Goal: Task Accomplishment & Management: Manage account settings

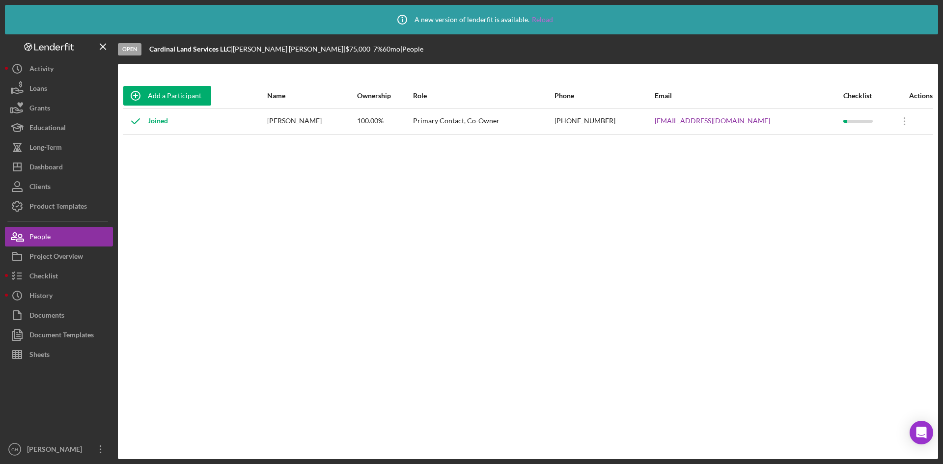
click at [544, 18] on link "Reload" at bounding box center [542, 20] width 21 height 8
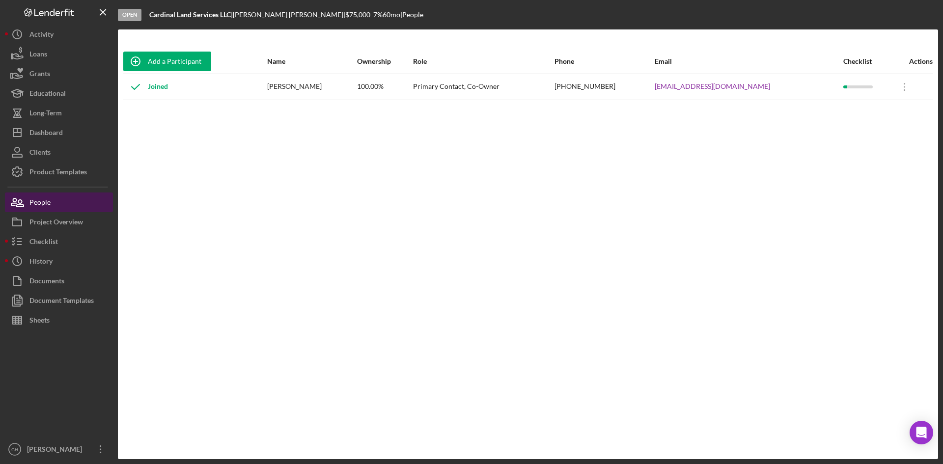
click at [59, 206] on button "People" at bounding box center [59, 203] width 108 height 20
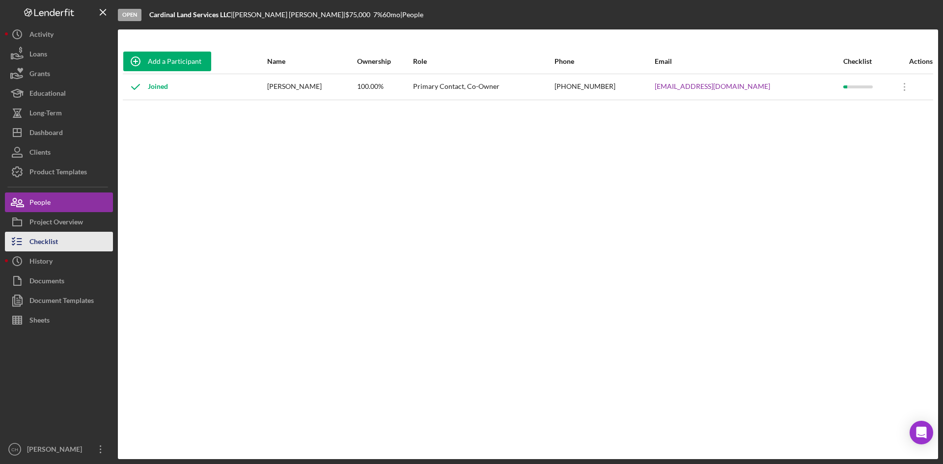
click at [53, 241] on div "Checklist" at bounding box center [43, 243] width 28 height 22
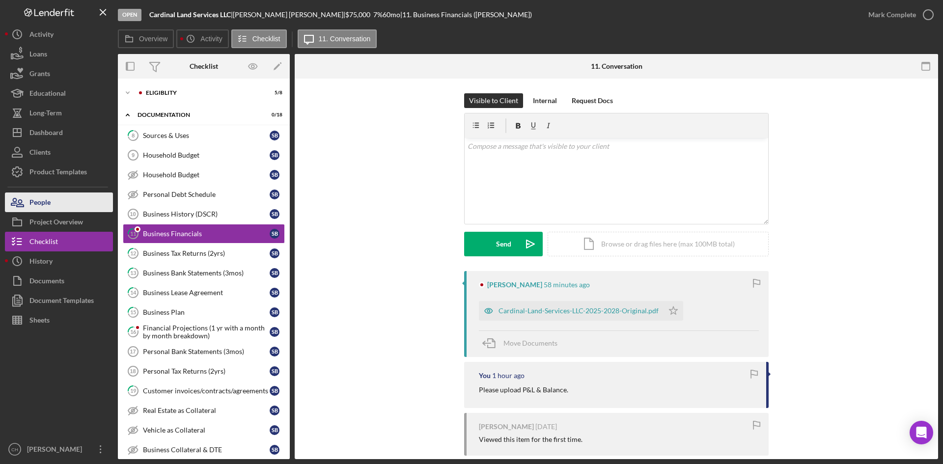
click at [48, 206] on div "People" at bounding box center [39, 204] width 21 height 22
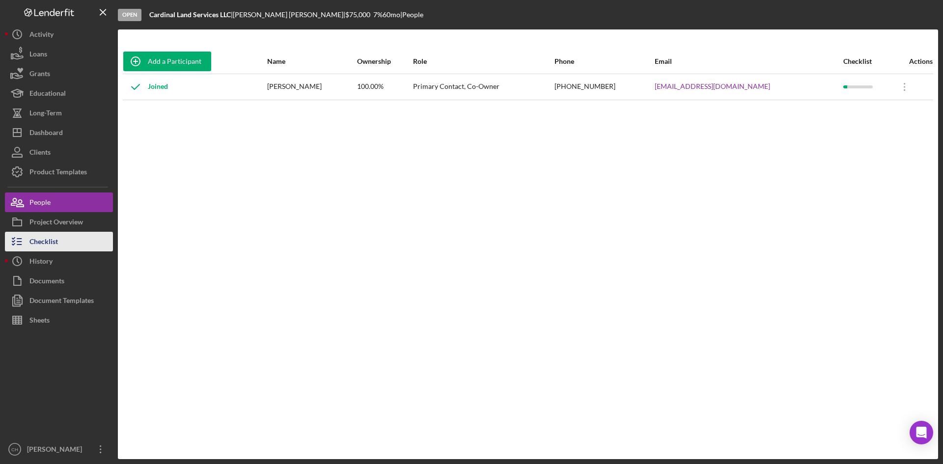
click at [64, 237] on button "Checklist" at bounding box center [59, 242] width 108 height 20
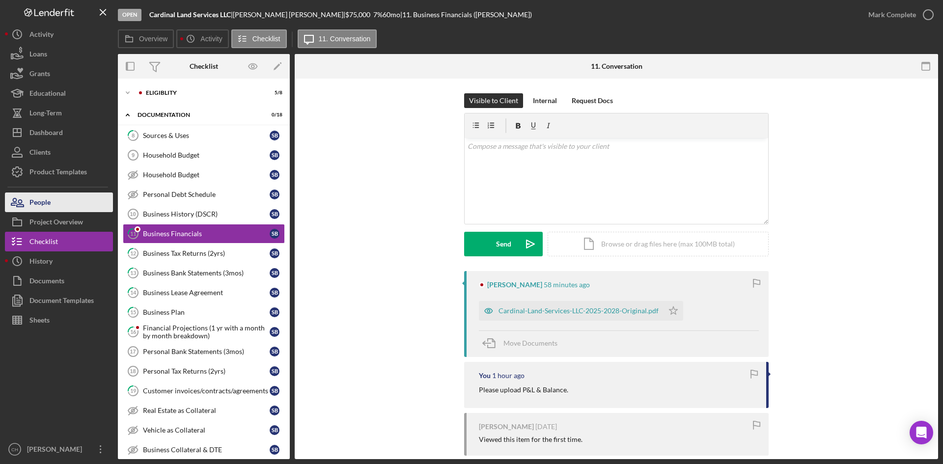
click at [59, 196] on button "People" at bounding box center [59, 203] width 108 height 20
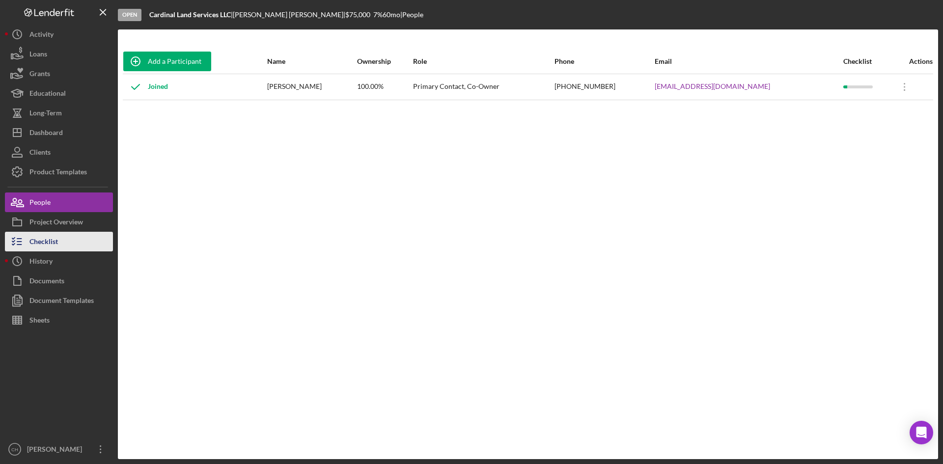
click at [61, 241] on button "Checklist" at bounding box center [59, 242] width 108 height 20
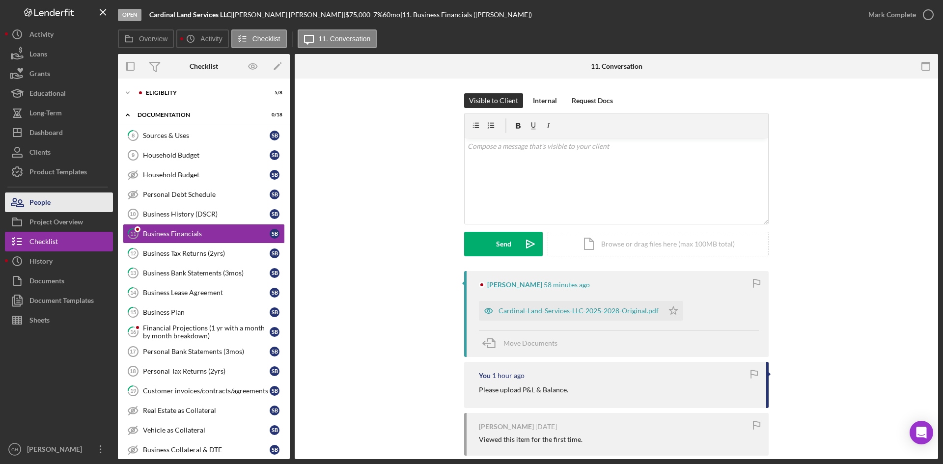
click at [76, 203] on button "People" at bounding box center [59, 203] width 108 height 20
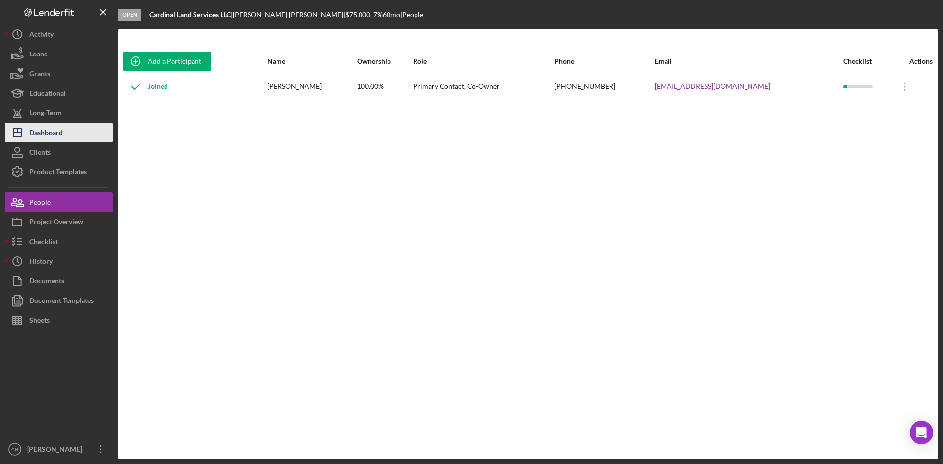
click at [76, 131] on button "Icon/Dashboard Dashboard" at bounding box center [59, 133] width 108 height 20
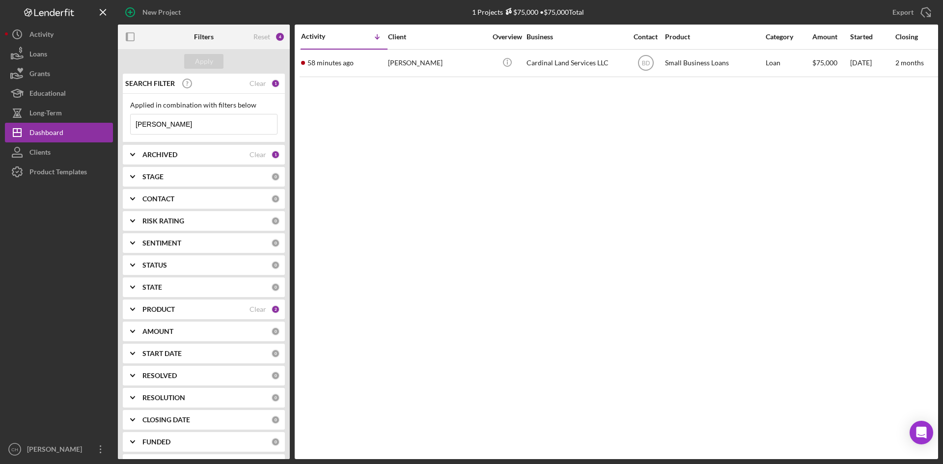
click at [189, 154] on div "SEARCH FILTER Clear 1 Applied in combination with filters below [PERSON_NAME] I…" at bounding box center [204, 267] width 172 height 386
click at [191, 154] on div "ARCHIVED" at bounding box center [195, 155] width 107 height 8
drag, startPoint x: 130, startPoint y: 208, endPoint x: 223, endPoint y: 207, distance: 92.4
click at [228, 207] on div "Archived" at bounding box center [203, 213] width 147 height 16
drag, startPoint x: 217, startPoint y: 196, endPoint x: 227, endPoint y: 194, distance: 10.6
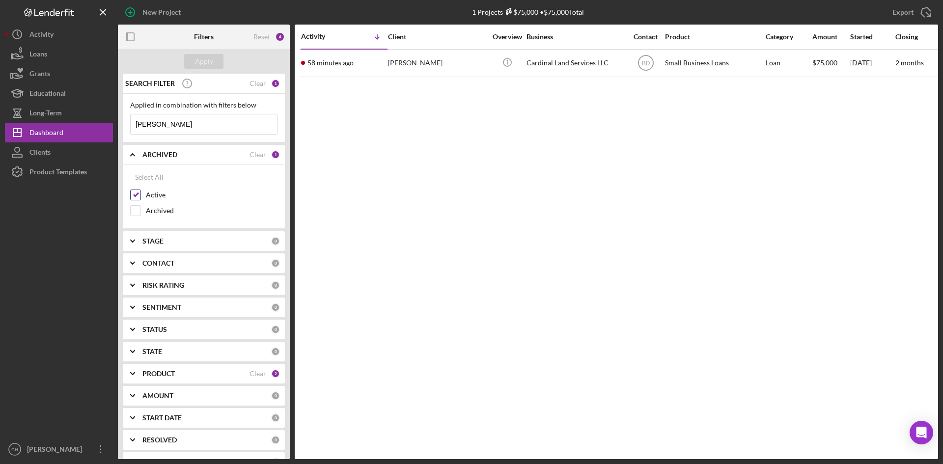
click at [221, 196] on label "Active" at bounding box center [212, 195] width 132 height 10
click at [140, 196] on input "Active" at bounding box center [136, 195] width 10 height 10
checkbox input "false"
drag, startPoint x: 197, startPoint y: 124, endPoint x: 25, endPoint y: 103, distance: 173.7
click at [31, 123] on div "New Project 1 Projects $75,000 • $75,000 Total [PERSON_NAME] Export Icon/Export…" at bounding box center [471, 229] width 933 height 459
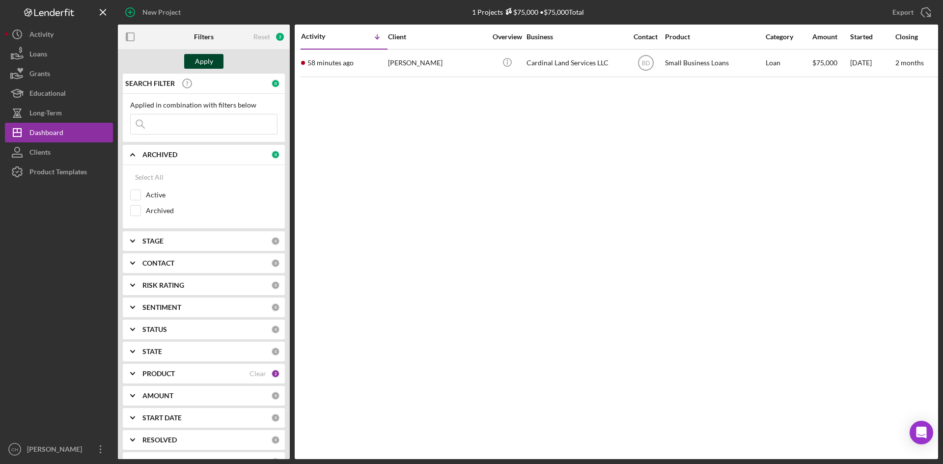
click at [199, 62] on div "Apply" at bounding box center [204, 61] width 18 height 15
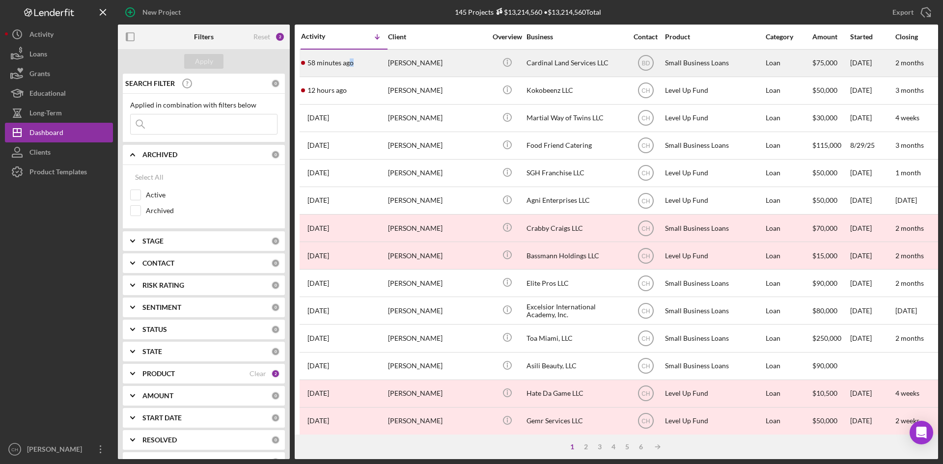
drag, startPoint x: 359, startPoint y: 71, endPoint x: 349, endPoint y: 50, distance: 23.1
click at [349, 50] on div "58 minutes ago [PERSON_NAME]" at bounding box center [344, 63] width 86 height 26
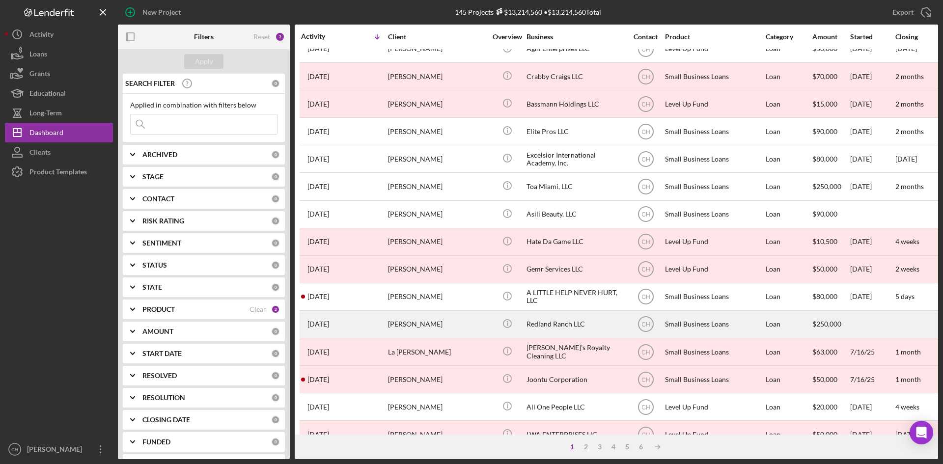
scroll to position [196, 0]
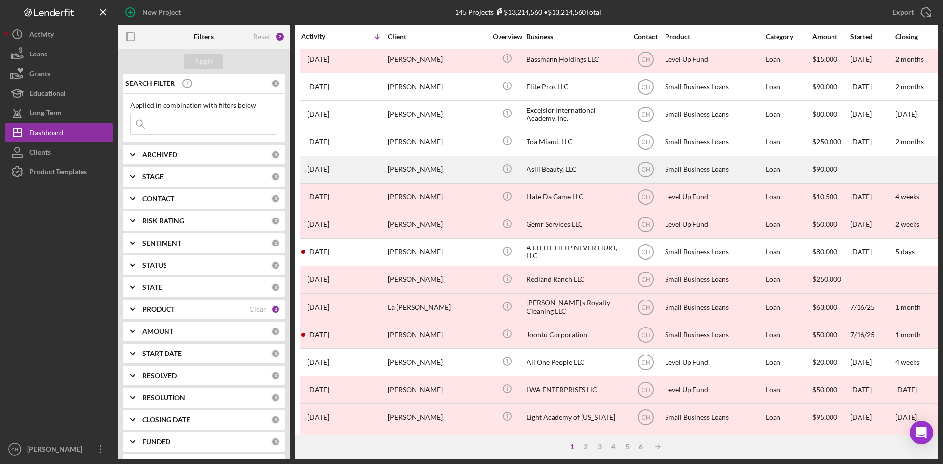
click at [367, 173] on div "[DATE] [PERSON_NAME]" at bounding box center [344, 170] width 86 height 26
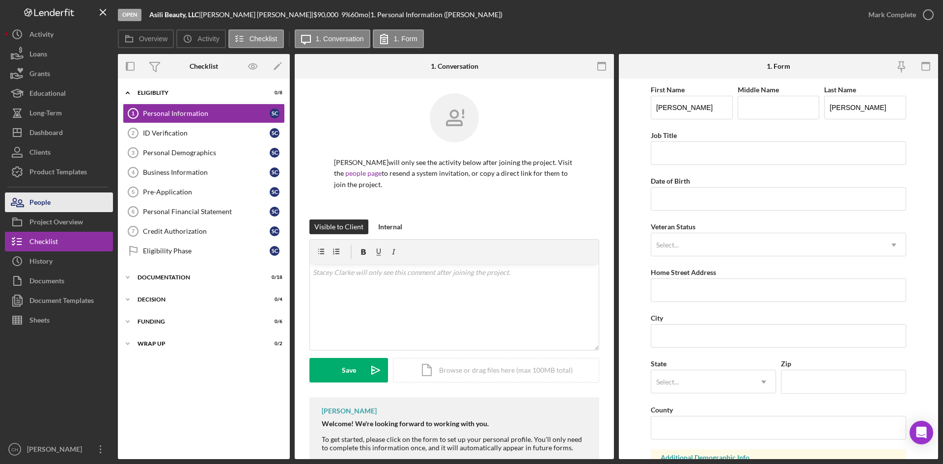
click at [67, 203] on button "People" at bounding box center [59, 203] width 108 height 20
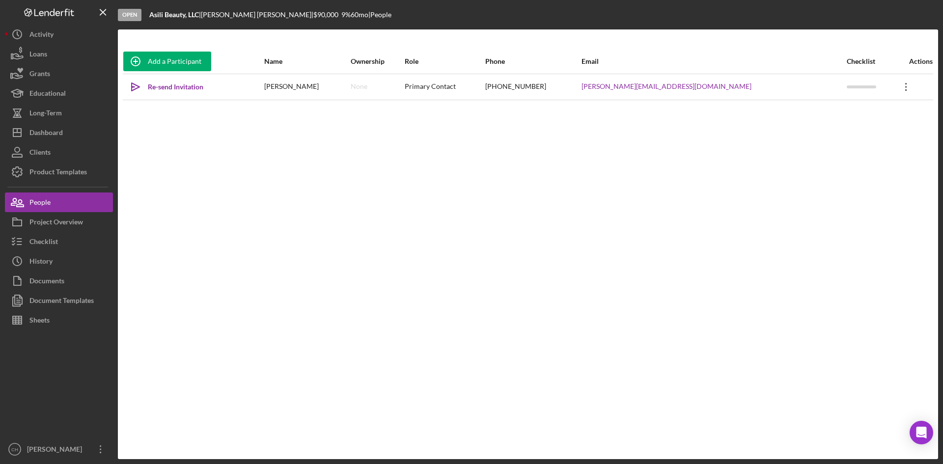
click at [894, 88] on icon "Icon/Overflow" at bounding box center [906, 87] width 25 height 25
click at [73, 217] on div "Project Overview" at bounding box center [56, 223] width 54 height 22
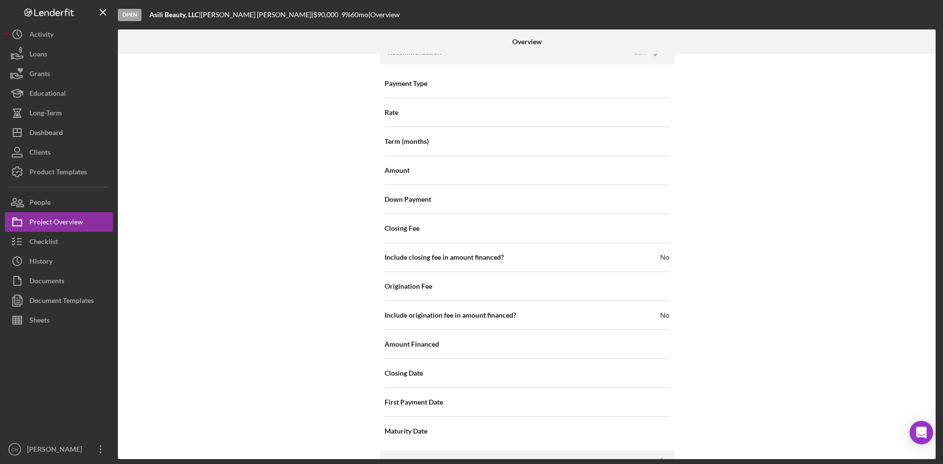
scroll to position [1035, 0]
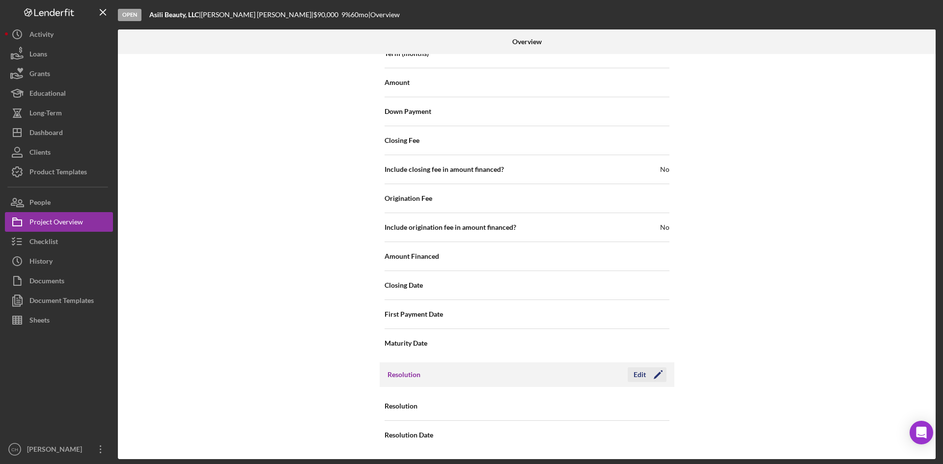
click at [637, 371] on div "Edit" at bounding box center [640, 374] width 12 height 15
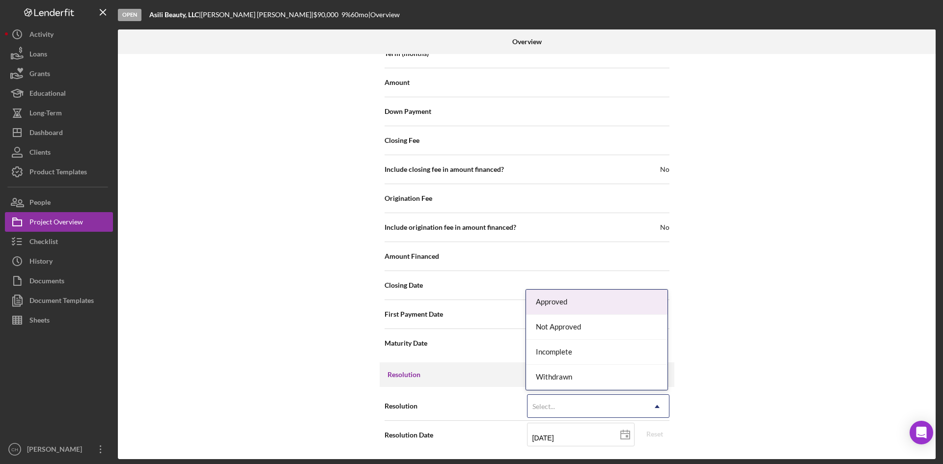
click at [550, 408] on div "Select..." at bounding box center [543, 407] width 23 height 8
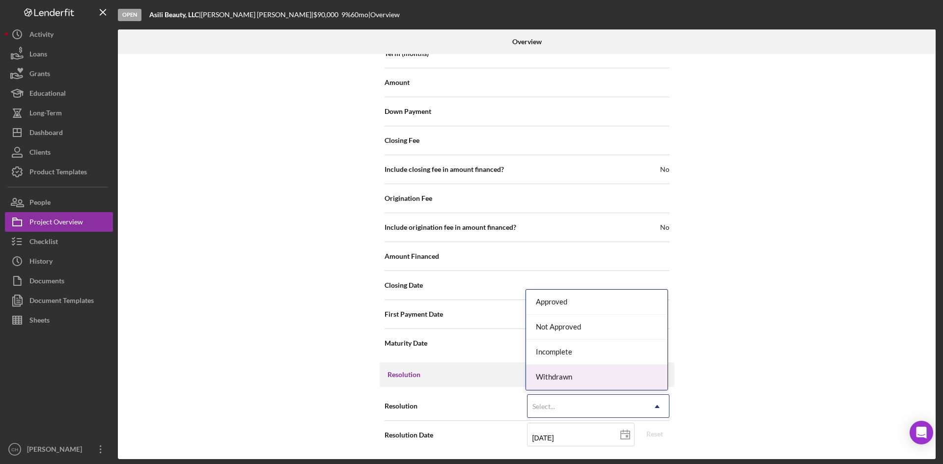
click at [577, 377] on div "Withdrawn" at bounding box center [596, 377] width 141 height 25
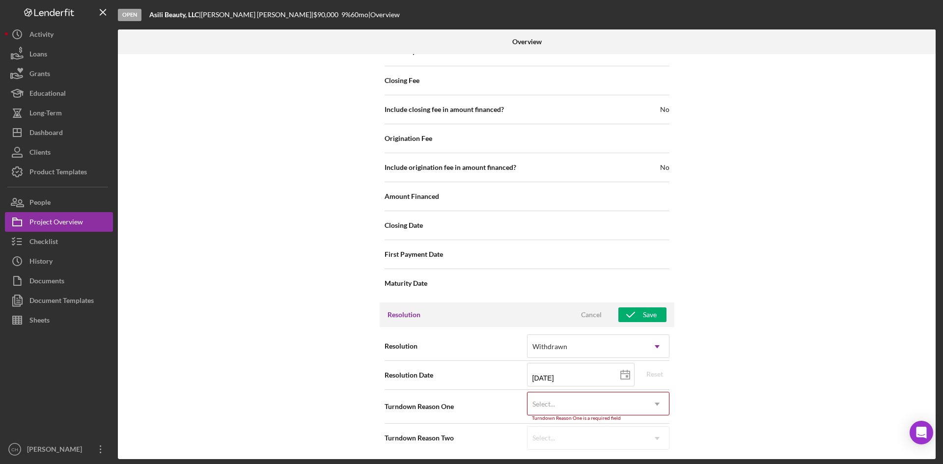
scroll to position [1098, 0]
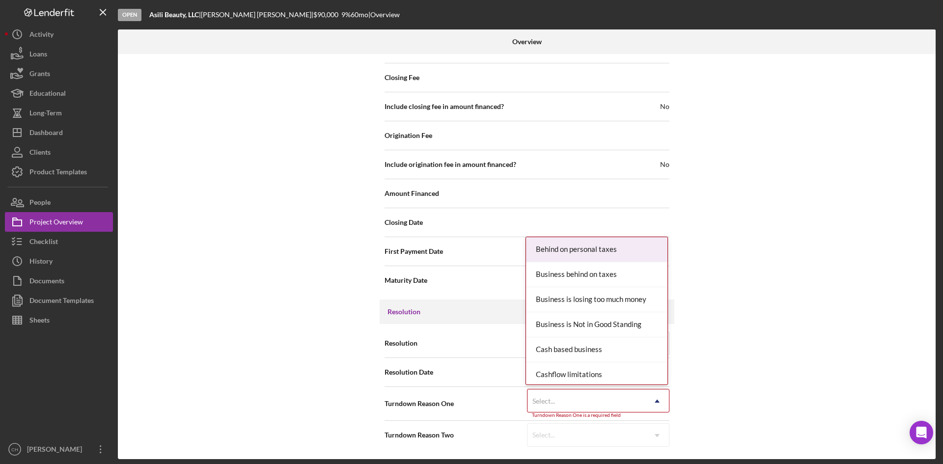
click at [560, 405] on div "Select..." at bounding box center [587, 401] width 118 height 23
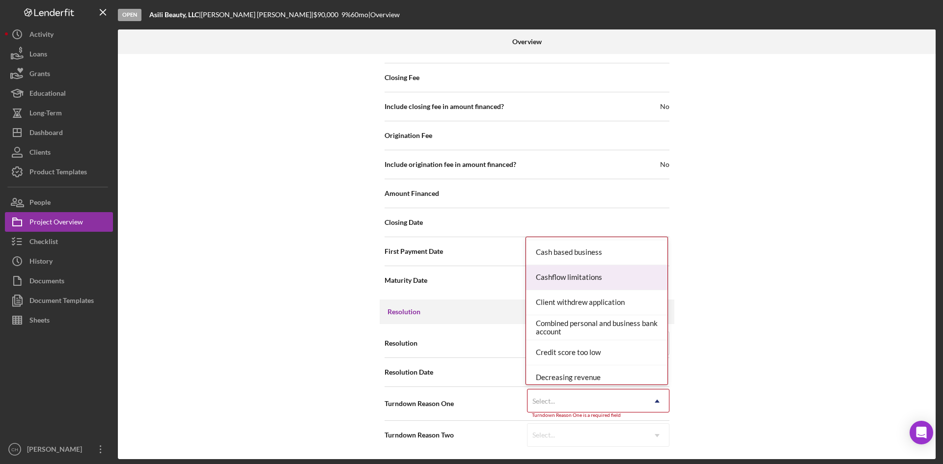
scroll to position [98, 0]
click at [552, 300] on div "Client withdrew application" at bounding box center [596, 301] width 141 height 25
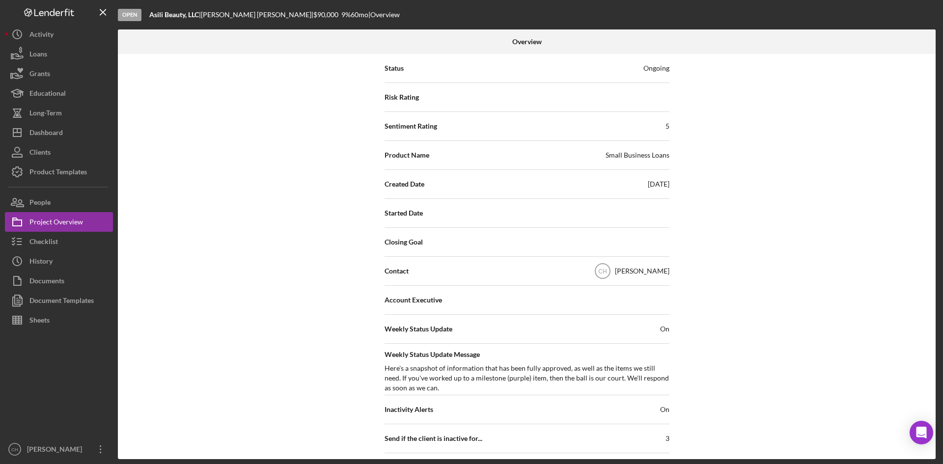
scroll to position [0, 0]
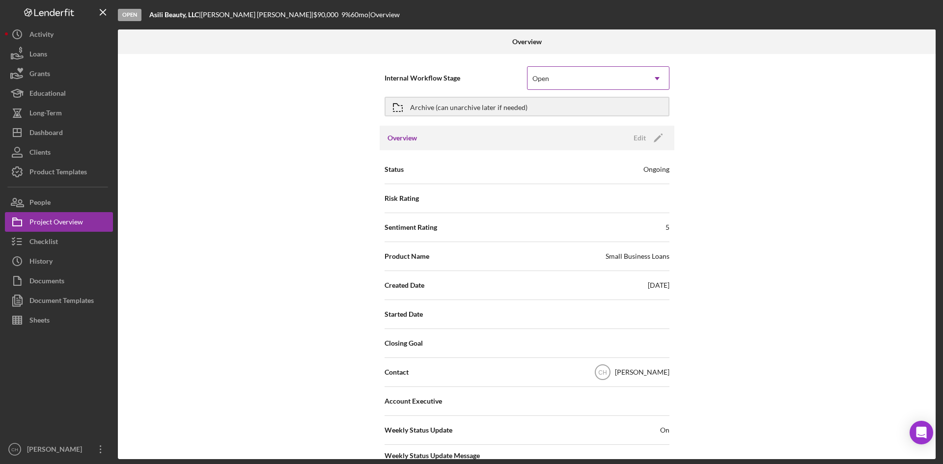
click at [600, 83] on div "Open" at bounding box center [587, 78] width 118 height 23
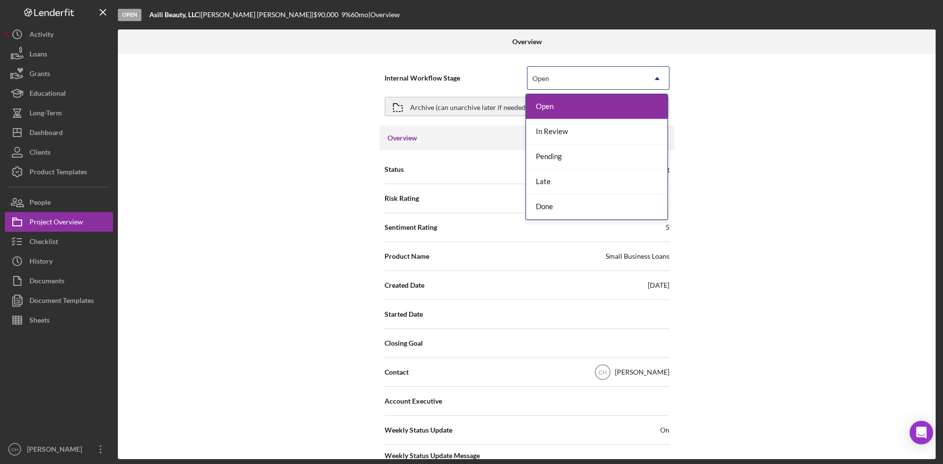
click at [588, 75] on div "Open" at bounding box center [587, 78] width 118 height 23
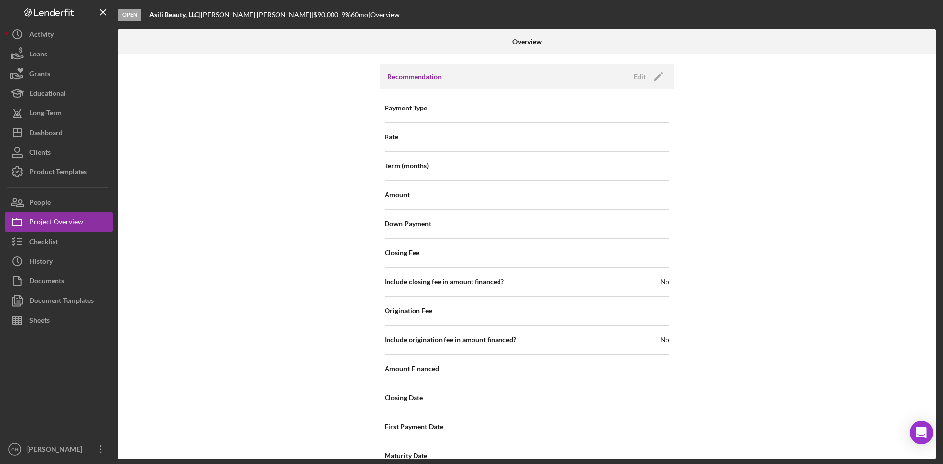
scroll to position [1093, 0]
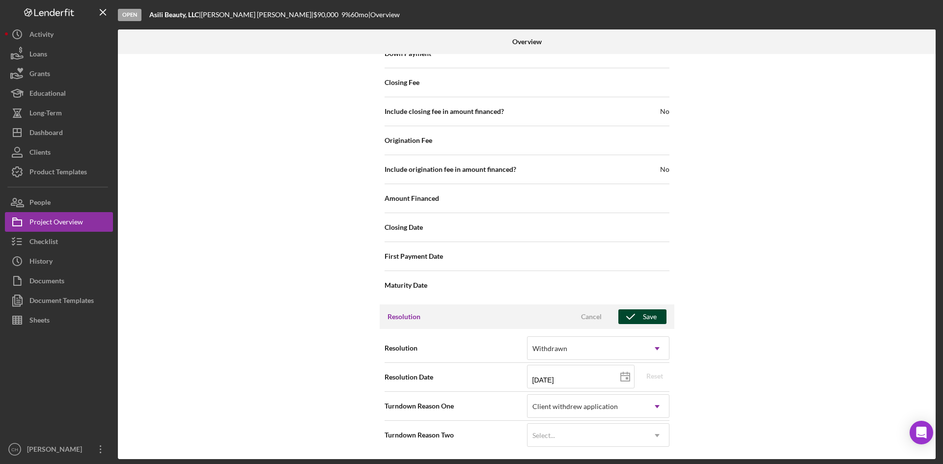
click at [643, 322] on div "Save" at bounding box center [650, 316] width 14 height 15
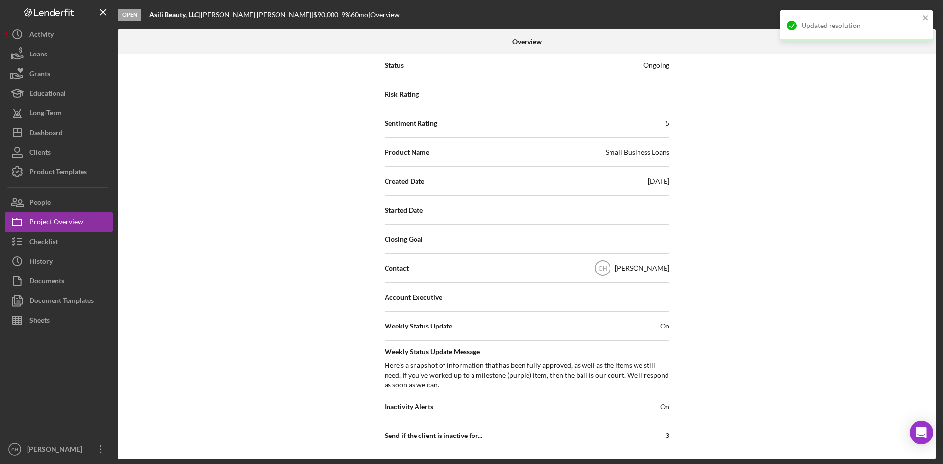
scroll to position [0, 0]
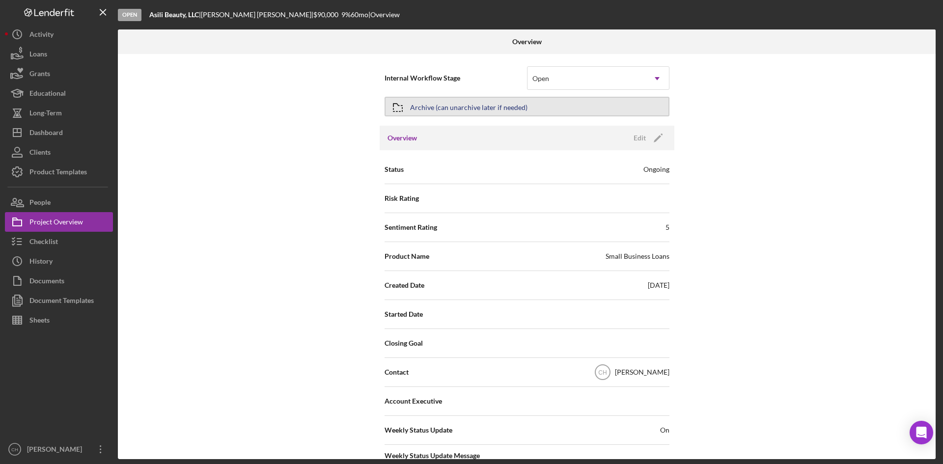
click at [462, 113] on div "Archive (can unarchive later if needed)" at bounding box center [468, 107] width 117 height 18
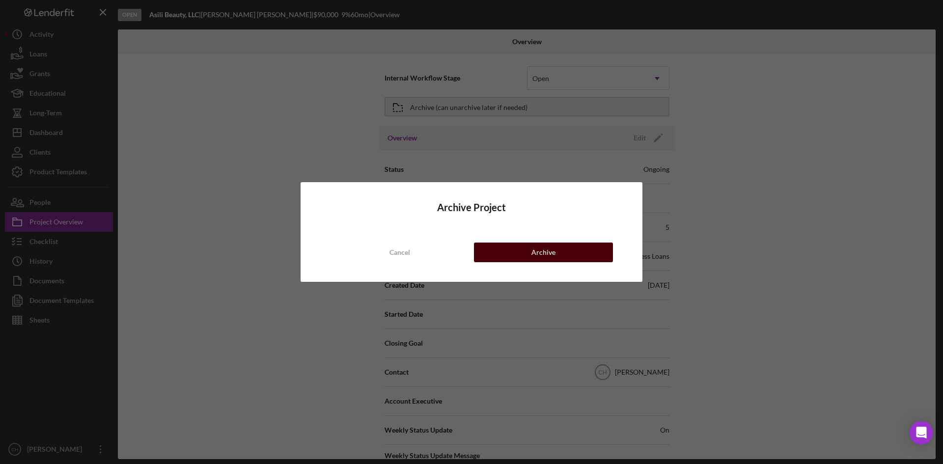
click at [535, 255] on div "Archive" at bounding box center [543, 253] width 24 height 20
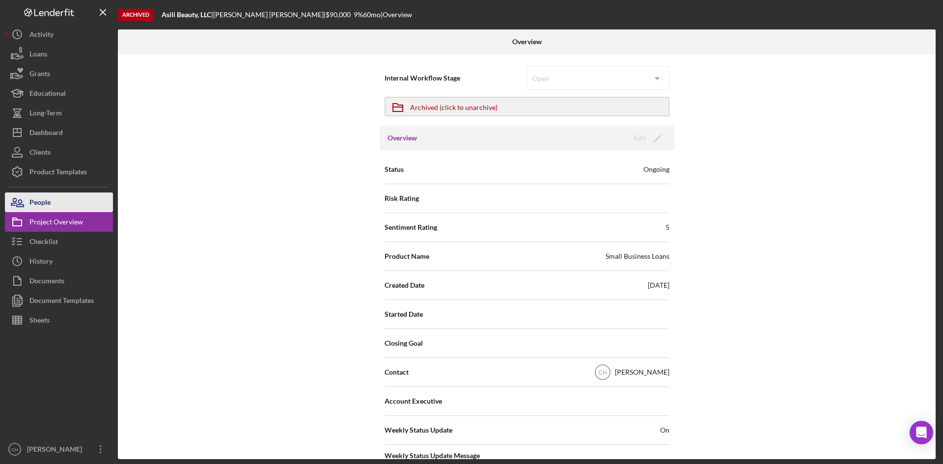
click at [60, 204] on button "People" at bounding box center [59, 203] width 108 height 20
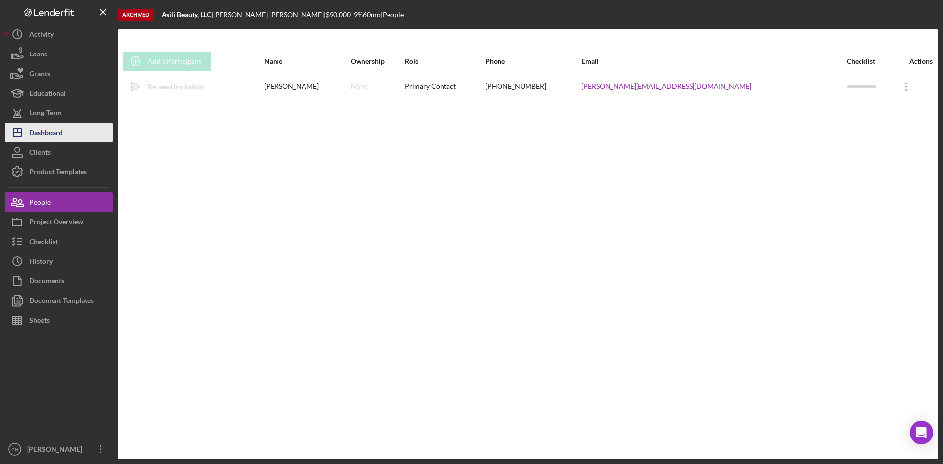
click at [58, 134] on div "Dashboard" at bounding box center [45, 134] width 33 height 22
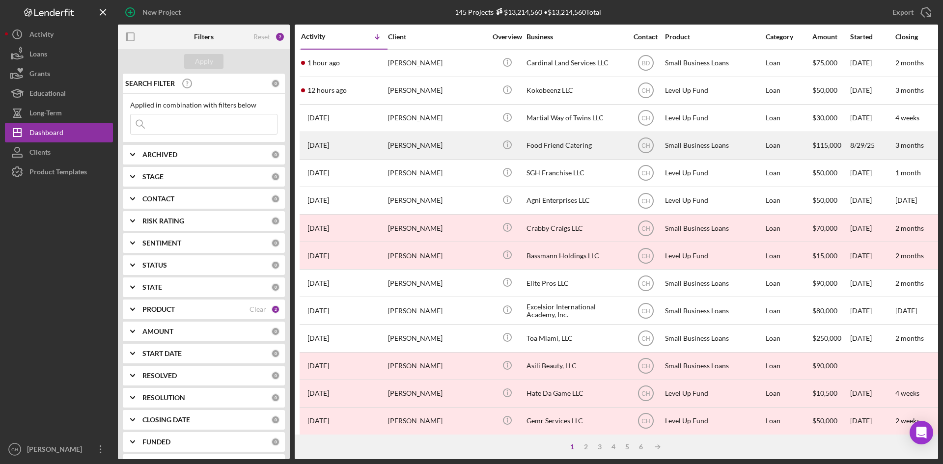
click at [427, 147] on div "[PERSON_NAME]" at bounding box center [437, 146] width 98 height 26
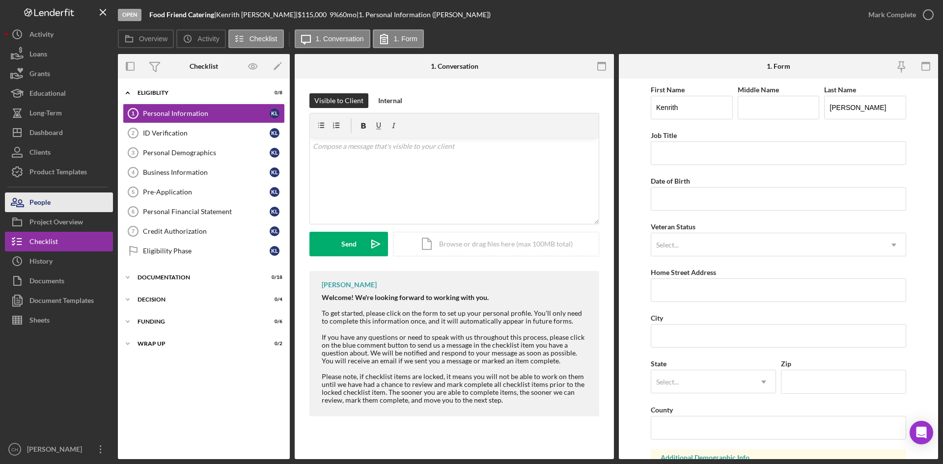
click at [67, 208] on button "People" at bounding box center [59, 203] width 108 height 20
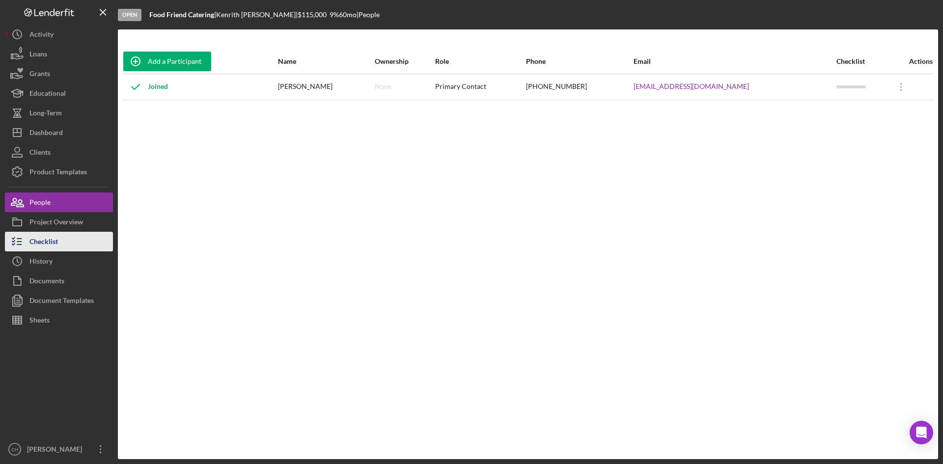
click at [78, 246] on button "Checklist" at bounding box center [59, 242] width 108 height 20
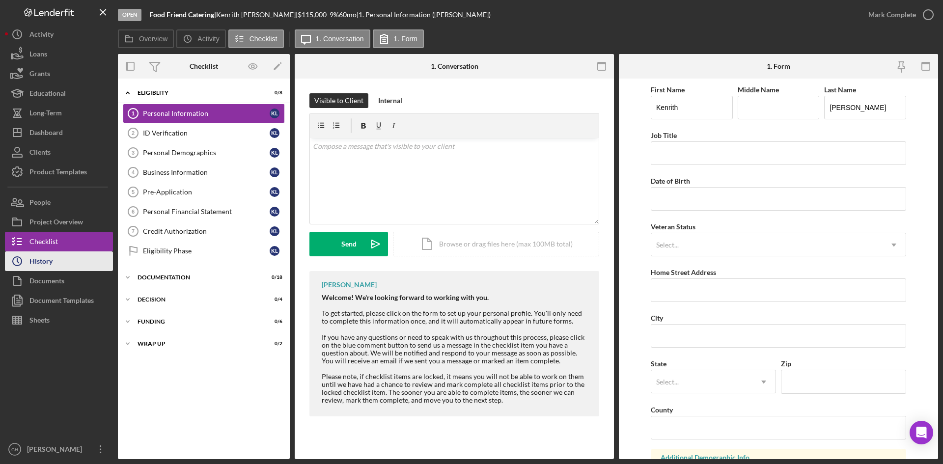
click at [42, 266] on div "History" at bounding box center [40, 262] width 23 height 22
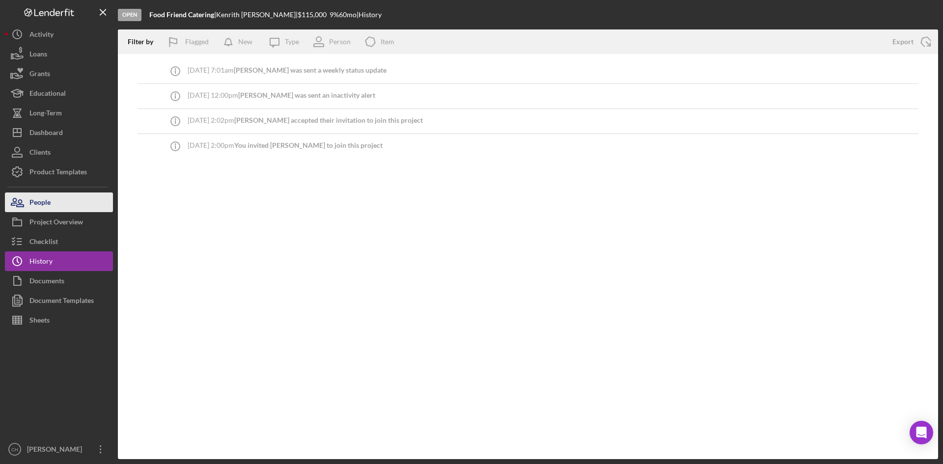
click at [63, 209] on button "People" at bounding box center [59, 203] width 108 height 20
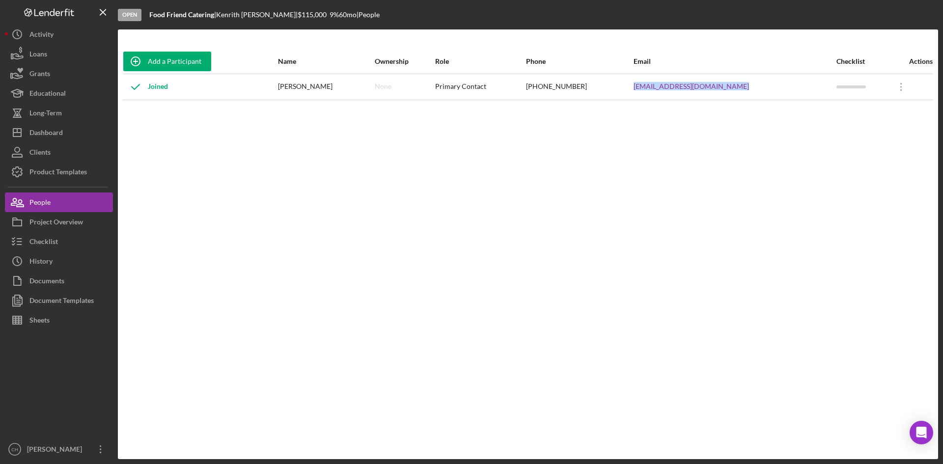
drag, startPoint x: 755, startPoint y: 87, endPoint x: 647, endPoint y: 93, distance: 107.7
click at [647, 93] on tr "Joined [PERSON_NAME] None Primary Contact [PHONE_NUMBER] [EMAIL_ADDRESS][DOMAIN…" at bounding box center [528, 87] width 810 height 26
copy tr "[EMAIL_ADDRESS][DOMAIN_NAME]"
click at [57, 134] on div "Dashboard" at bounding box center [45, 134] width 33 height 22
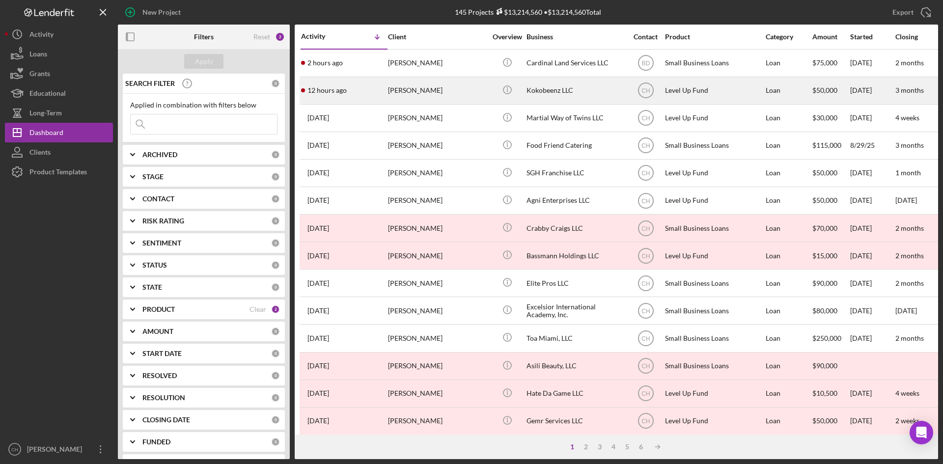
click at [348, 98] on div "12 hours ago [PERSON_NAME]" at bounding box center [344, 91] width 86 height 26
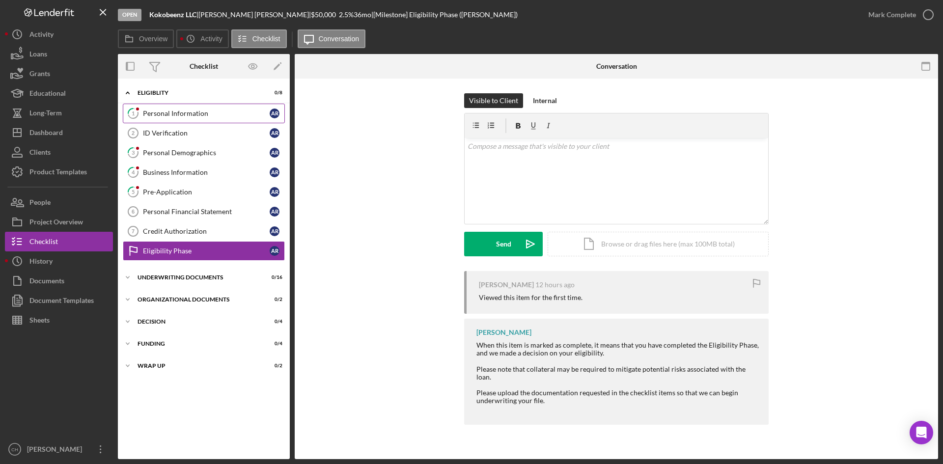
click at [181, 120] on link "1 Personal Information A R" at bounding box center [204, 114] width 162 height 20
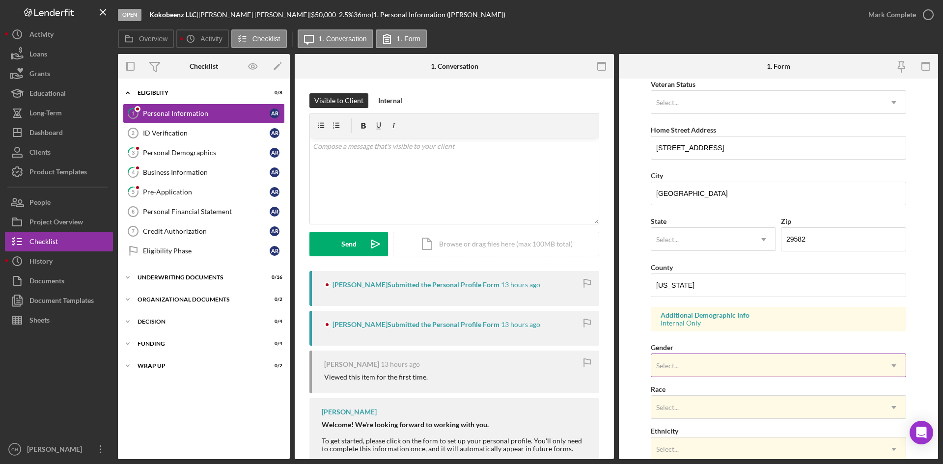
scroll to position [275, 0]
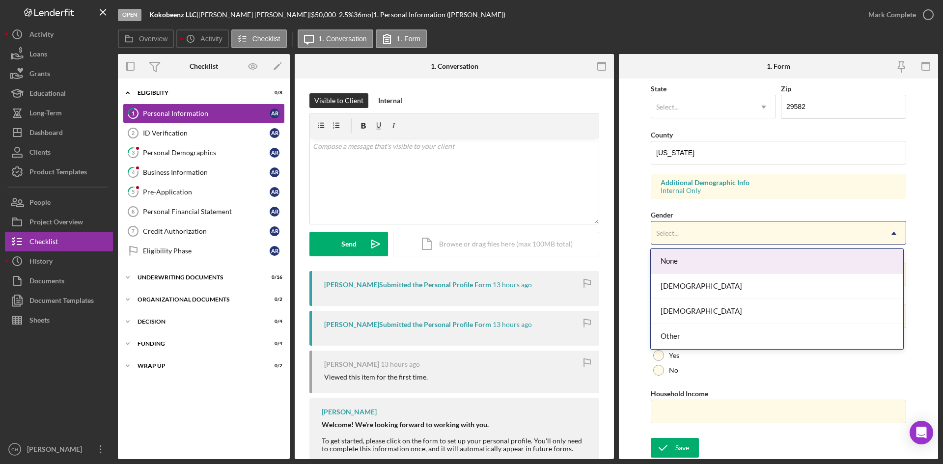
click at [683, 228] on div "Select..." at bounding box center [766, 233] width 231 height 23
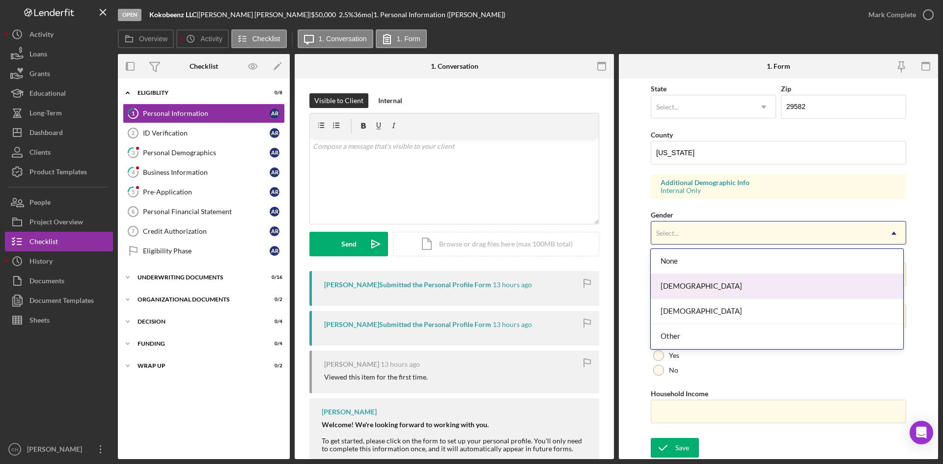
click at [704, 282] on div "[DEMOGRAPHIC_DATA]" at bounding box center [777, 286] width 252 height 25
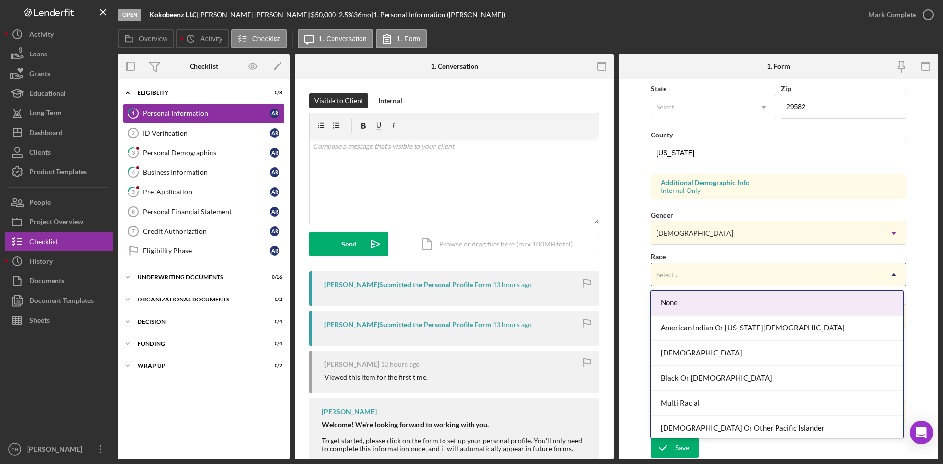
click at [695, 275] on div "Select..." at bounding box center [766, 275] width 231 height 23
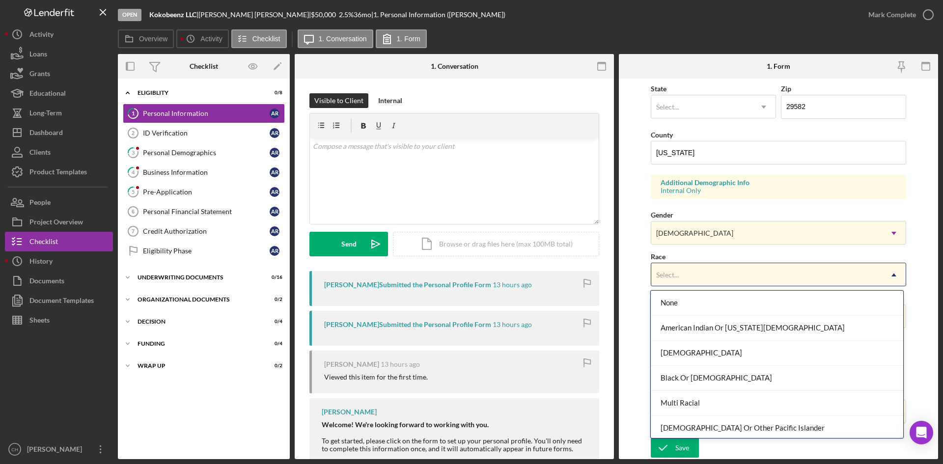
scroll to position [53, 0]
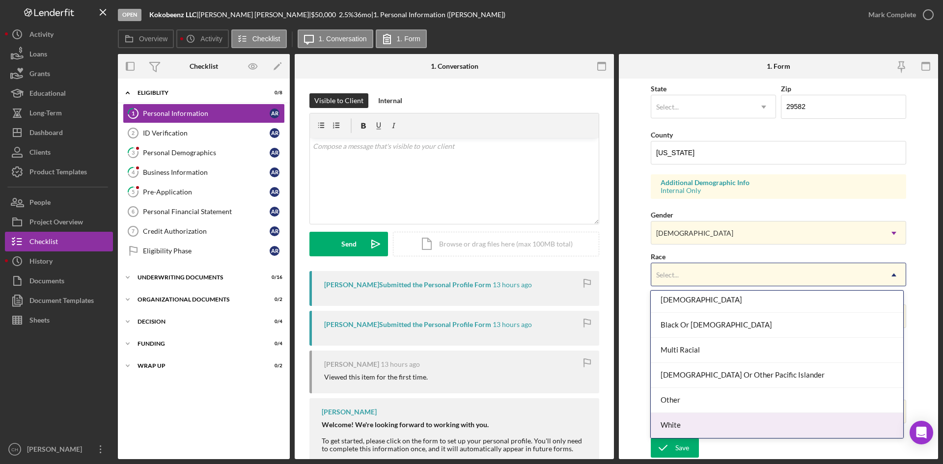
click at [697, 420] on div "White" at bounding box center [777, 425] width 252 height 25
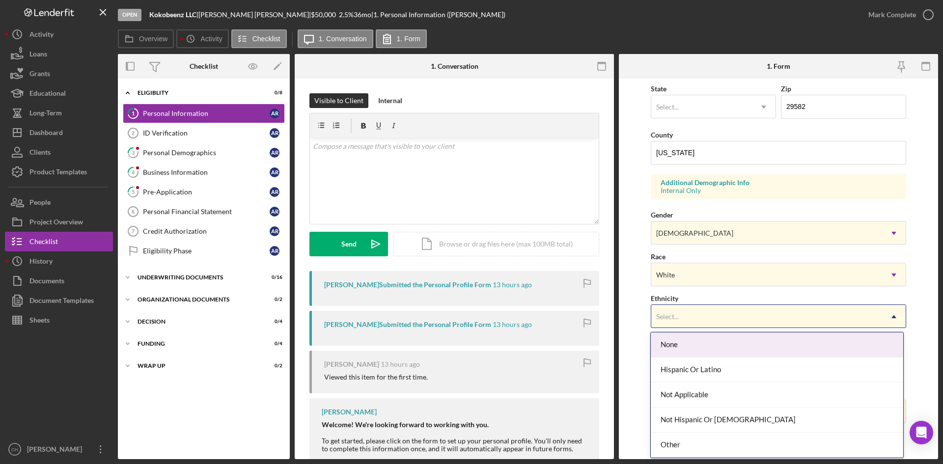
click at [677, 311] on div "Select..." at bounding box center [766, 317] width 231 height 23
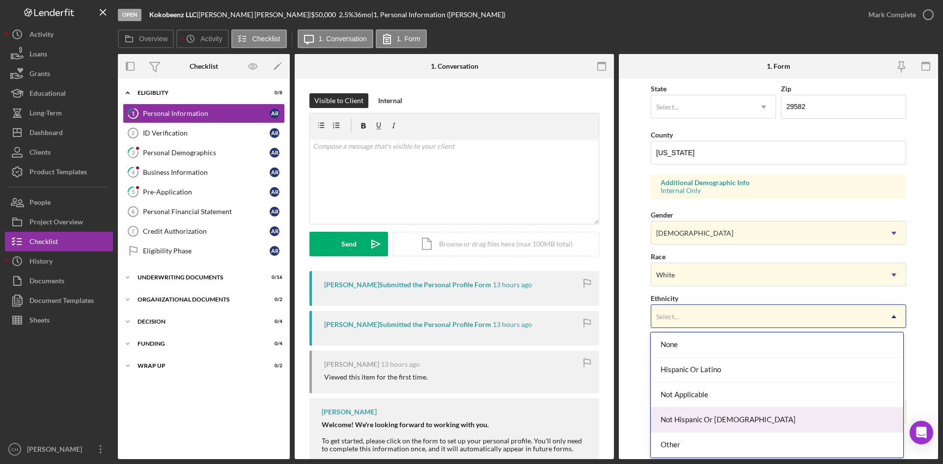
click at [730, 418] on div "Not Hispanic Or [DEMOGRAPHIC_DATA]" at bounding box center [777, 420] width 252 height 25
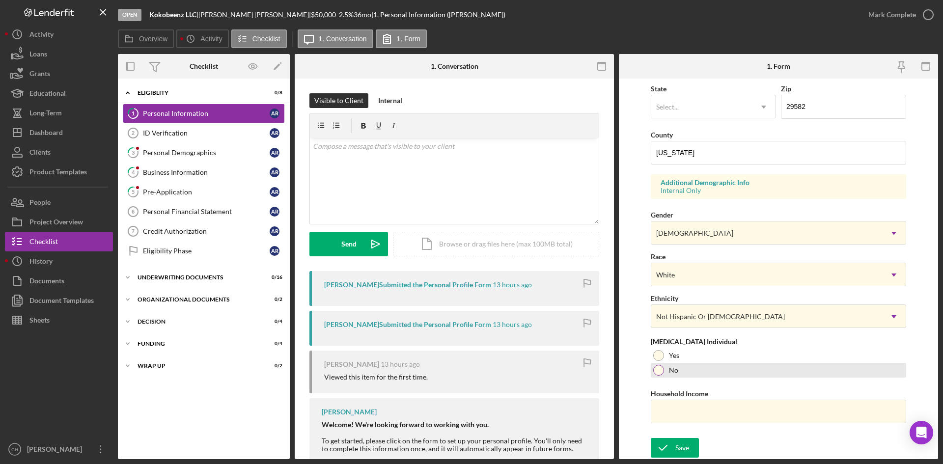
click at [658, 370] on div at bounding box center [658, 370] width 11 height 11
click at [667, 442] on icon "submit" at bounding box center [663, 448] width 25 height 25
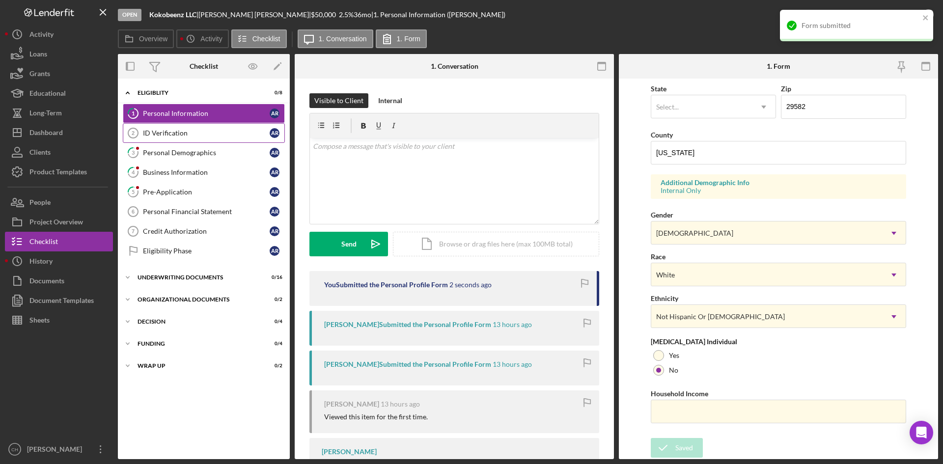
click at [178, 139] on link "ID Verification 2 ID Verification A R" at bounding box center [204, 133] width 162 height 20
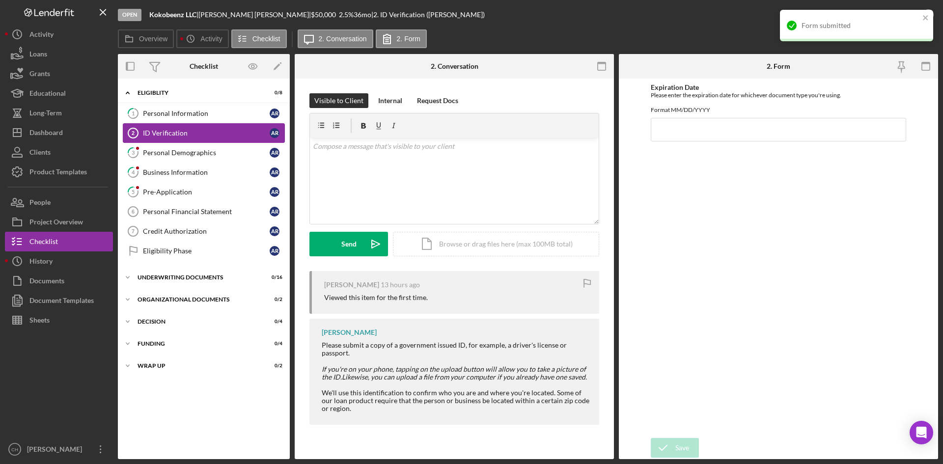
click at [171, 137] on div "ID Verification" at bounding box center [206, 133] width 127 height 8
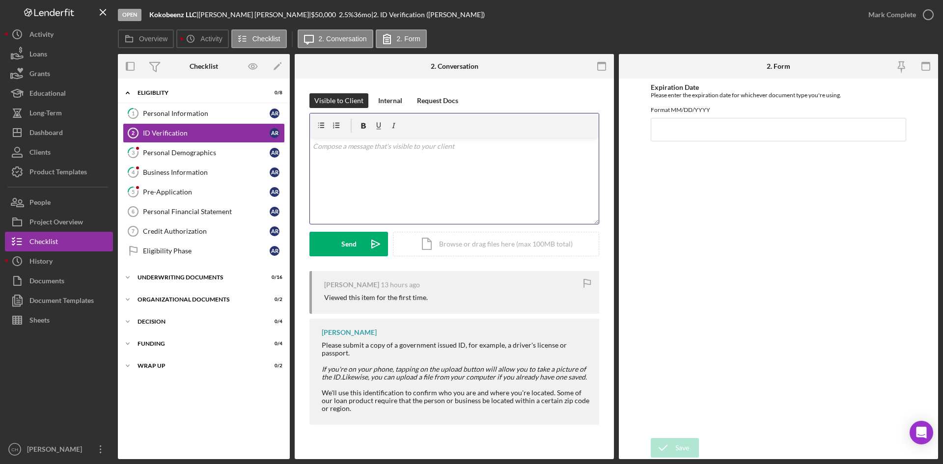
drag, startPoint x: 370, startPoint y: 184, endPoint x: 377, endPoint y: 179, distance: 8.2
click at [373, 182] on div "v Color teal Color pink Remove color Add row above Add row below Add column bef…" at bounding box center [454, 181] width 289 height 86
click at [358, 246] on button "Send Icon/icon-invite-send" at bounding box center [348, 244] width 79 height 25
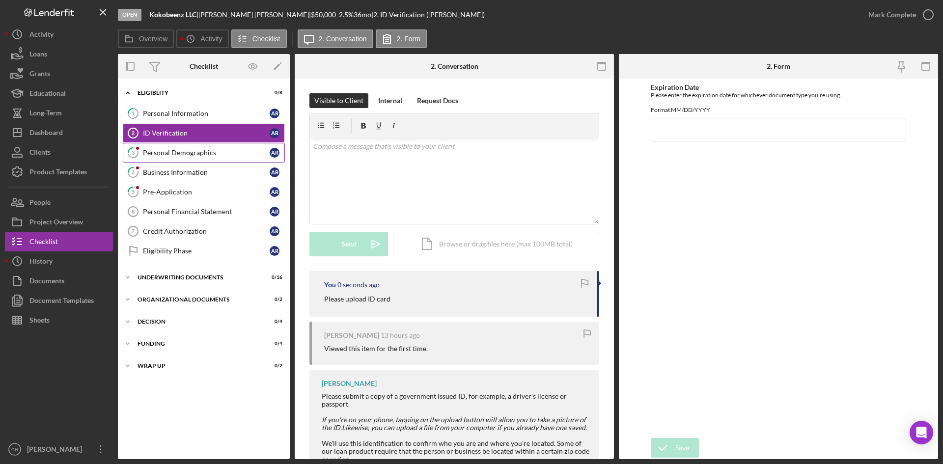
click at [155, 154] on div "Personal Demographics" at bounding box center [206, 153] width 127 height 8
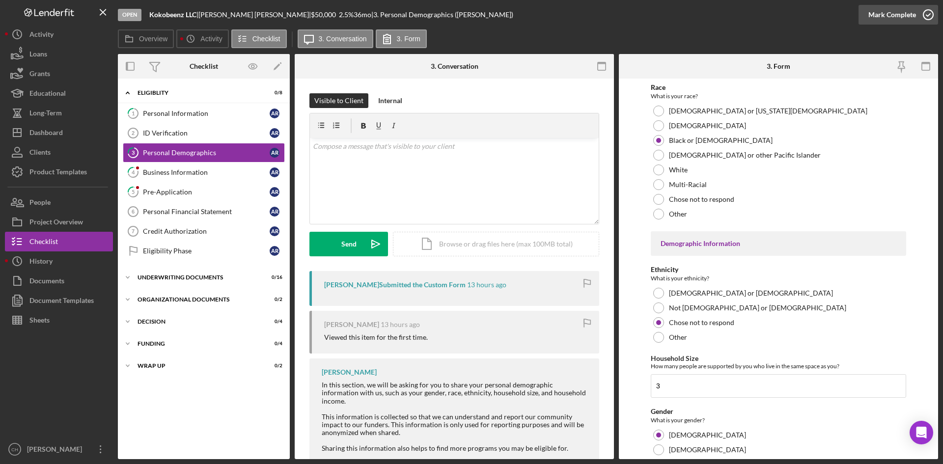
click at [889, 18] on div "Mark Complete" at bounding box center [892, 15] width 48 height 20
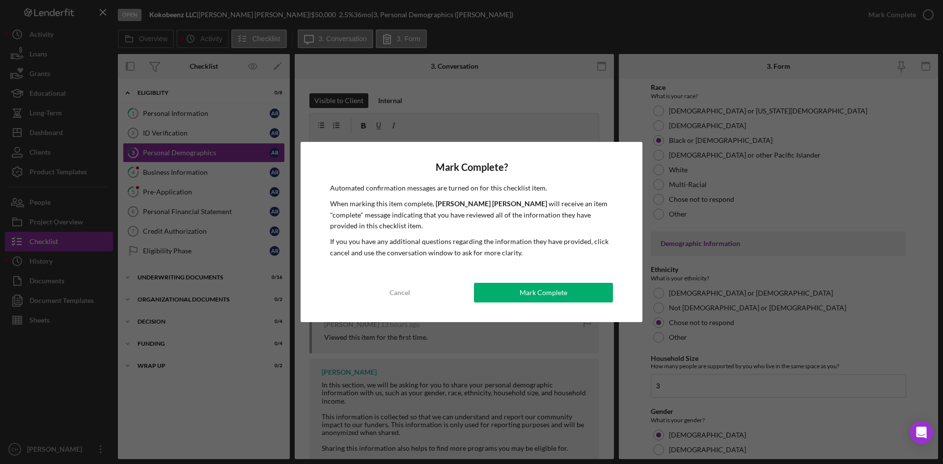
click at [519, 289] on button "Mark Complete" at bounding box center [543, 293] width 139 height 20
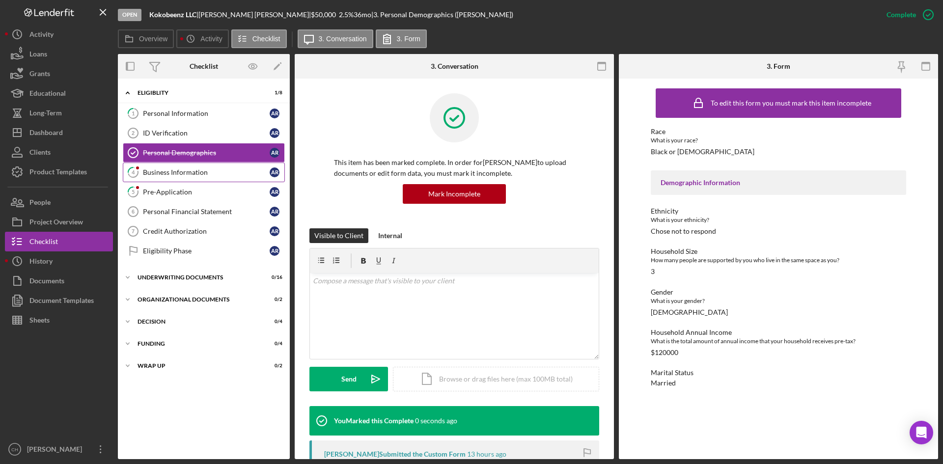
click at [175, 172] on div "Business Information" at bounding box center [206, 172] width 127 height 8
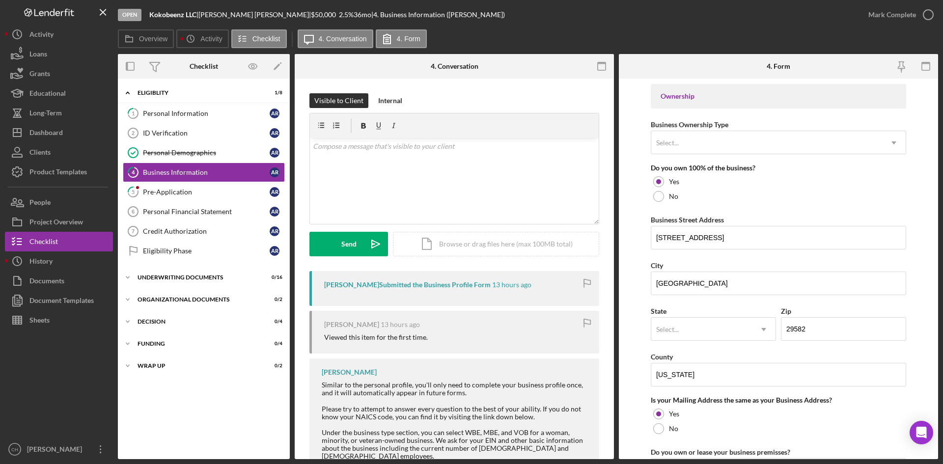
scroll to position [393, 0]
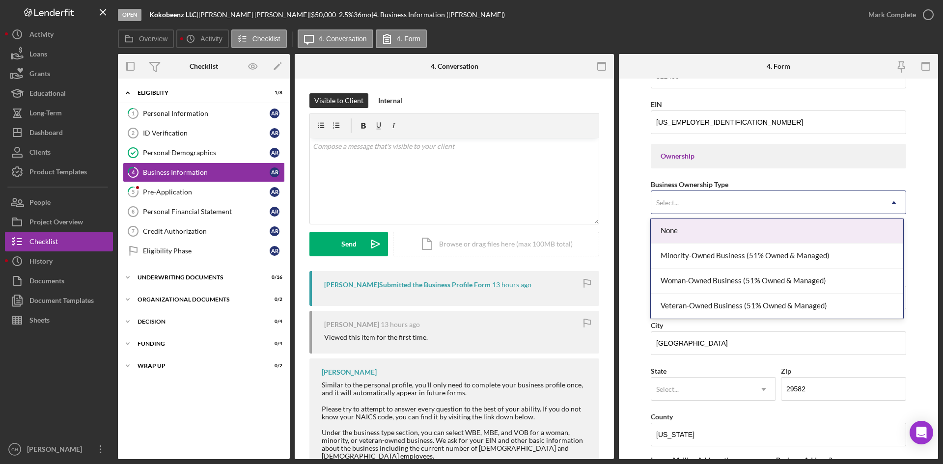
click at [682, 202] on div "Select..." at bounding box center [766, 203] width 231 height 23
click at [689, 229] on div "None" at bounding box center [777, 231] width 252 height 25
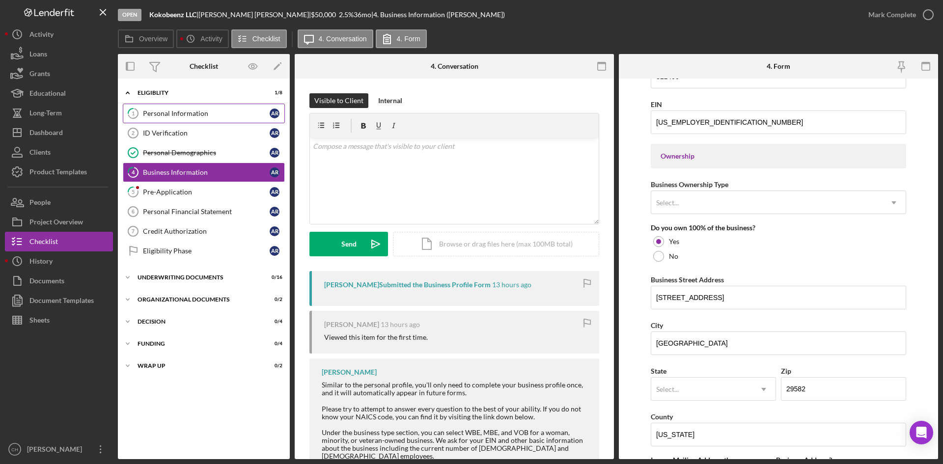
click at [183, 111] on div "Personal Information" at bounding box center [206, 114] width 127 height 8
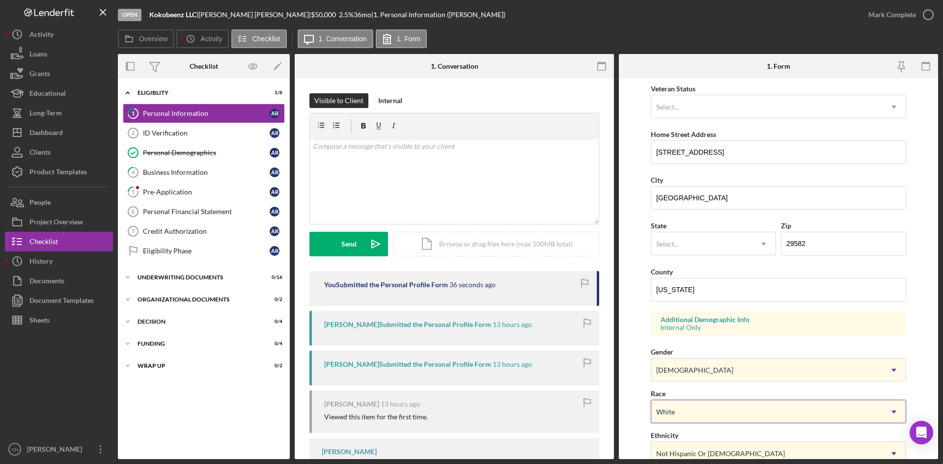
scroll to position [275, 0]
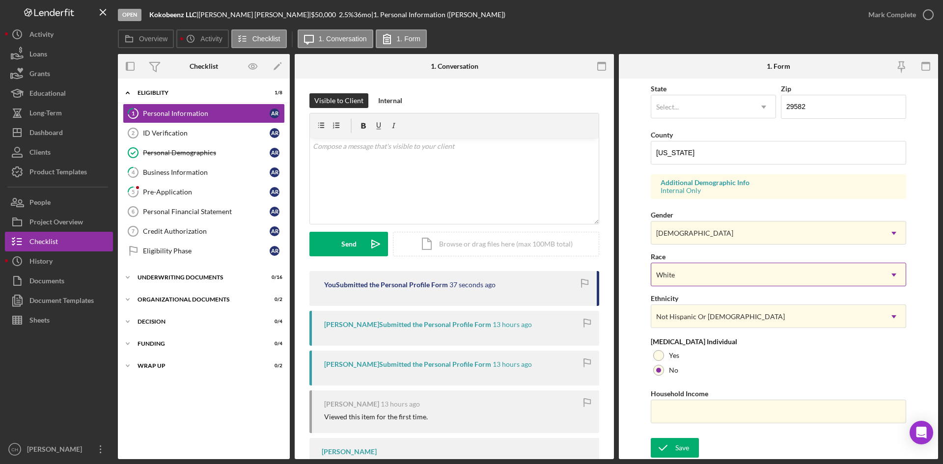
click at [696, 275] on div "White" at bounding box center [766, 275] width 231 height 23
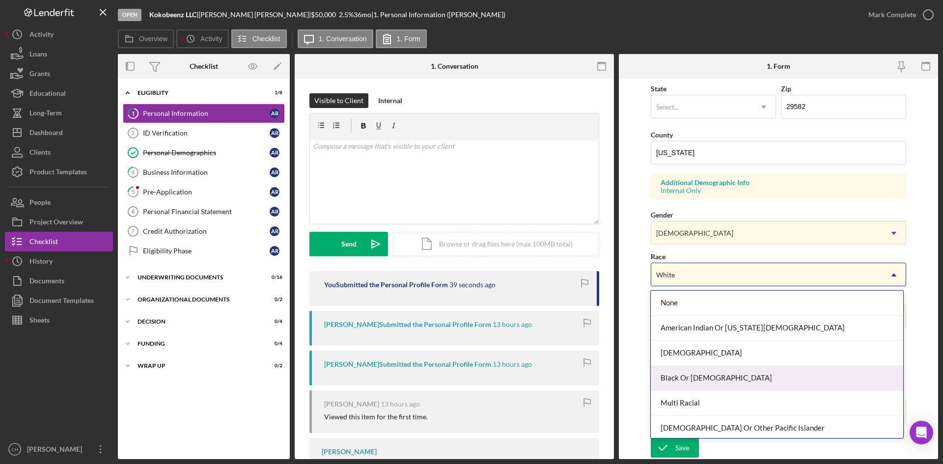
click at [706, 376] on div "Black Or [DEMOGRAPHIC_DATA]" at bounding box center [777, 378] width 252 height 25
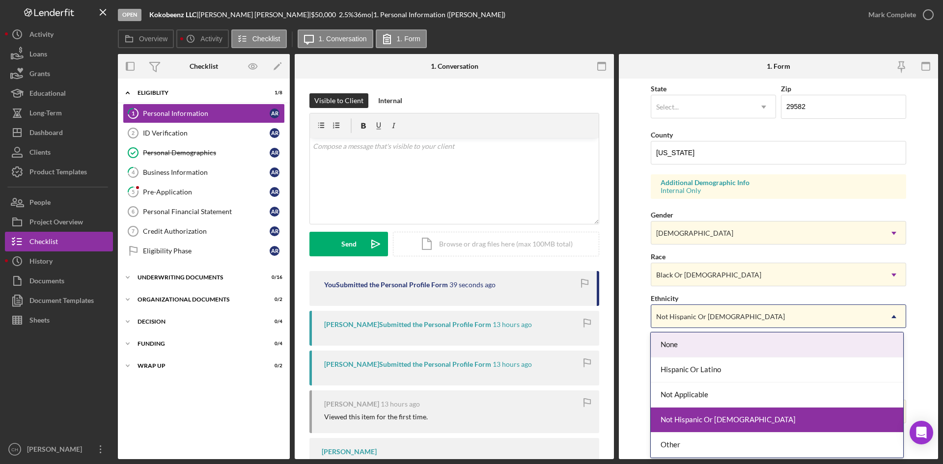
click at [680, 308] on div "Not Hispanic Or [DEMOGRAPHIC_DATA]" at bounding box center [766, 317] width 231 height 23
click at [685, 311] on div "Not Hispanic Or [DEMOGRAPHIC_DATA]" at bounding box center [766, 317] width 231 height 23
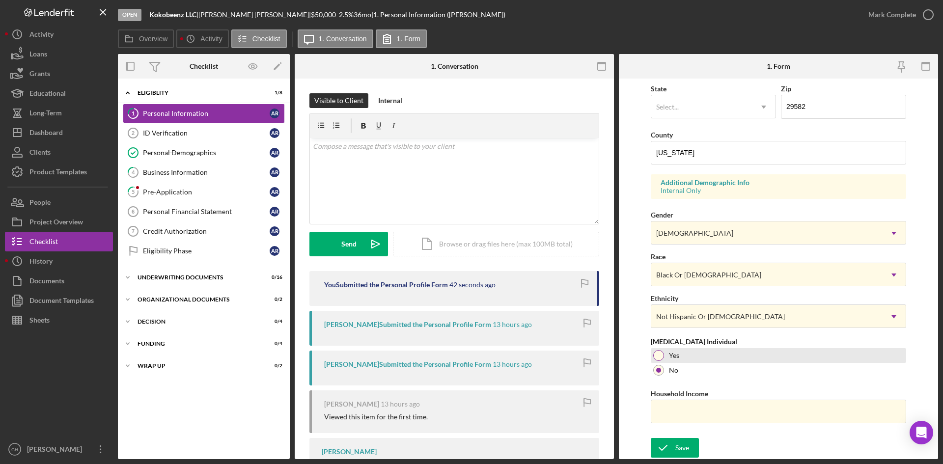
click at [661, 351] on div at bounding box center [658, 355] width 11 height 11
click at [673, 451] on icon "submit" at bounding box center [663, 448] width 25 height 25
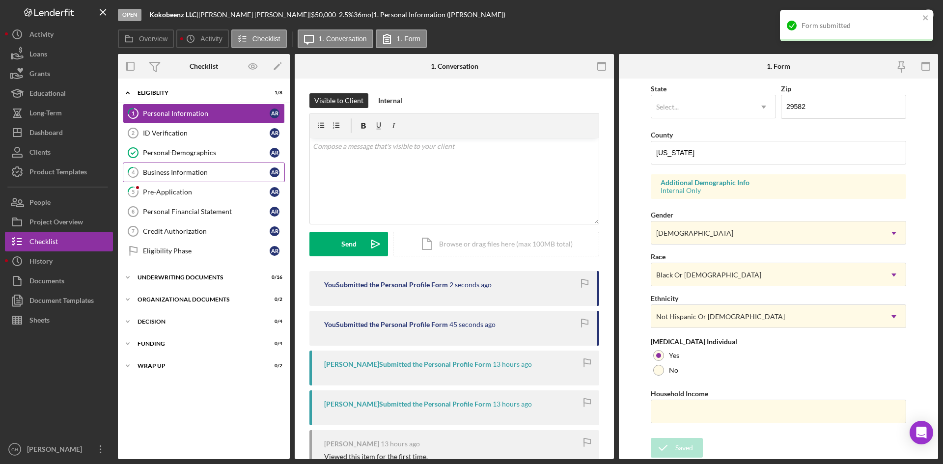
click at [184, 170] on div "Business Information" at bounding box center [206, 172] width 127 height 8
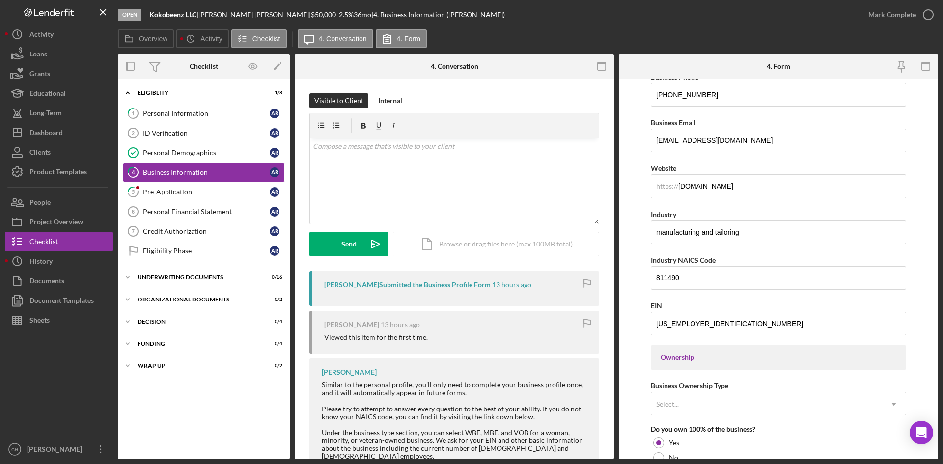
scroll to position [71, 0]
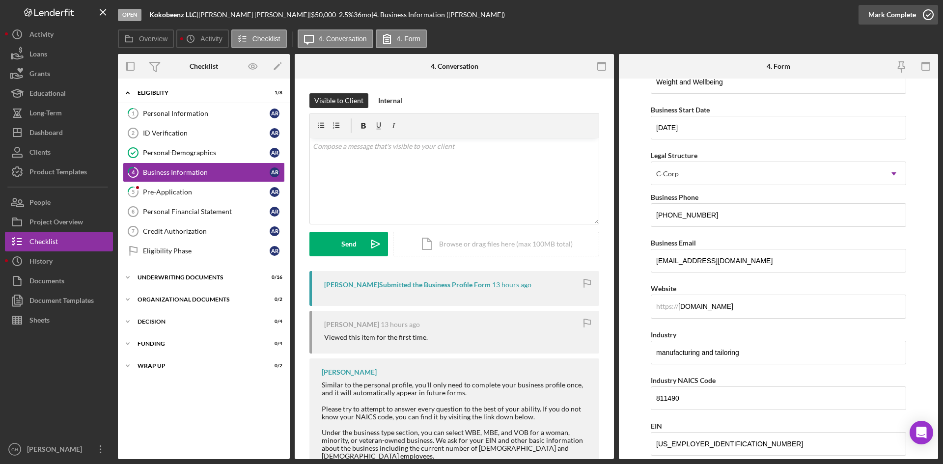
click at [873, 19] on div "Mark Complete" at bounding box center [892, 15] width 48 height 20
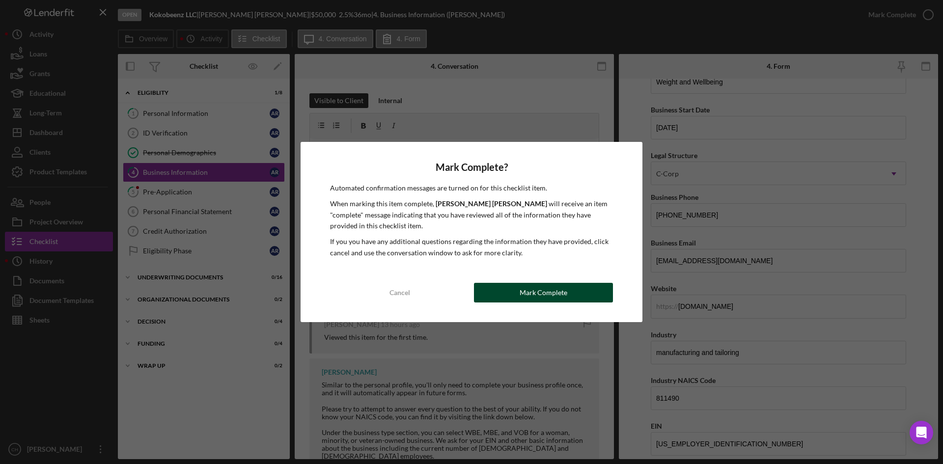
click at [511, 293] on button "Mark Complete" at bounding box center [543, 293] width 139 height 20
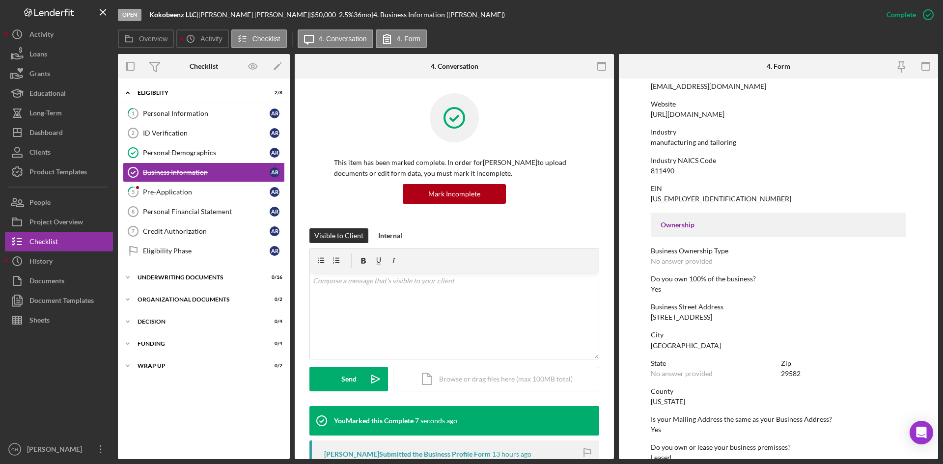
scroll to position [360, 0]
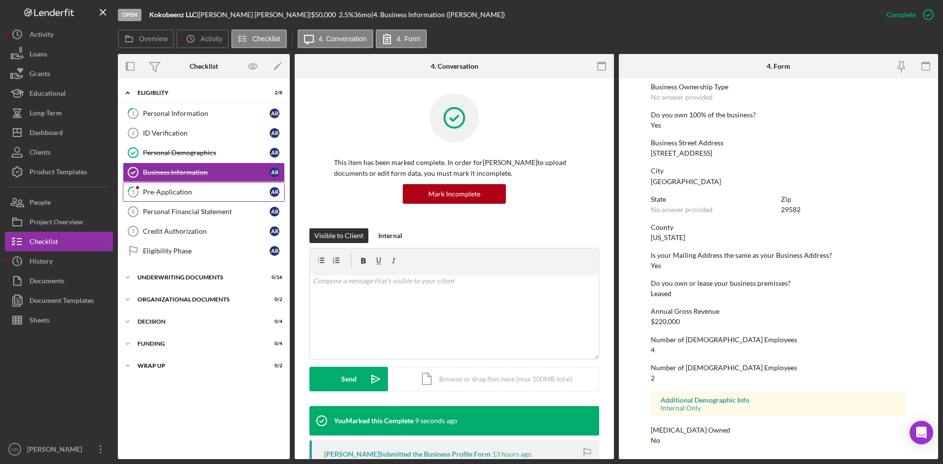
click at [185, 196] on link "5 Pre-Application A R" at bounding box center [204, 192] width 162 height 20
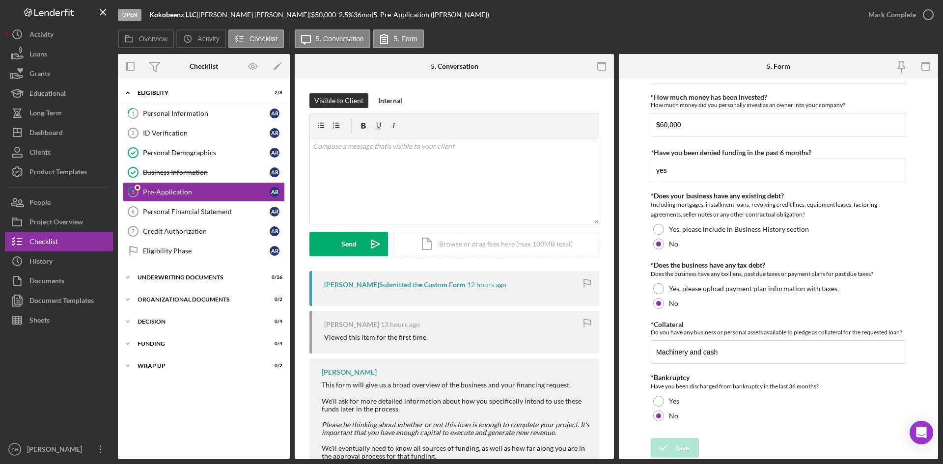
scroll to position [891, 0]
click at [890, 15] on div "Mark Complete" at bounding box center [892, 15] width 48 height 20
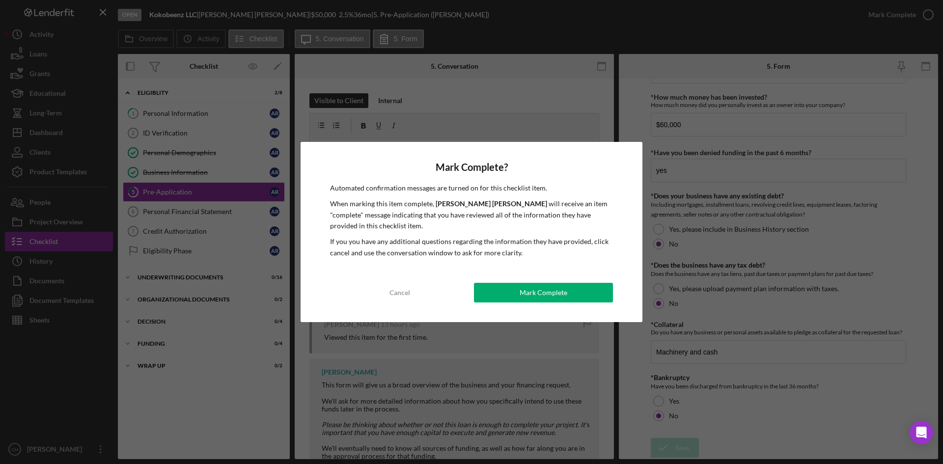
click at [529, 292] on div "Mark Complete" at bounding box center [544, 293] width 48 height 20
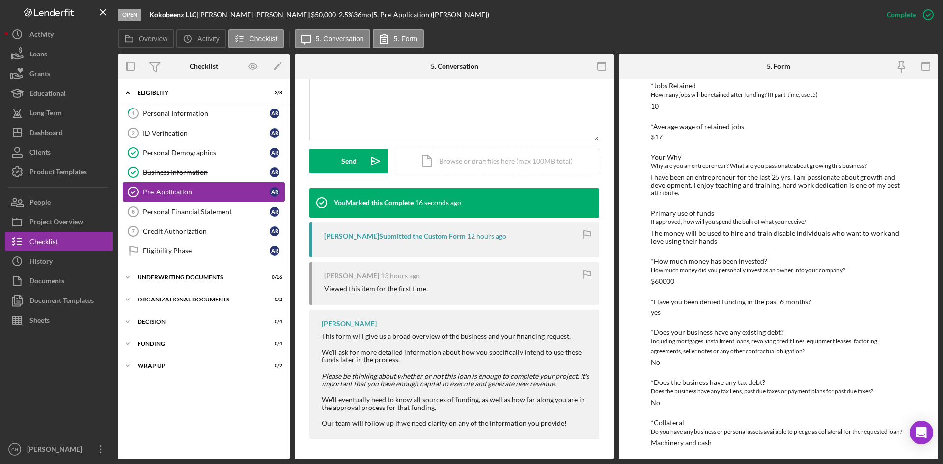
scroll to position [532, 0]
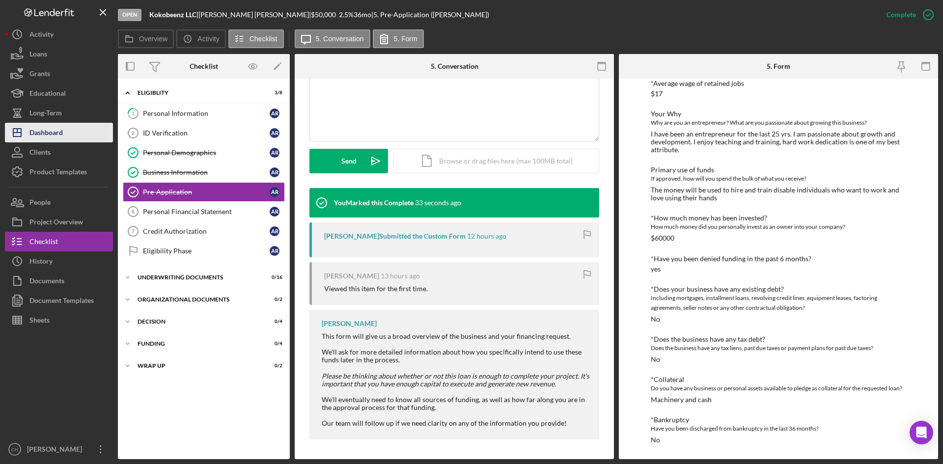
click at [63, 129] on button "Icon/Dashboard Dashboard" at bounding box center [59, 133] width 108 height 20
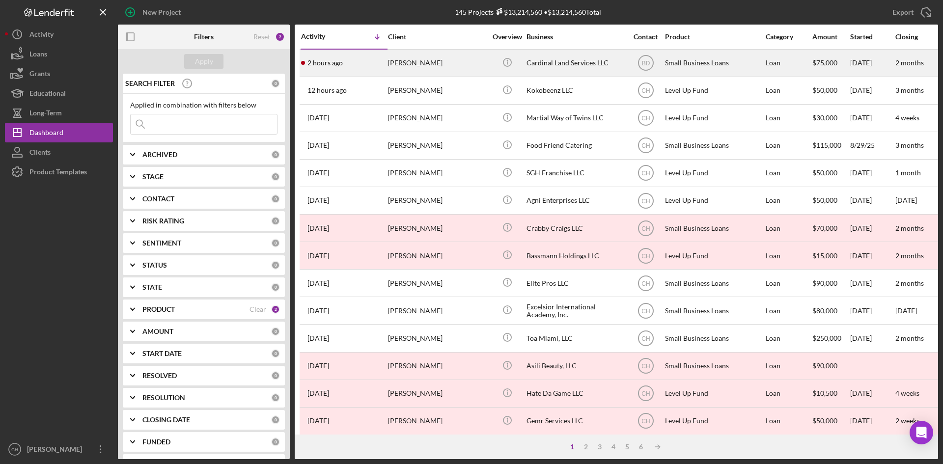
click at [361, 65] on div "2 hours ago [PERSON_NAME]" at bounding box center [344, 63] width 86 height 26
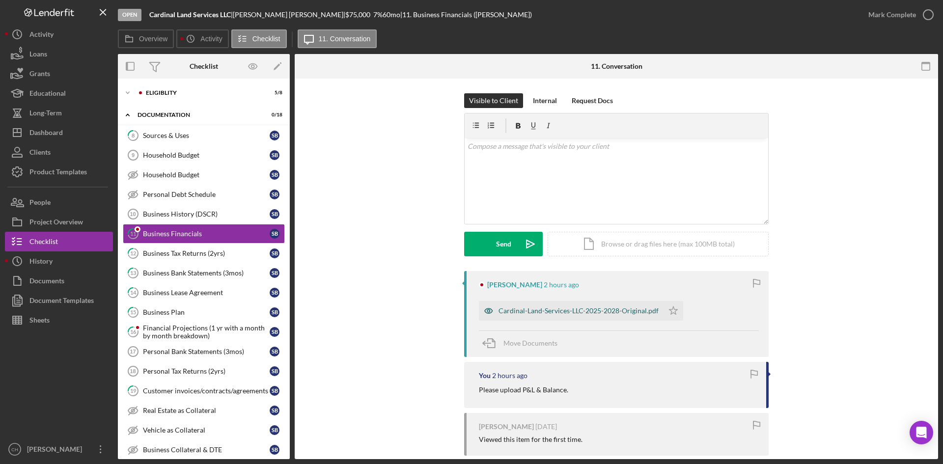
click at [553, 312] on div "Cardinal-Land-Services-LLC-2025-2028-Original.pdf" at bounding box center [579, 311] width 160 height 8
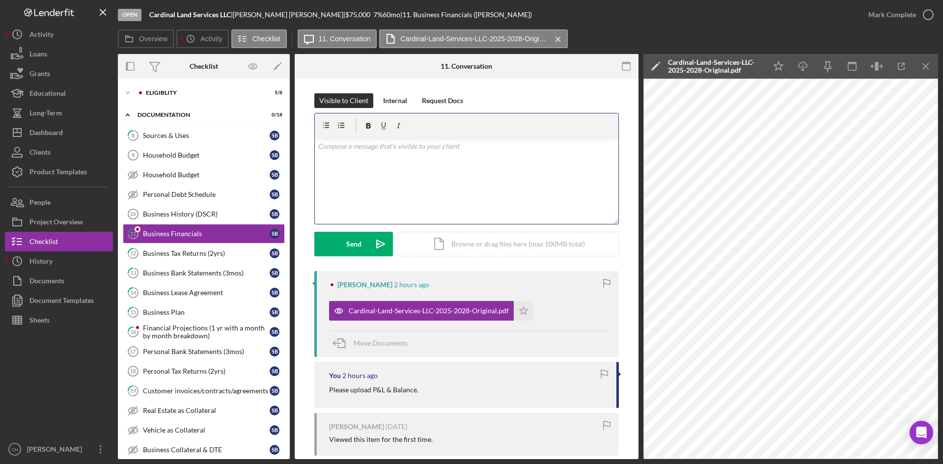
click at [410, 181] on div "v Color teal Color pink Remove color Add row above Add row below Add column bef…" at bounding box center [467, 181] width 304 height 86
click at [495, 161] on p "This is an Incorrect Profit & Loss format. Please reference the template attach…" at bounding box center [467, 160] width 298 height 11
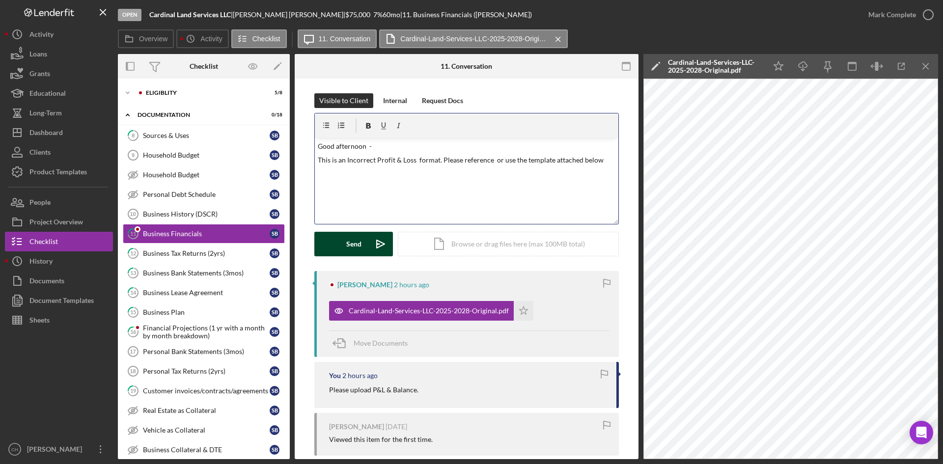
click at [325, 240] on button "Send Icon/icon-invite-send" at bounding box center [353, 244] width 79 height 25
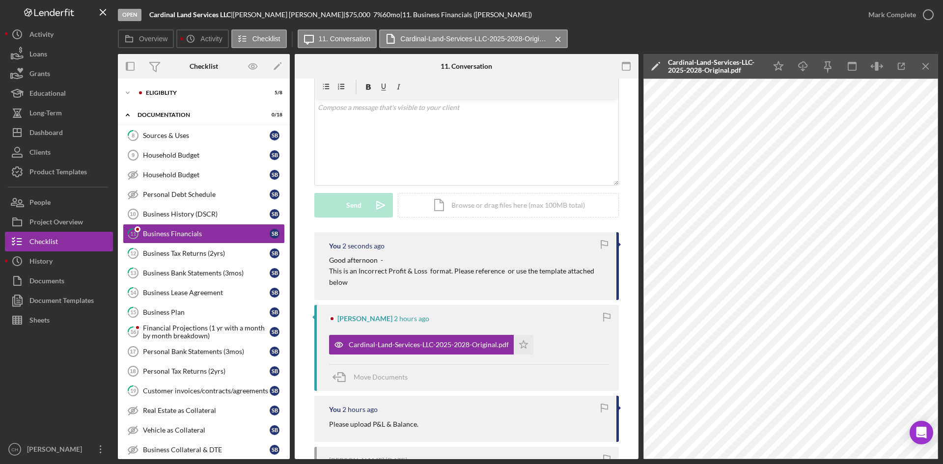
scroll to position [184, 0]
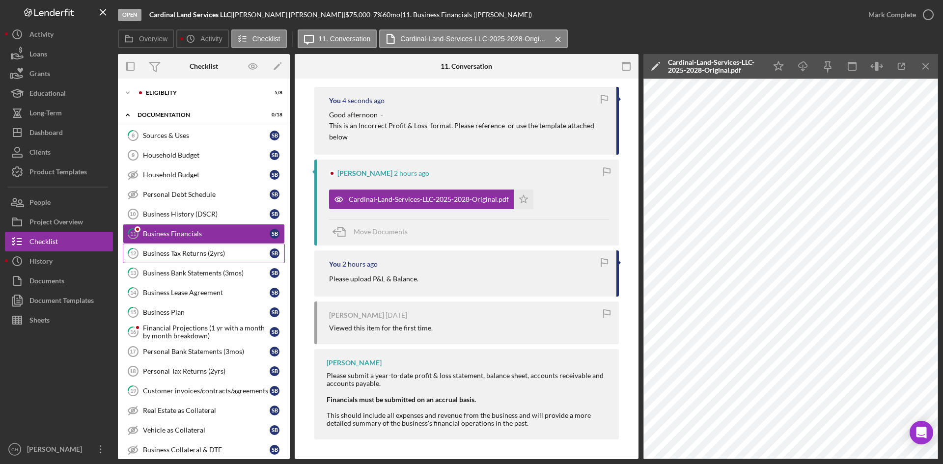
click at [167, 252] on div "Business Tax Returns (2yrs)" at bounding box center [206, 254] width 127 height 8
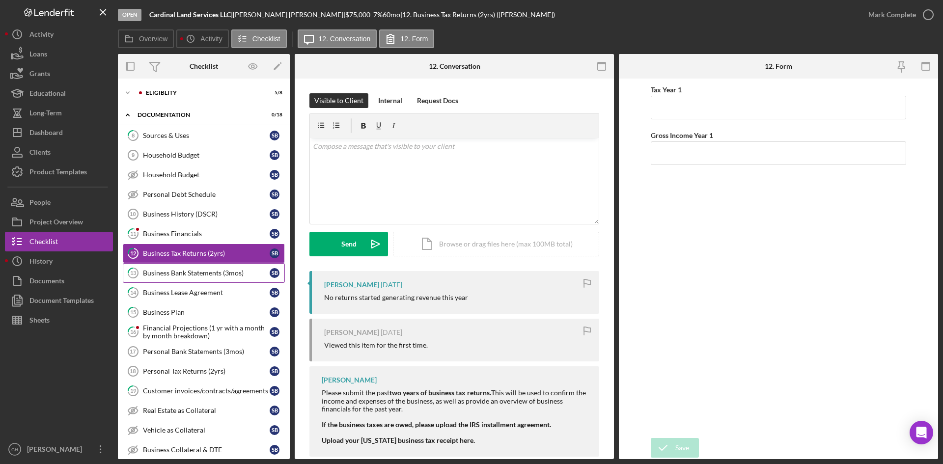
click at [198, 273] on div "Business Bank Statements (3mos)" at bounding box center [206, 273] width 127 height 8
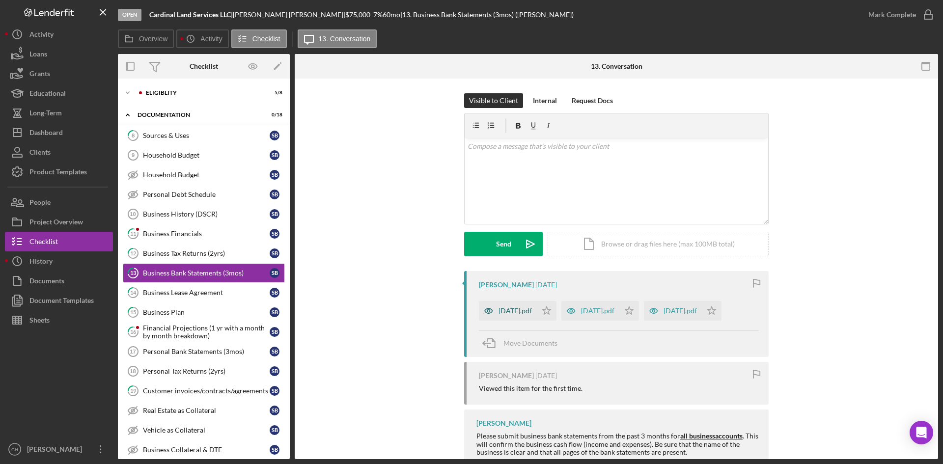
click at [520, 307] on div "[DATE].pdf" at bounding box center [515, 311] width 33 height 8
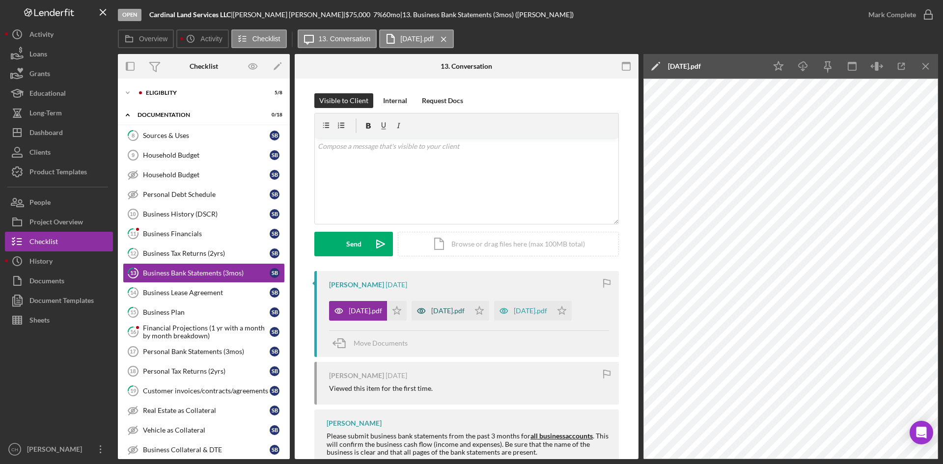
click at [446, 306] on div "[DATE].pdf" at bounding box center [441, 311] width 58 height 20
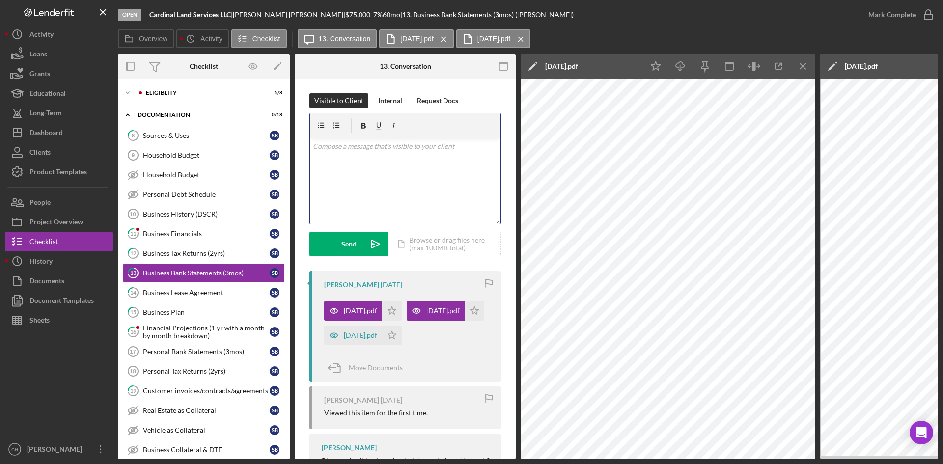
click at [348, 179] on div "v Color teal Color pink Remove color Add row above Add row below Add column bef…" at bounding box center [405, 181] width 191 height 86
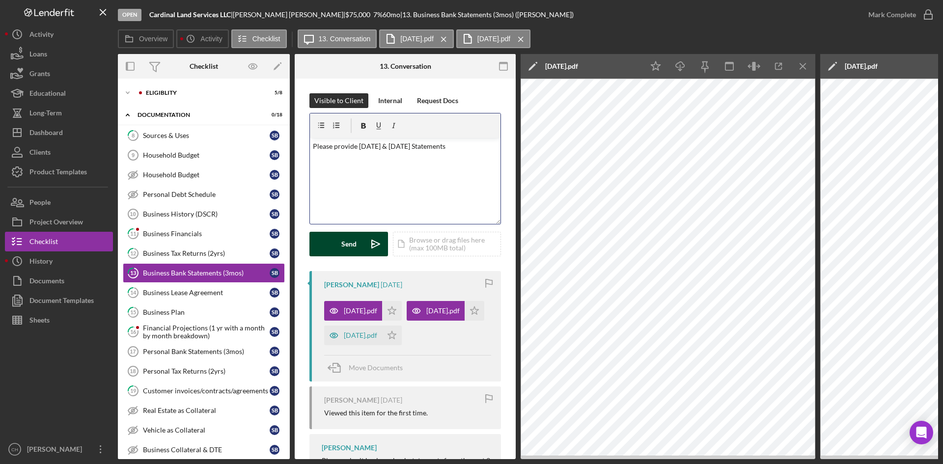
click at [338, 239] on button "Send Icon/icon-invite-send" at bounding box center [348, 244] width 79 height 25
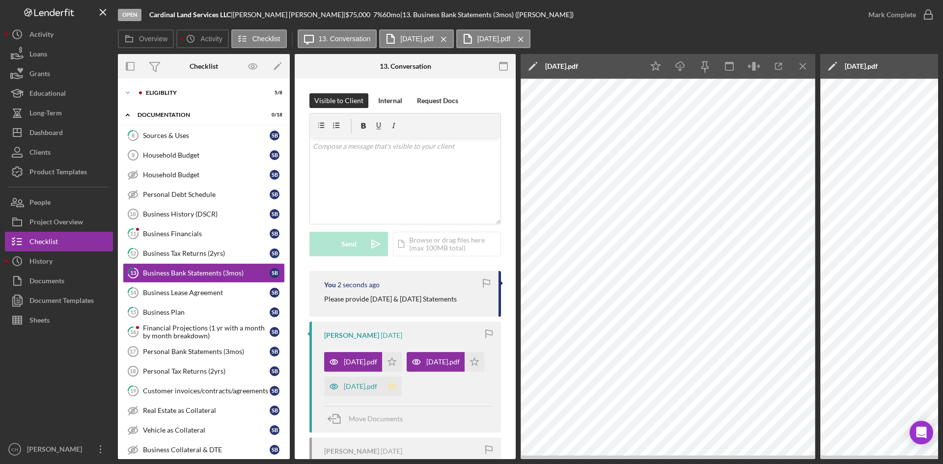
click at [396, 396] on icon "Icon/Star" at bounding box center [392, 387] width 20 height 20
click at [465, 372] on icon "Icon/Star" at bounding box center [475, 362] width 20 height 20
click at [400, 363] on icon "Icon/Star" at bounding box center [392, 362] width 20 height 20
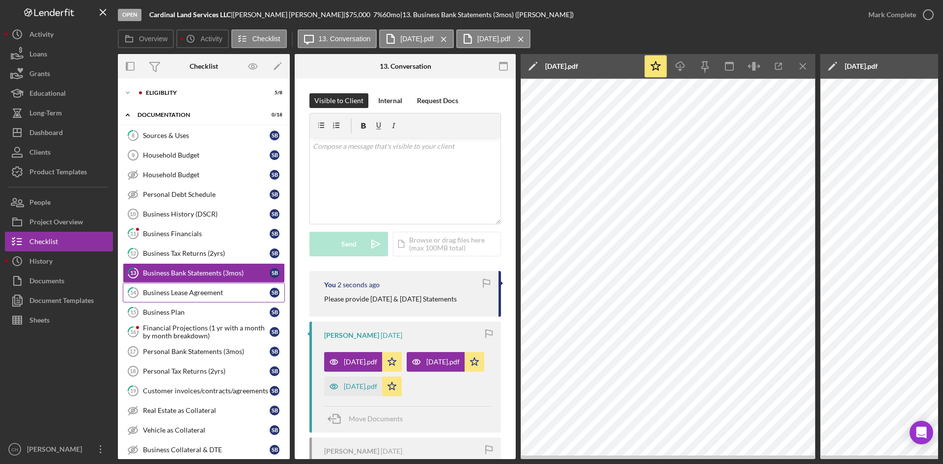
click at [190, 290] on div "Business Lease Agreement" at bounding box center [206, 293] width 127 height 8
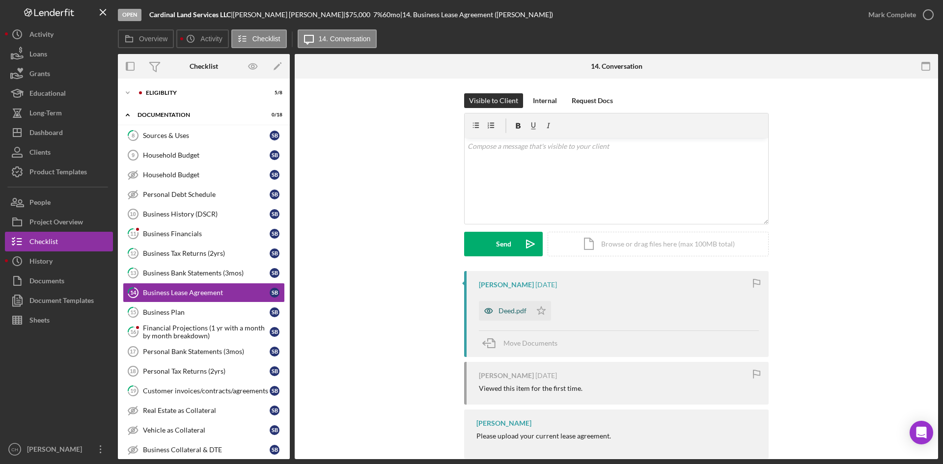
click at [506, 307] on div "Deed.pdf" at bounding box center [513, 311] width 28 height 8
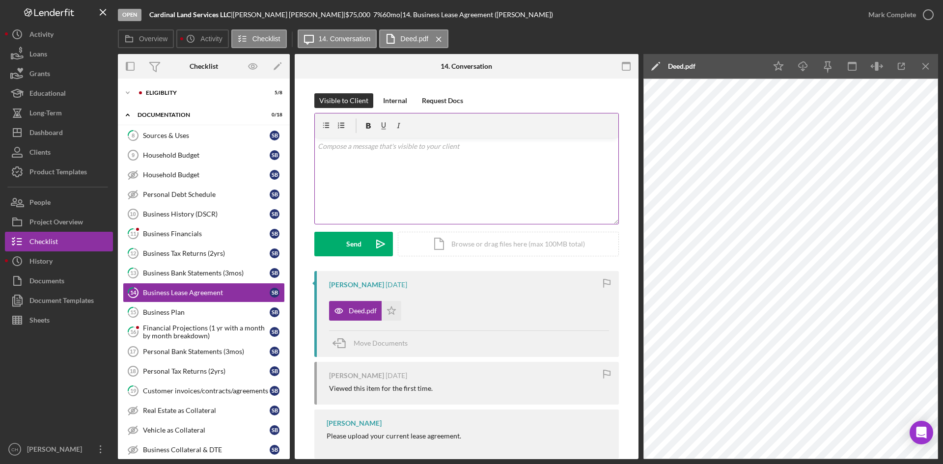
click at [361, 177] on div "v Color teal Color pink Remove color Add row above Add row below Add column bef…" at bounding box center [467, 181] width 304 height 86
click at [354, 149] on p "Please writer a letter that you conduct your business from your place of reside…" at bounding box center [467, 146] width 298 height 11
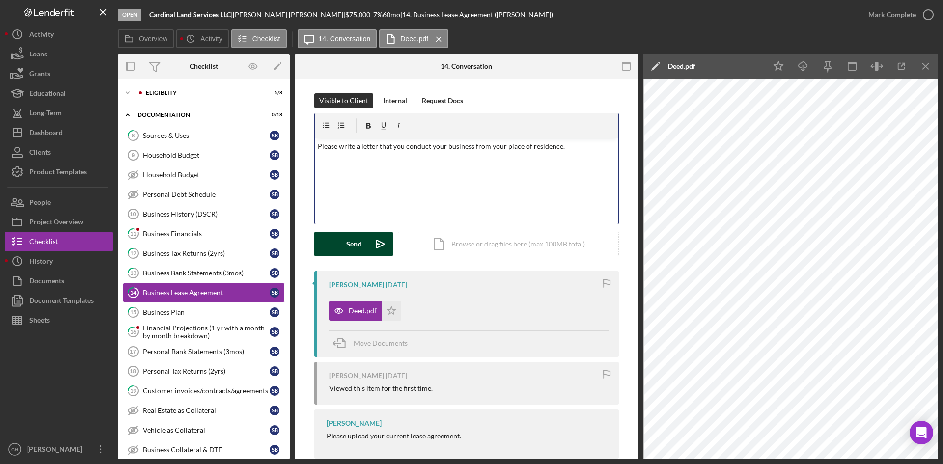
click at [359, 242] on div "Send" at bounding box center [353, 244] width 15 height 25
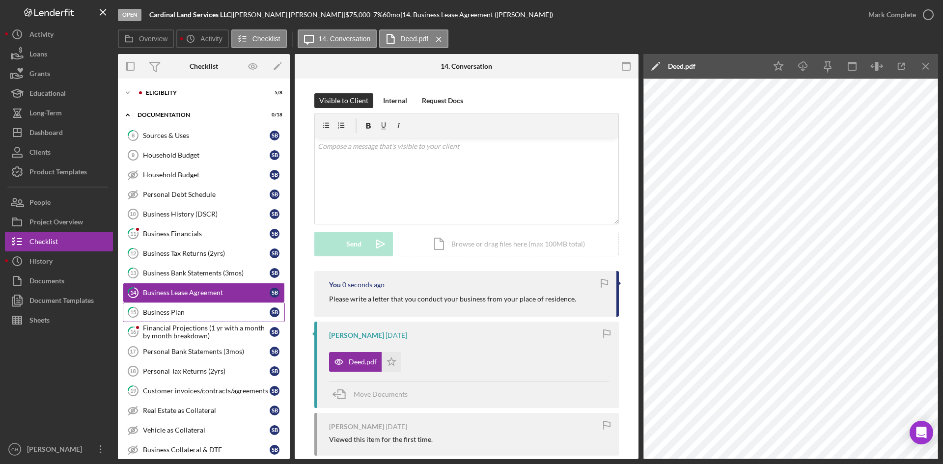
click at [186, 315] on div "Business Plan" at bounding box center [206, 312] width 127 height 8
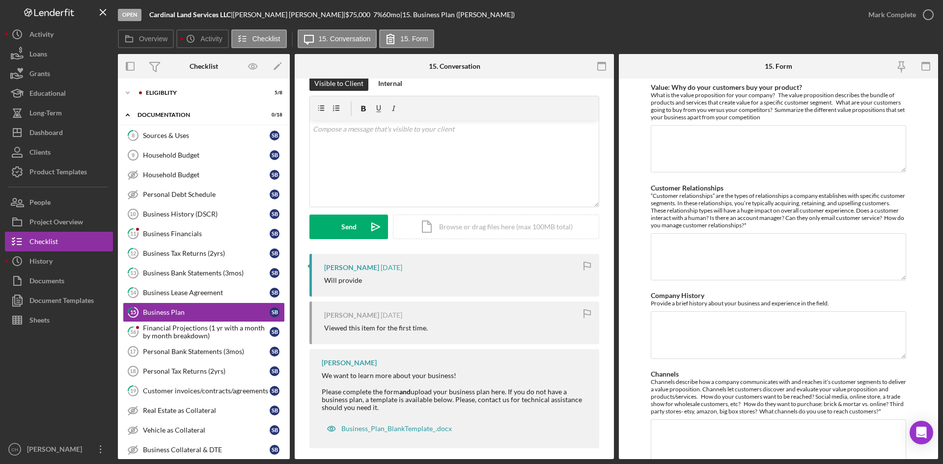
scroll to position [26, 0]
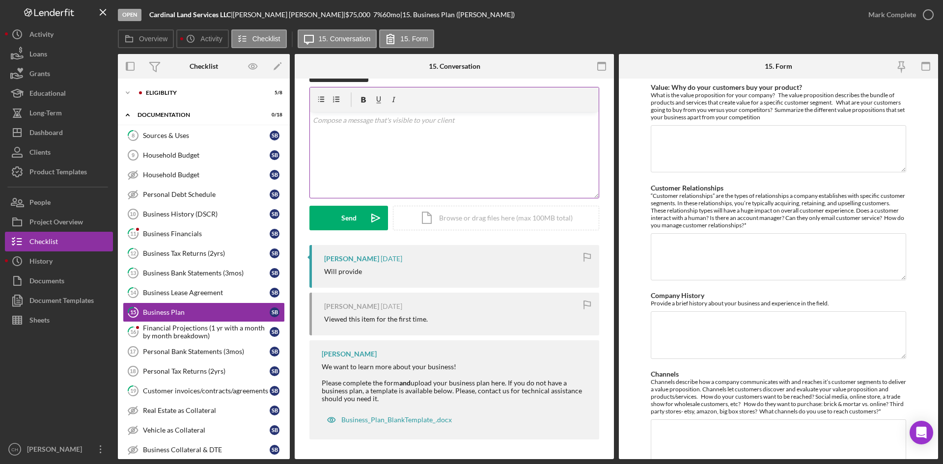
click at [352, 148] on div "v Color teal Color pink Remove color Add row above Add row below Add column bef…" at bounding box center [454, 155] width 289 height 86
click at [346, 213] on div "Send" at bounding box center [348, 218] width 15 height 25
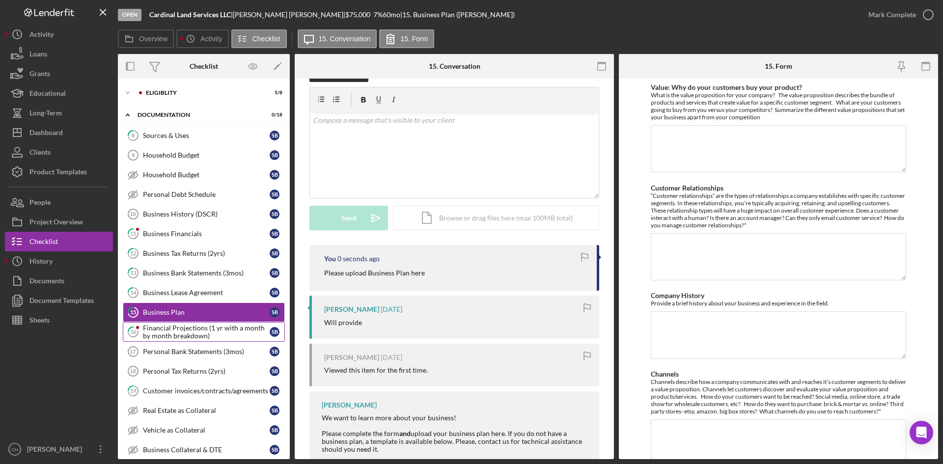
click at [183, 340] on div "Financial Projections (1 yr with a month by month breakdown)" at bounding box center [206, 332] width 127 height 16
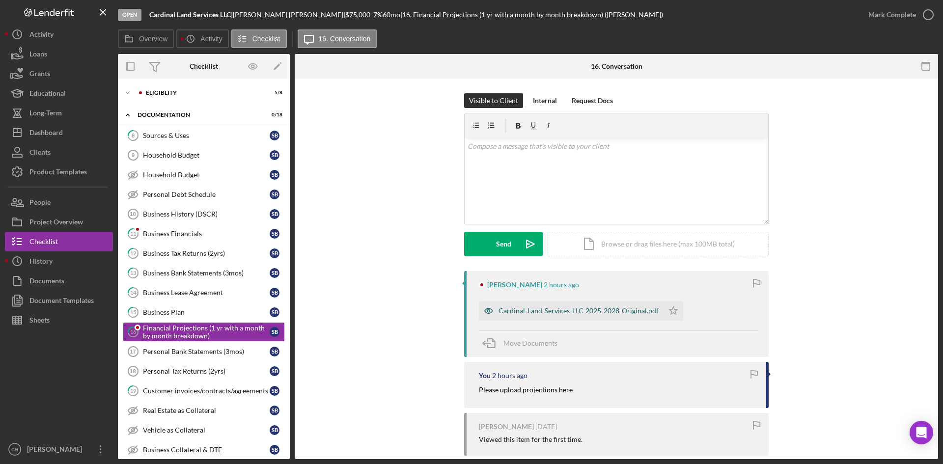
click at [538, 314] on div "Cardinal-Land-Services-LLC-2025-2028-Original.pdf" at bounding box center [579, 311] width 160 height 8
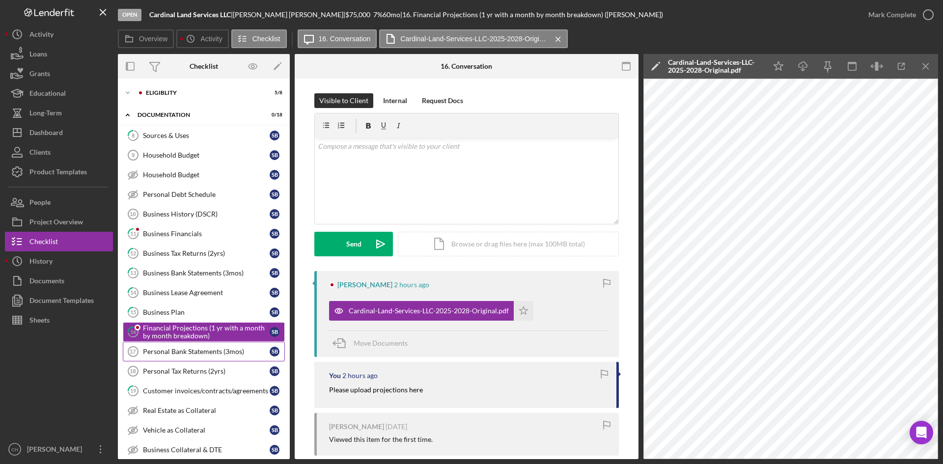
click at [200, 355] on div "Personal Bank Statements (3mos)" at bounding box center [206, 352] width 127 height 8
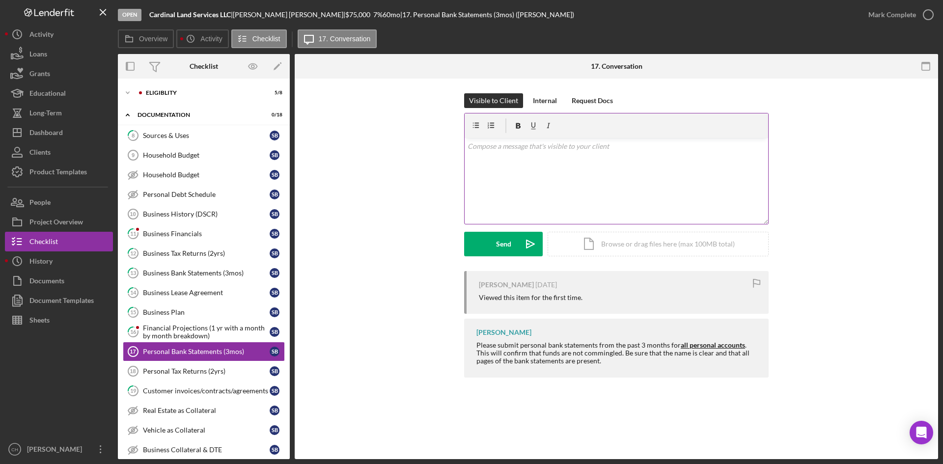
click at [598, 198] on div "v Color teal Color pink Remove color Add row above Add row below Add column bef…" at bounding box center [617, 181] width 304 height 86
drag, startPoint x: 504, startPoint y: 243, endPoint x: 501, endPoint y: 239, distance: 5.2
click at [504, 242] on div "Send" at bounding box center [503, 244] width 15 height 25
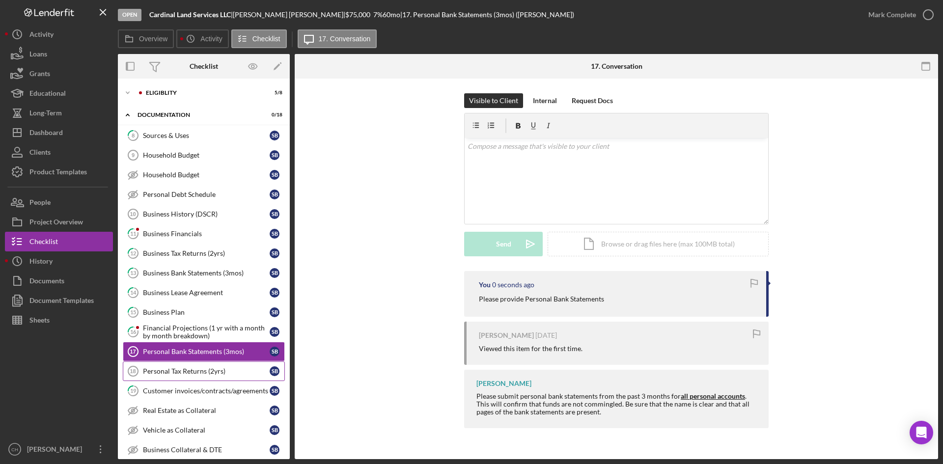
click at [195, 373] on div "Personal Tax Returns (2yrs)" at bounding box center [206, 371] width 127 height 8
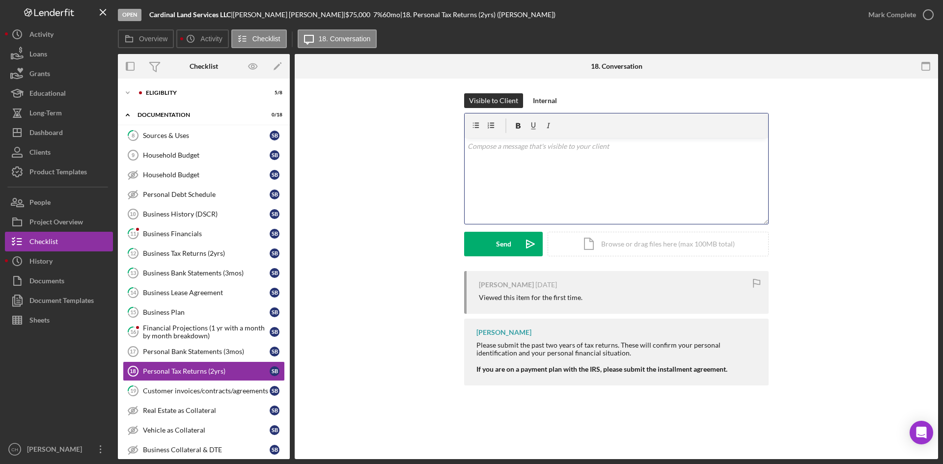
click at [500, 182] on div "v Color teal Color pink Remove color Add row above Add row below Add column bef…" at bounding box center [617, 181] width 304 height 86
click at [511, 242] on button "Send Icon/icon-invite-send" at bounding box center [503, 244] width 79 height 25
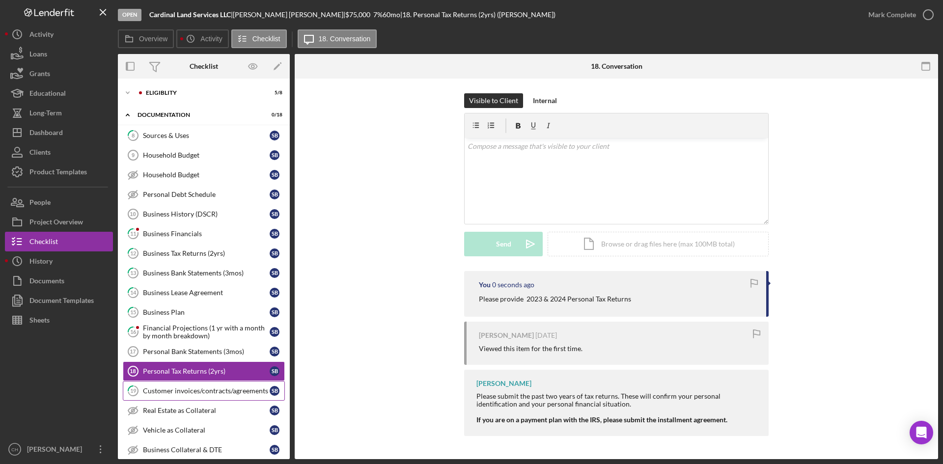
click at [217, 397] on link "19 Customer invoices/contracts/agreements S B" at bounding box center [204, 391] width 162 height 20
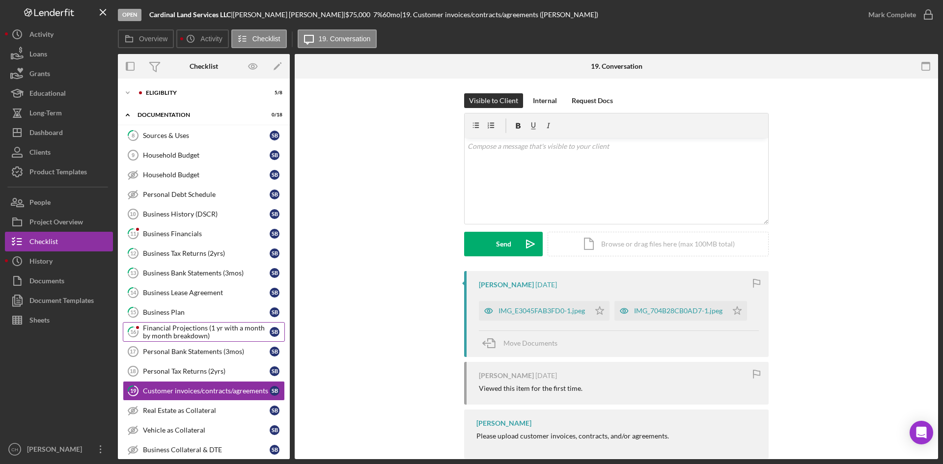
click at [181, 337] on div "Financial Projections (1 yr with a month by month breakdown)" at bounding box center [206, 332] width 127 height 16
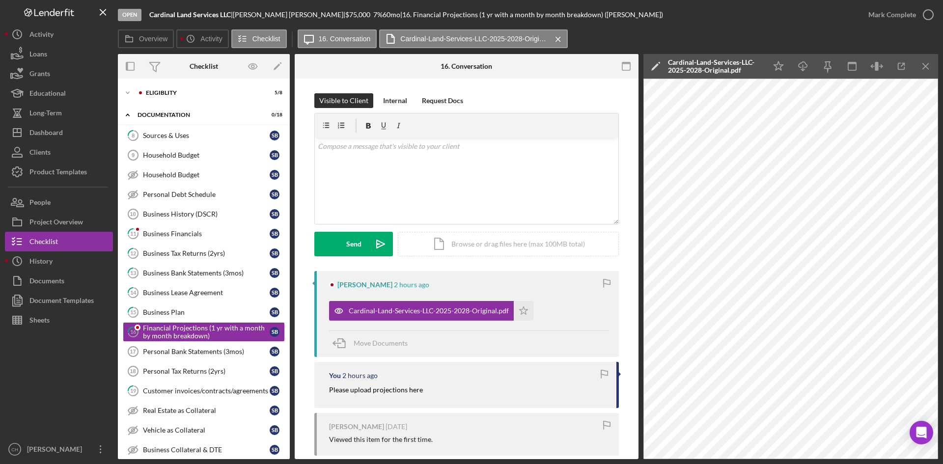
scroll to position [128, 0]
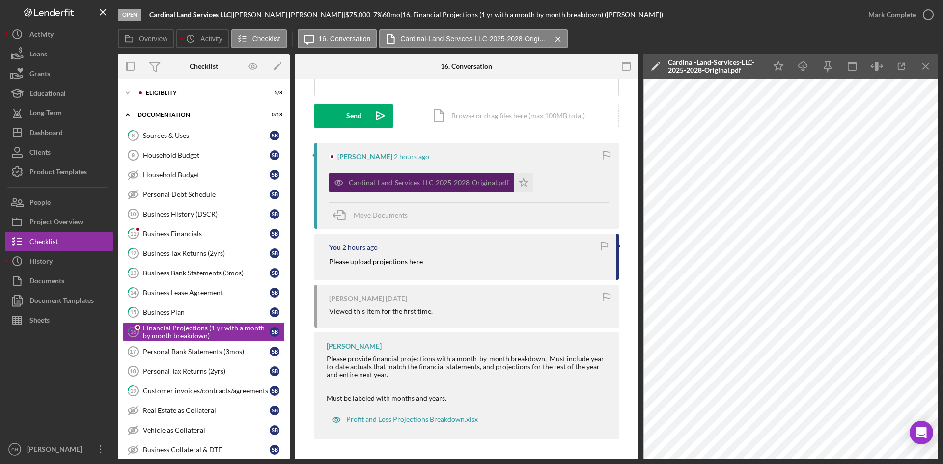
click at [450, 185] on div "Cardinal-Land-Services-LLC-2025-2028-Original.pdf" at bounding box center [429, 183] width 160 height 8
click at [474, 253] on div "You 2 hours ago Please upload projections here" at bounding box center [466, 257] width 305 height 46
click at [475, 157] on div "[PERSON_NAME] 2 hours ago" at bounding box center [469, 157] width 280 height 8
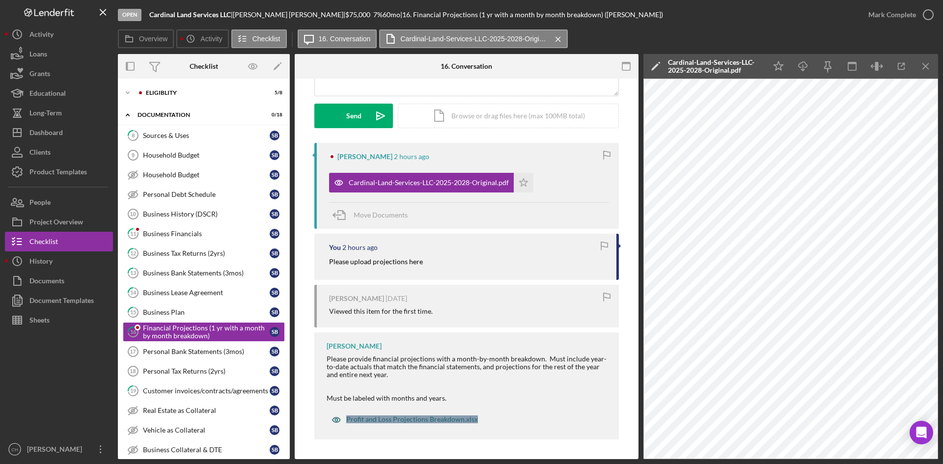
drag, startPoint x: 488, startPoint y: 421, endPoint x: 344, endPoint y: 425, distance: 144.0
click at [344, 425] on div "[PERSON_NAME] Please provide financial projections with a month-by-month breakd…" at bounding box center [466, 386] width 305 height 107
copy div "Profit and Loss Projections Breakdown.xlsx"
click at [169, 239] on link "11 Business Financials S B" at bounding box center [204, 234] width 162 height 20
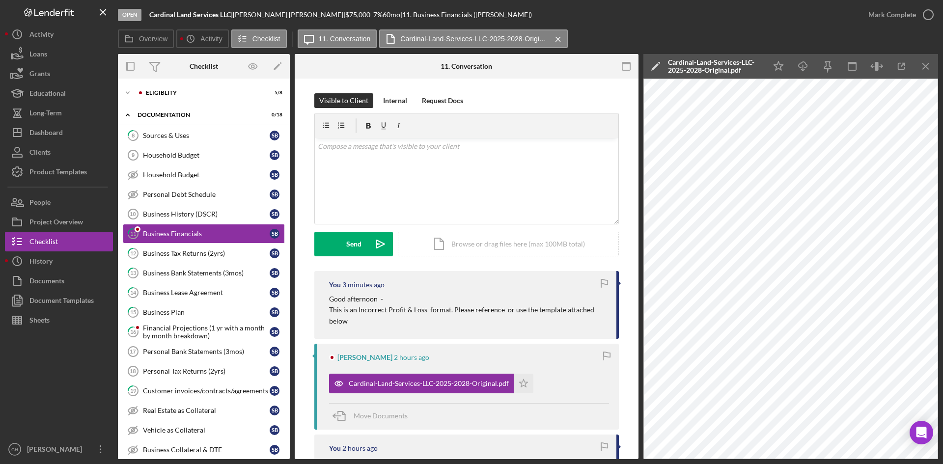
drag, startPoint x: 352, startPoint y: 327, endPoint x: 314, endPoint y: 299, distance: 47.4
click at [314, 299] on div "You 3 minutes ago Good afternoon - This is an Incorrect Profit & Loss format. P…" at bounding box center [466, 305] width 305 height 68
copy div "Good afternoon - This is an Incorrect Profit & Loss format. Please reference or…"
click at [184, 335] on div "Financial Projections (1 yr with a month by month breakdown)" at bounding box center [206, 332] width 127 height 16
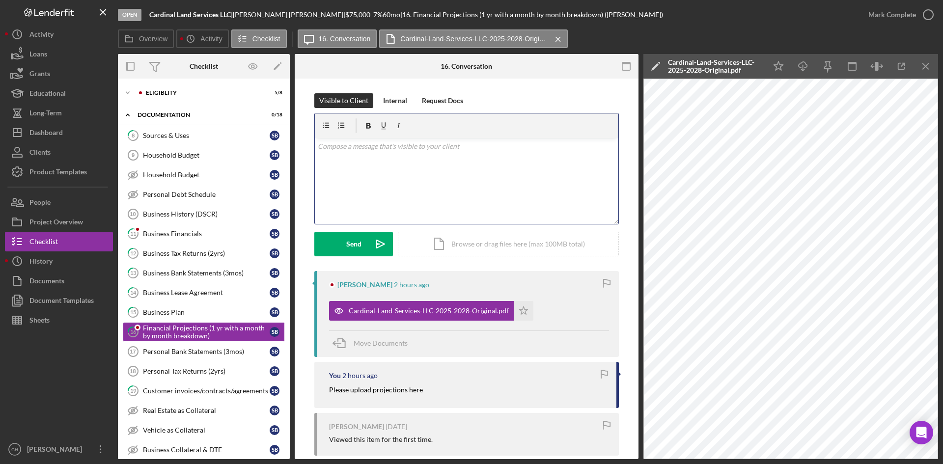
click at [365, 170] on div "v Color teal Color pink Remove color Add row above Add row below Add column bef…" at bounding box center [467, 181] width 304 height 86
drag, startPoint x: 374, startPoint y: 159, endPoint x: 410, endPoint y: 164, distance: 36.2
click at [410, 164] on p "This is an Incorrect Profit & Loss format. Please reference or use the template…" at bounding box center [467, 160] width 298 height 11
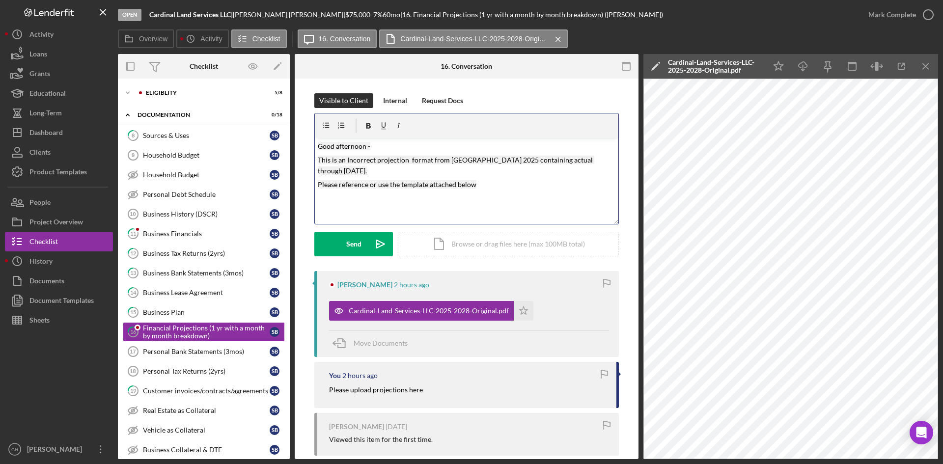
click at [459, 156] on mark "This is an Incorrect projection format from [GEOGRAPHIC_DATA] 2025 containing a…" at bounding box center [456, 165] width 277 height 19
click at [459, 157] on mark "This is an Incorrect projection format from [GEOGRAPHIC_DATA] 2025 containing a…" at bounding box center [456, 165] width 277 height 19
drag, startPoint x: 540, startPoint y: 155, endPoint x: 589, endPoint y: 170, distance: 51.4
click at [544, 157] on span "This is an Incorrect projection format from [DATE] containing actual through [D…" at bounding box center [448, 160] width 260 height 8
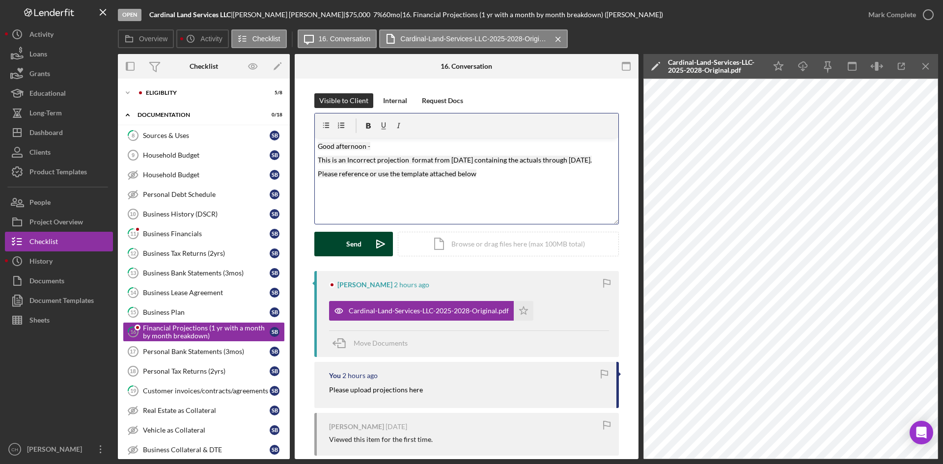
click at [349, 250] on div "Send" at bounding box center [353, 244] width 15 height 25
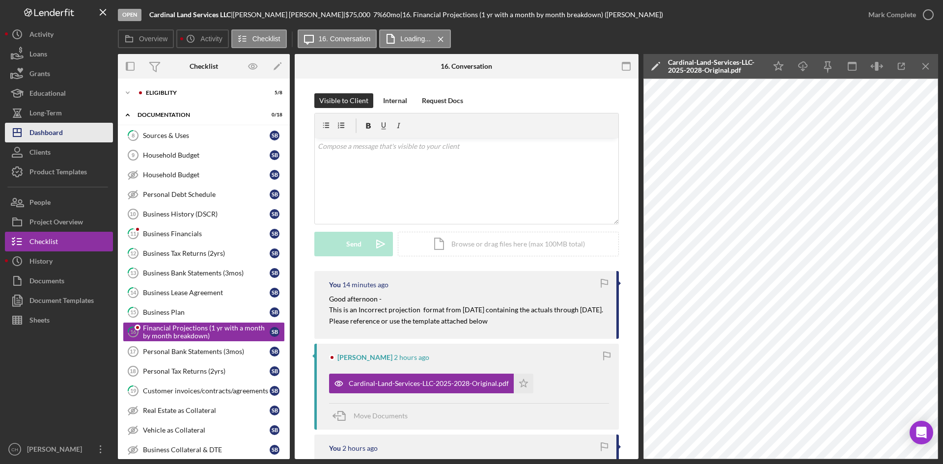
click at [59, 139] on div "Dashboard" at bounding box center [45, 134] width 33 height 22
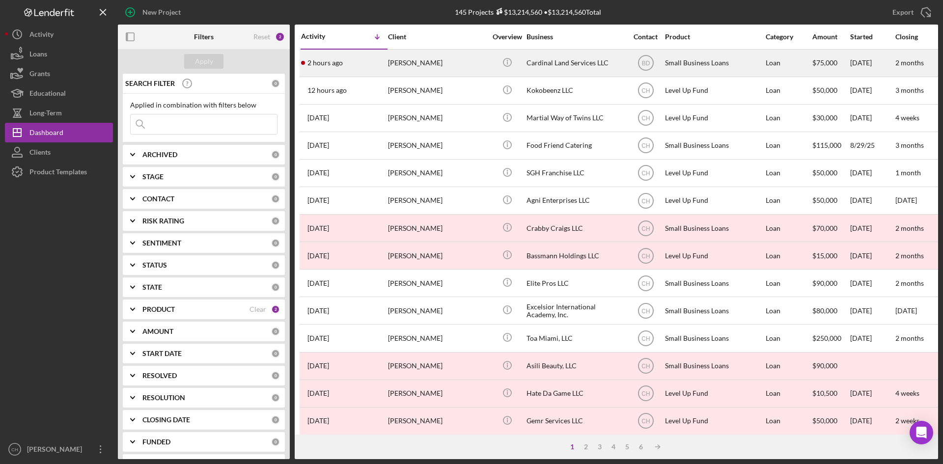
click at [360, 66] on div "2 hours ago [PERSON_NAME]" at bounding box center [344, 63] width 86 height 26
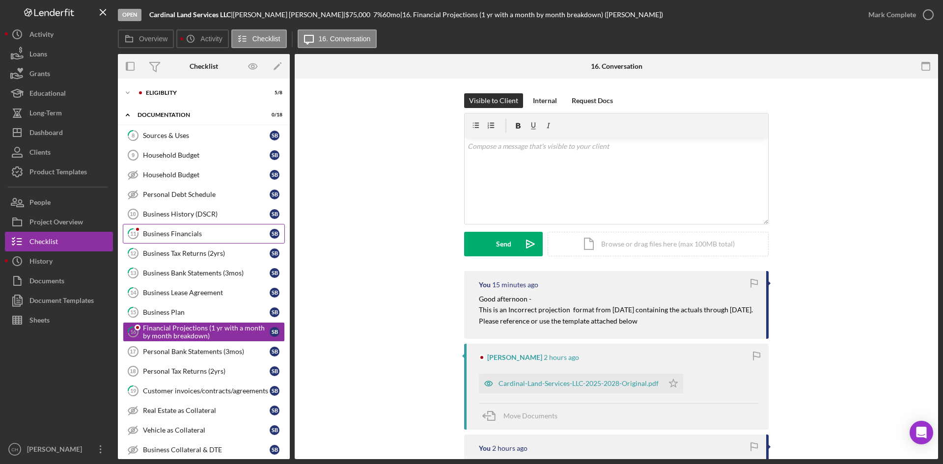
click at [205, 235] on div "Business Financials" at bounding box center [206, 234] width 127 height 8
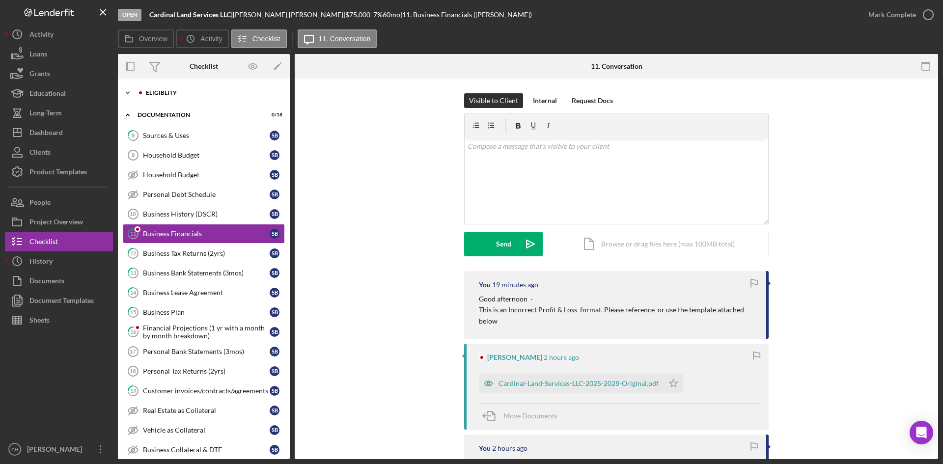
click at [164, 96] on div "Icon/Expander Eligiblity 5 / 8" at bounding box center [204, 93] width 172 height 20
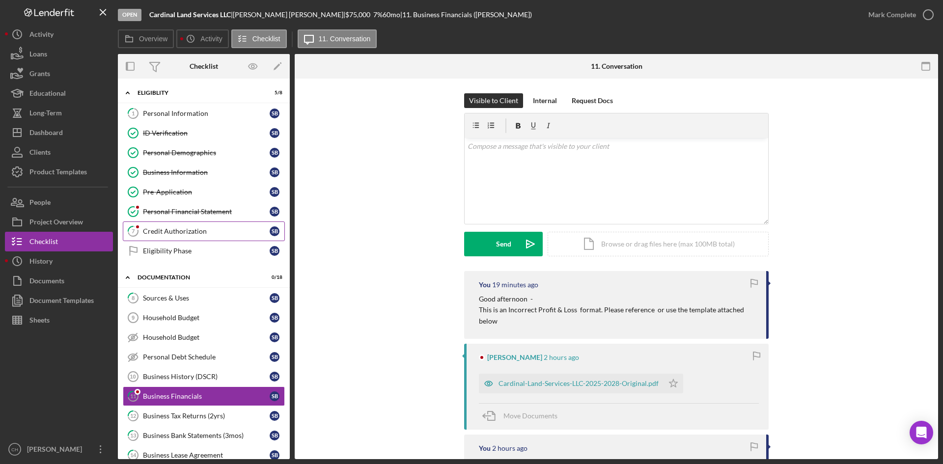
click at [196, 230] on div "Credit Authorization" at bounding box center [206, 231] width 127 height 8
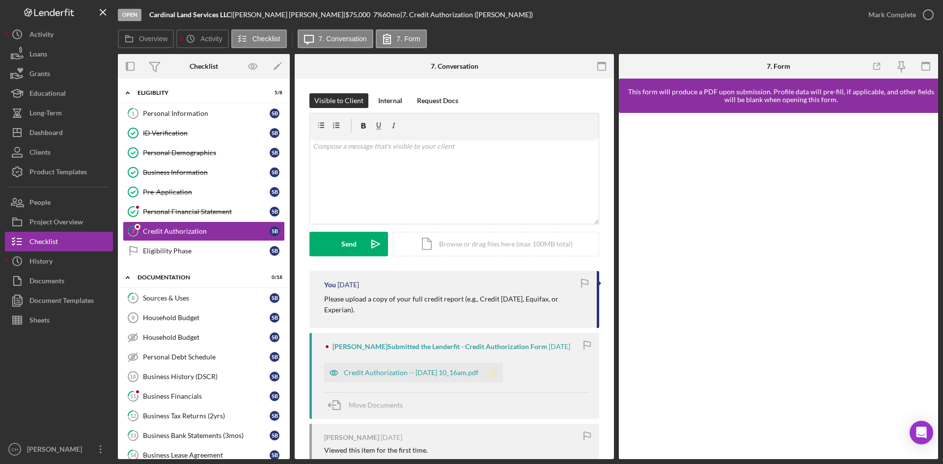
click at [498, 368] on polygon "button" at bounding box center [493, 372] width 8 height 8
drag, startPoint x: 585, startPoint y: 298, endPoint x: 306, endPoint y: 297, distance: 278.5
click at [306, 297] on div "Visible to Client Internal Request Docs v Color teal Color pink Remove color Ad…" at bounding box center [454, 322] width 319 height 487
copy p "Please upload a copy of your full credit report (e.g., Credit [DATE], Equifax, …"
click at [345, 157] on div "v Color teal Color pink Remove color Add row above Add row below Add column bef…" at bounding box center [454, 181] width 289 height 86
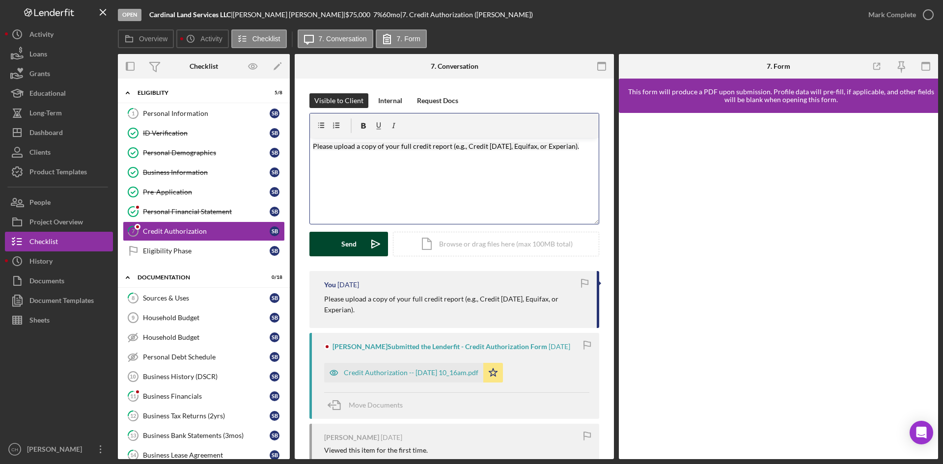
click at [345, 242] on div "Send" at bounding box center [348, 244] width 15 height 25
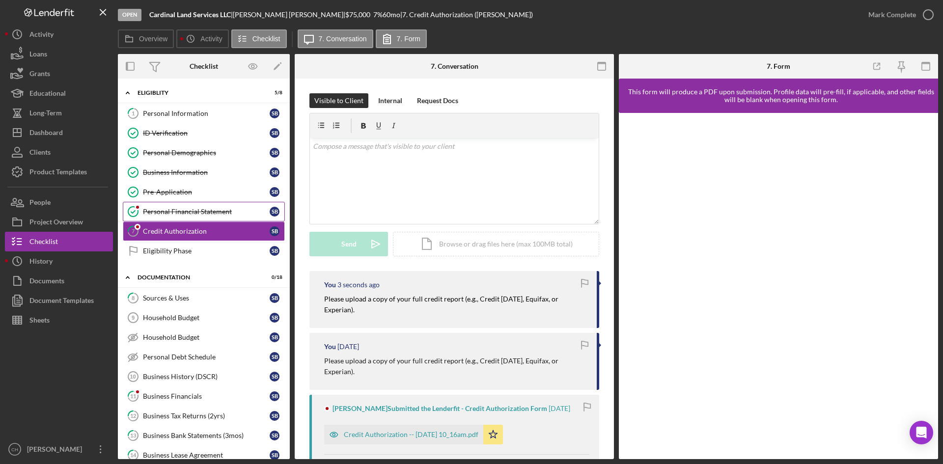
click at [204, 213] on div "Personal Financial Statement" at bounding box center [206, 212] width 127 height 8
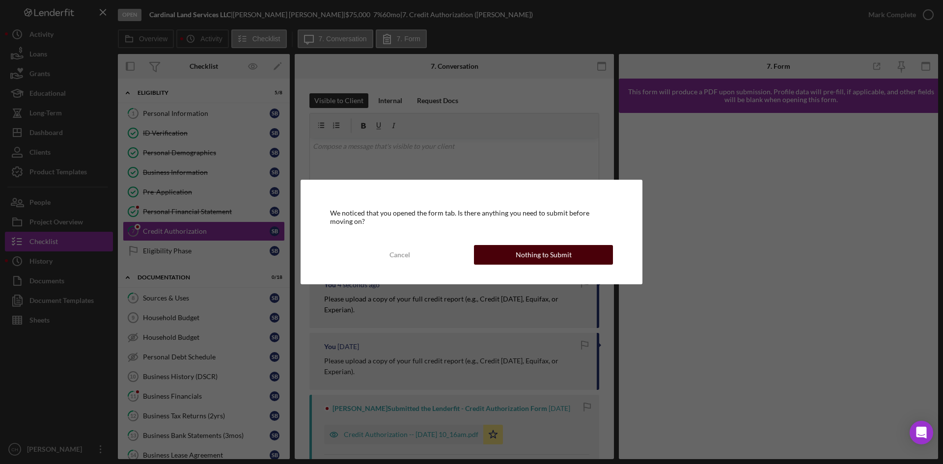
click at [517, 253] on button "Nothing to Submit" at bounding box center [543, 255] width 139 height 20
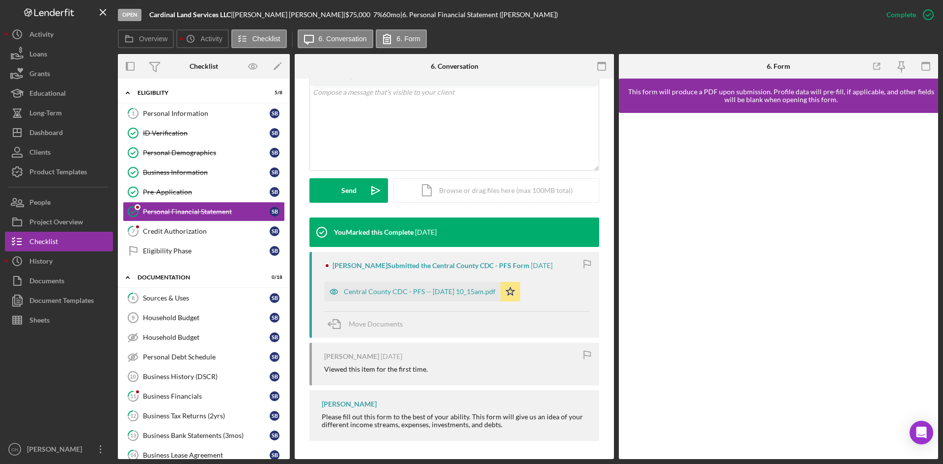
scroll to position [190, 0]
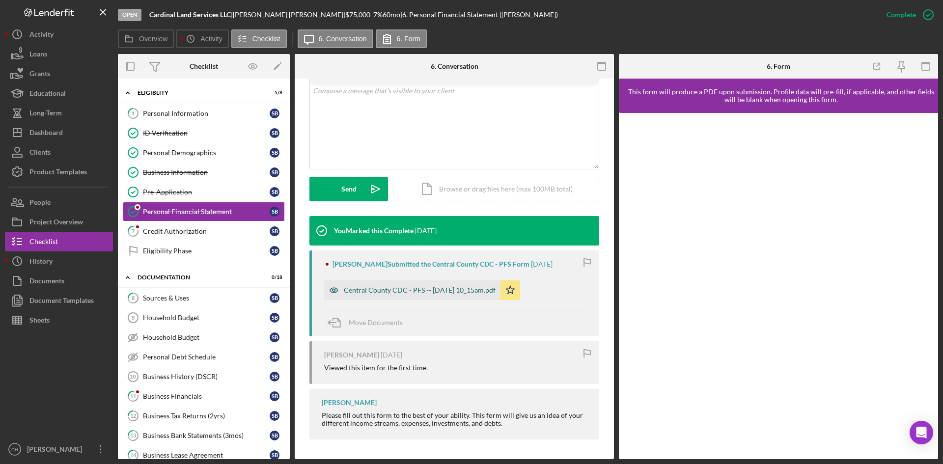
click at [466, 290] on div "Central County CDC - PFS -- [DATE] 10_15am.pdf" at bounding box center [420, 290] width 152 height 8
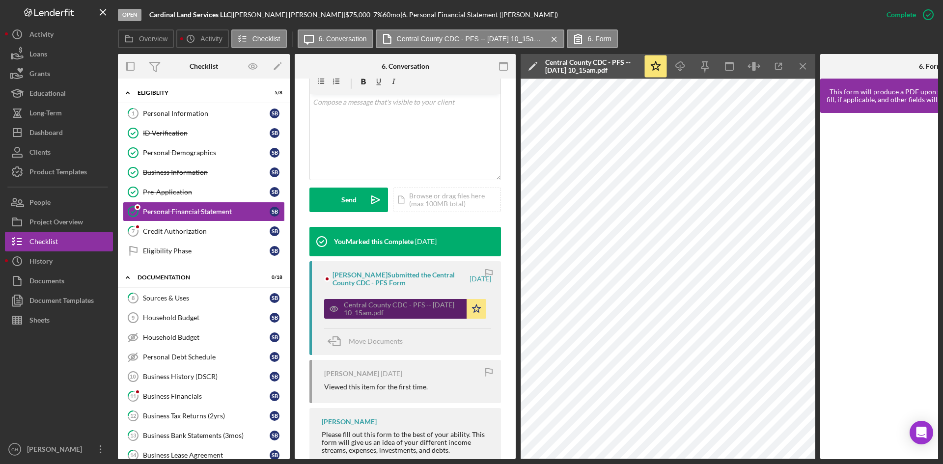
click at [441, 301] on div "Central County CDC - PFS -- [DATE] 10_15am.pdf" at bounding box center [403, 309] width 118 height 16
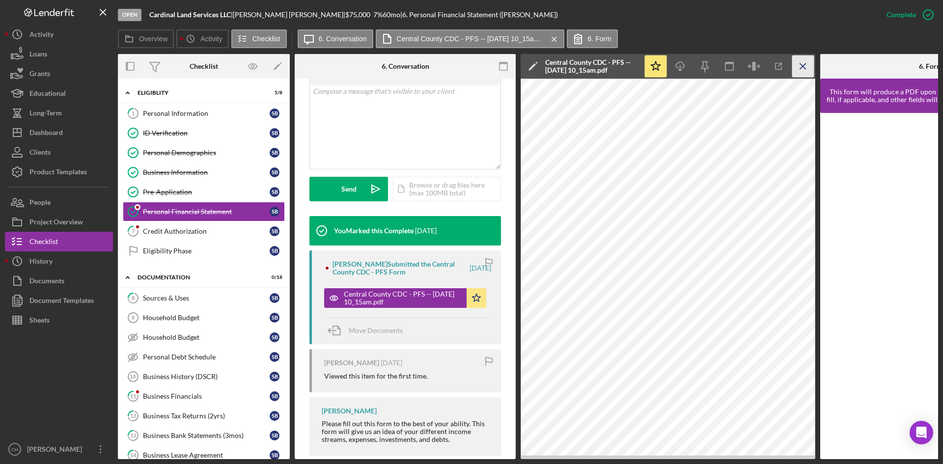
click at [806, 63] on icon "Icon/Menu Close" at bounding box center [803, 67] width 22 height 22
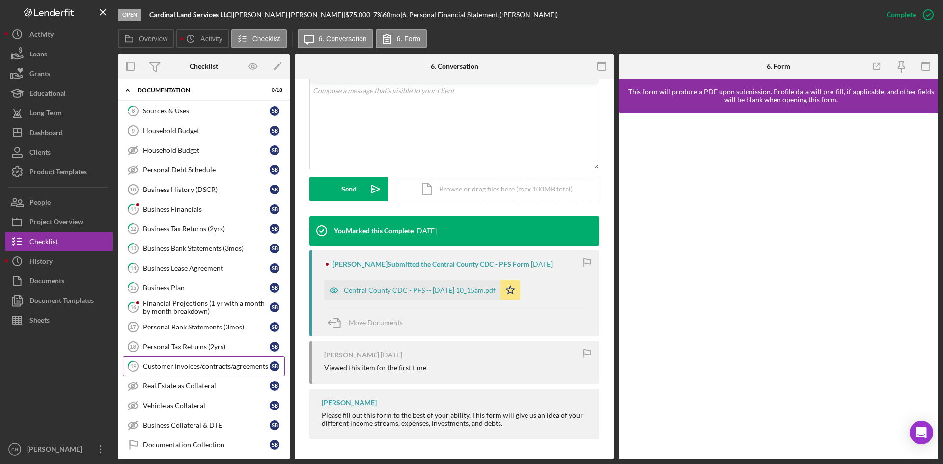
scroll to position [259, 0]
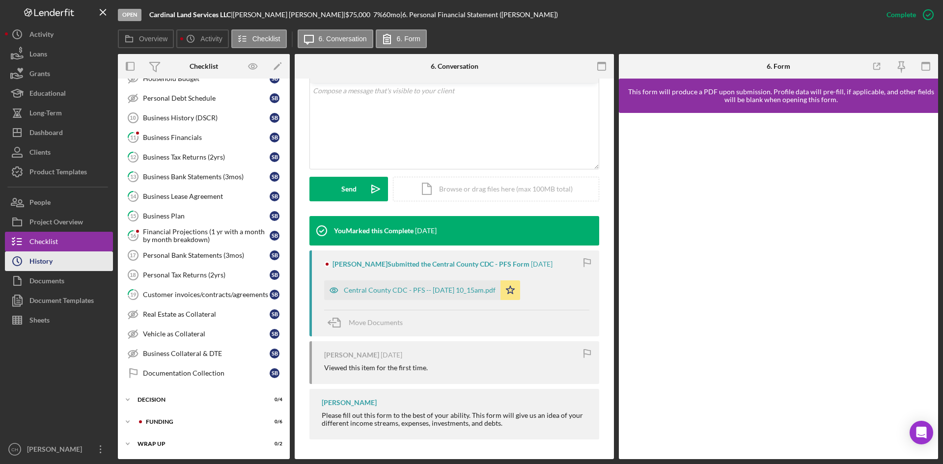
click at [55, 255] on button "Icon/History History" at bounding box center [59, 261] width 108 height 20
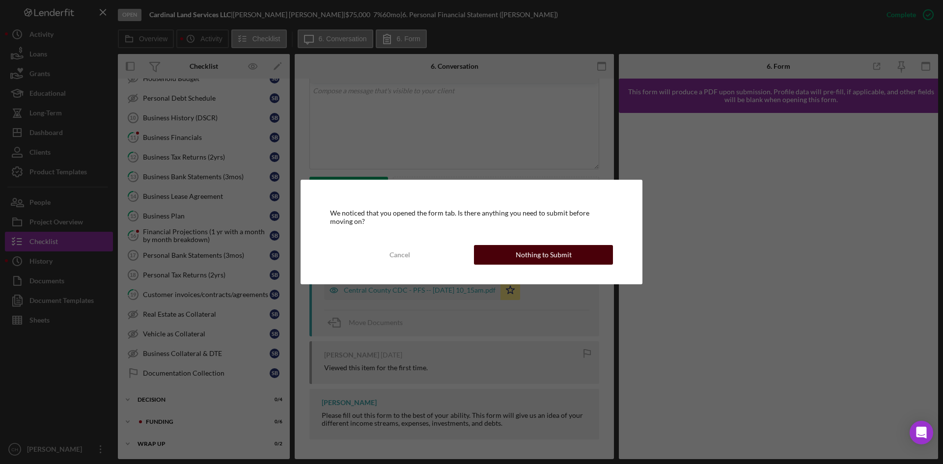
click at [519, 257] on div "Nothing to Submit" at bounding box center [544, 255] width 56 height 20
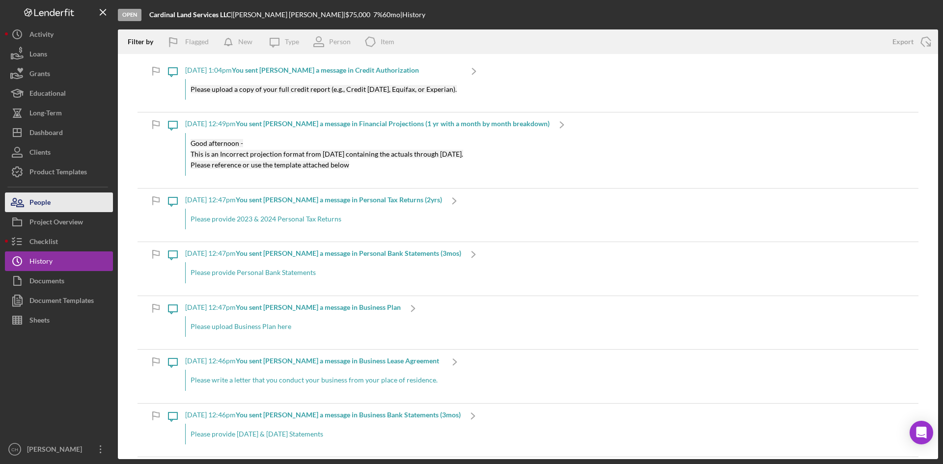
click at [47, 202] on div "People" at bounding box center [39, 204] width 21 height 22
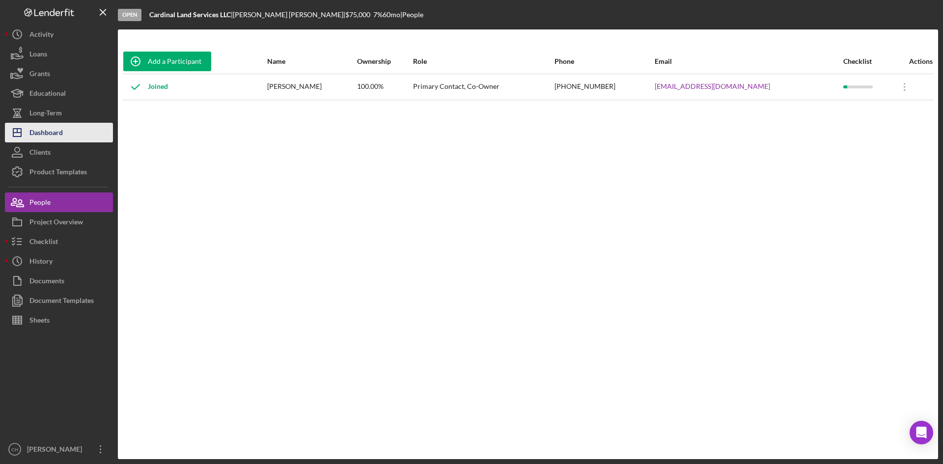
click at [73, 138] on button "Icon/Dashboard Dashboard" at bounding box center [59, 133] width 108 height 20
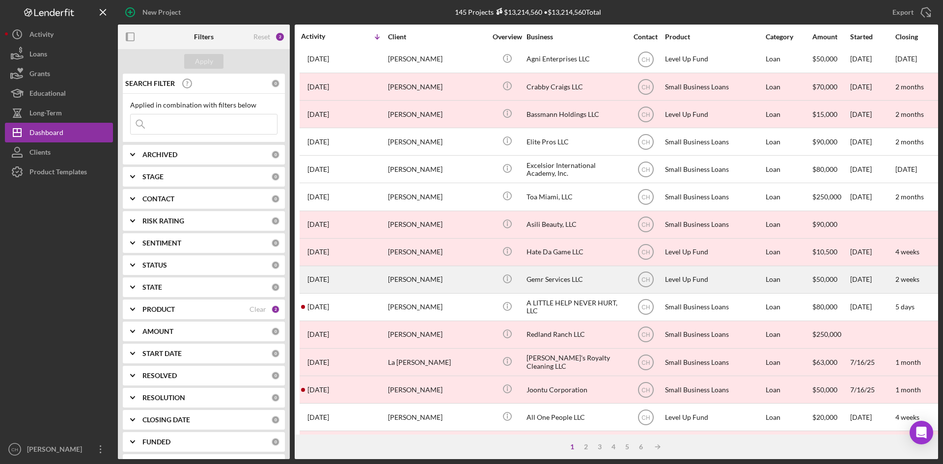
scroll to position [147, 0]
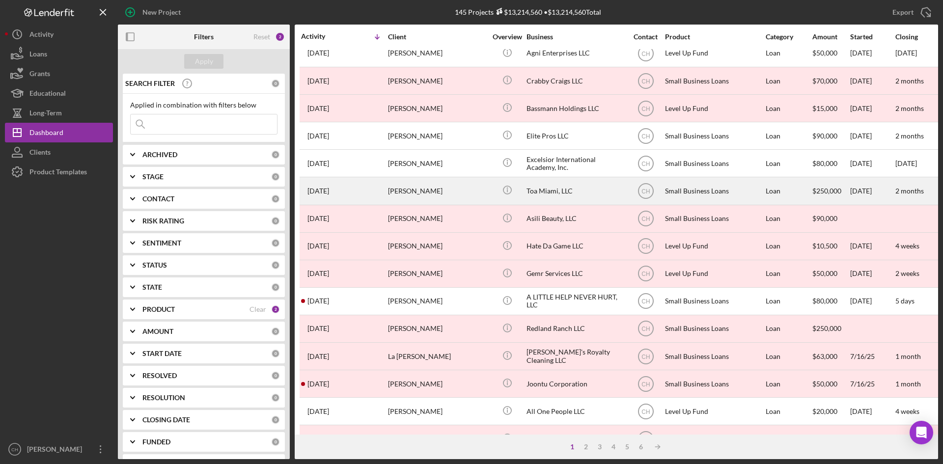
click at [414, 190] on div "[PERSON_NAME]" at bounding box center [437, 191] width 98 height 26
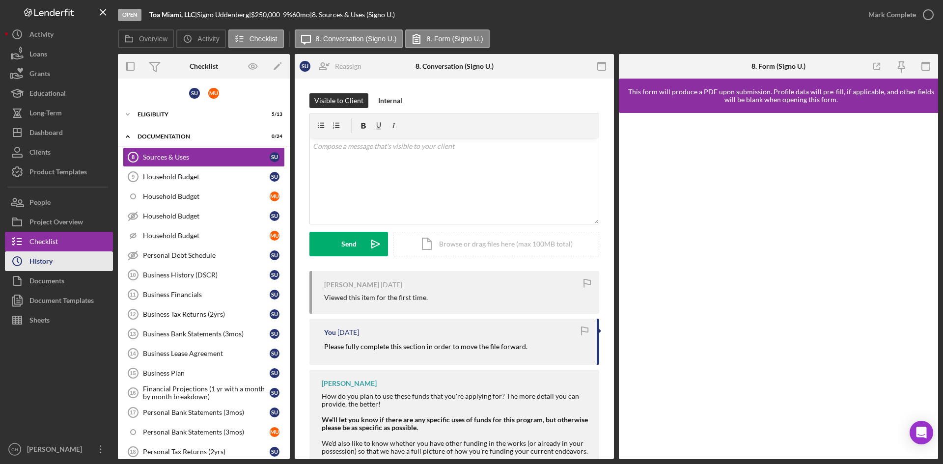
click at [74, 264] on button "Icon/History History" at bounding box center [59, 261] width 108 height 20
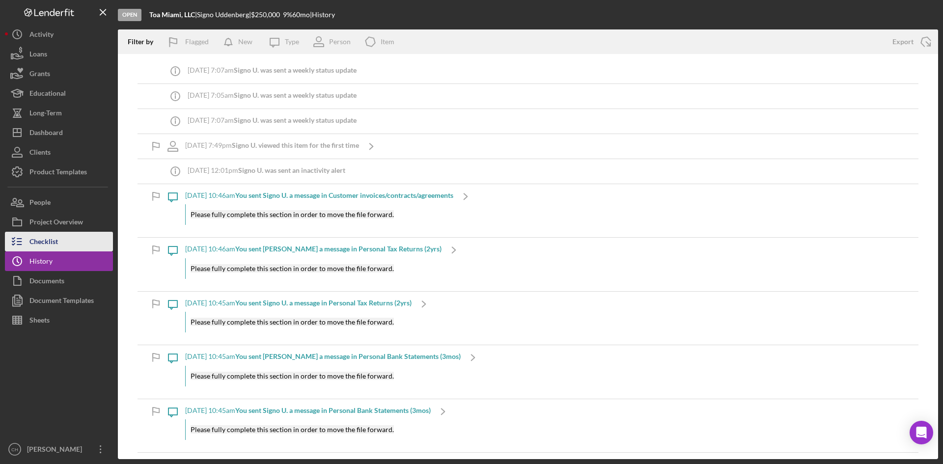
click at [76, 240] on button "Checklist" at bounding box center [59, 242] width 108 height 20
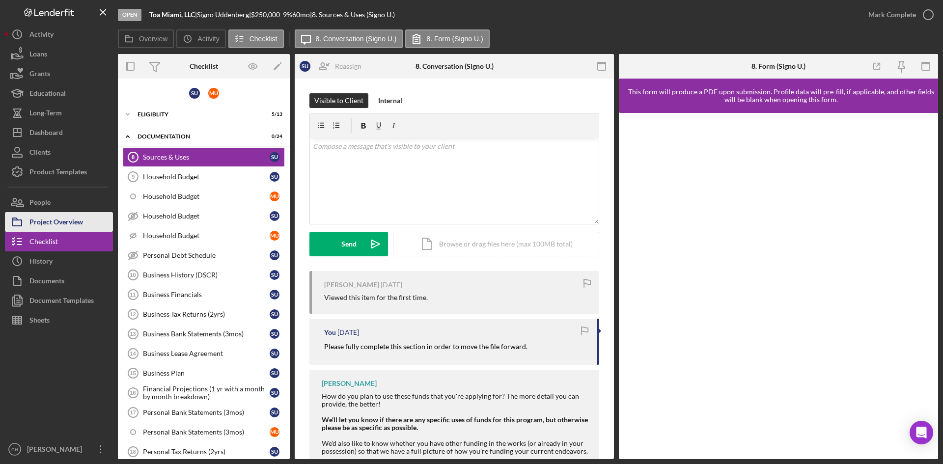
click at [69, 226] on div "Project Overview" at bounding box center [56, 223] width 54 height 22
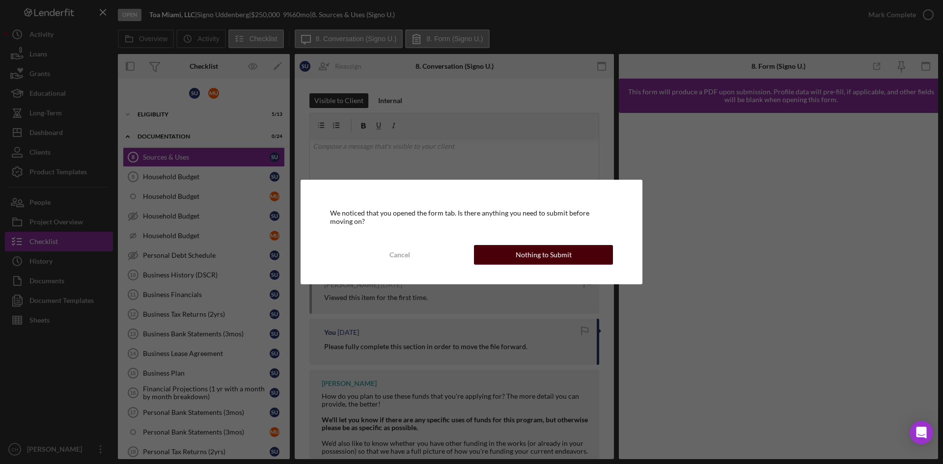
click at [502, 256] on button "Nothing to Submit" at bounding box center [543, 255] width 139 height 20
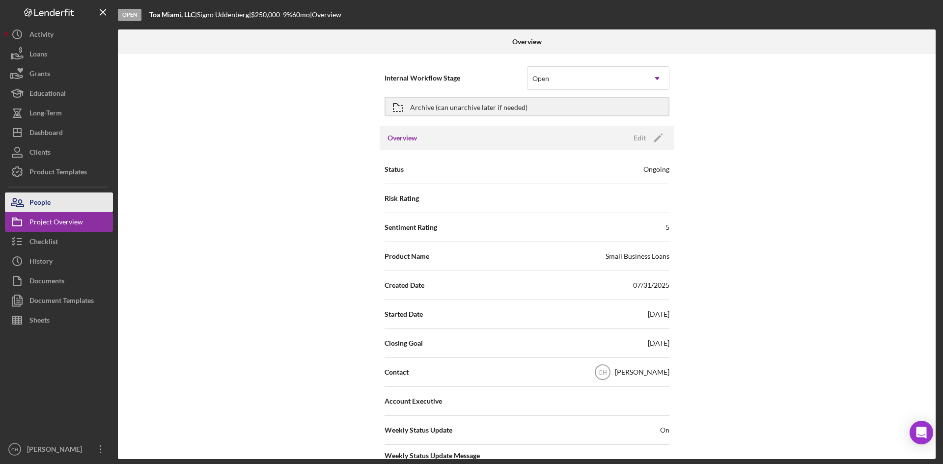
click at [53, 199] on button "People" at bounding box center [59, 203] width 108 height 20
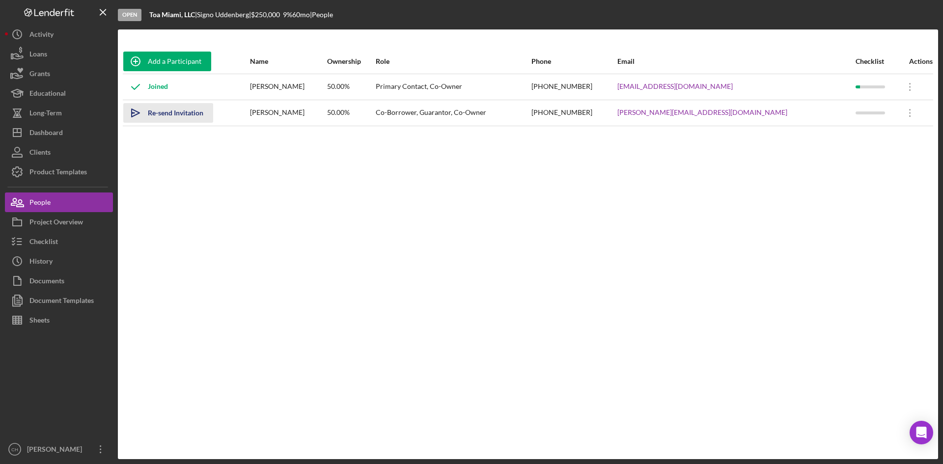
click at [171, 114] on div "Re-send Invitation" at bounding box center [176, 113] width 56 height 20
click at [84, 248] on button "Checklist" at bounding box center [59, 242] width 108 height 20
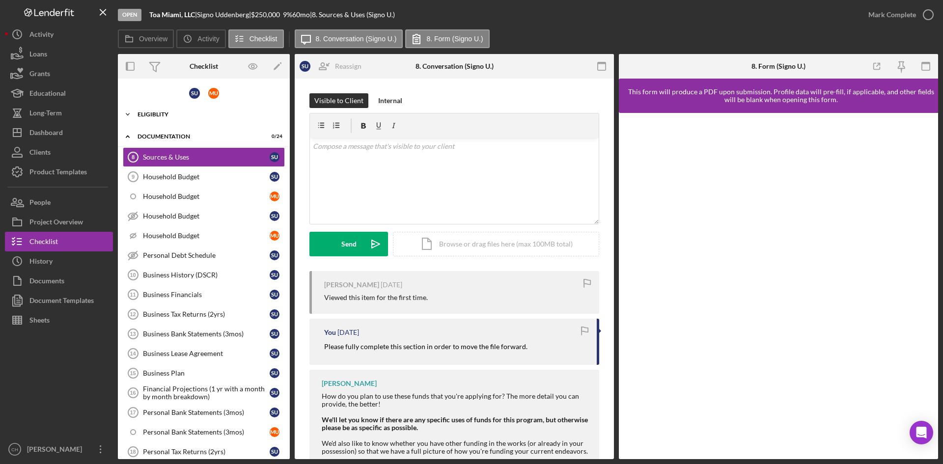
click at [129, 118] on icon "Icon/Expander" at bounding box center [128, 115] width 20 height 20
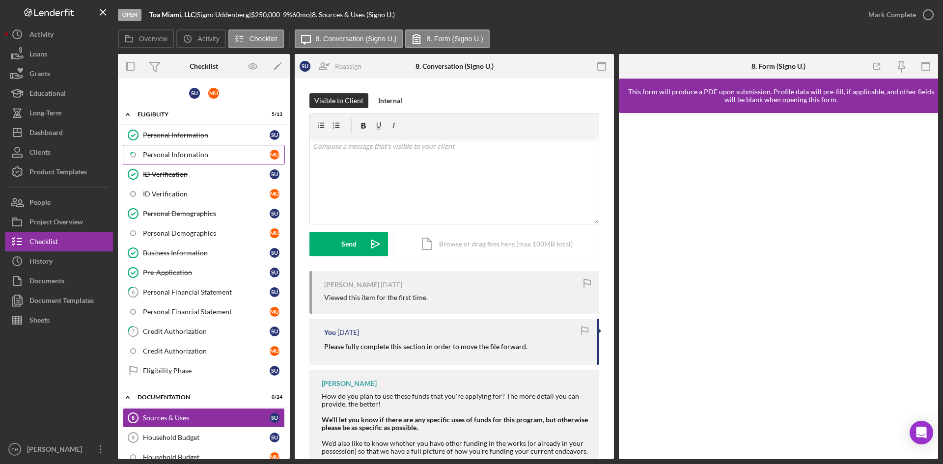
click at [196, 158] on div "Personal Information" at bounding box center [206, 155] width 127 height 8
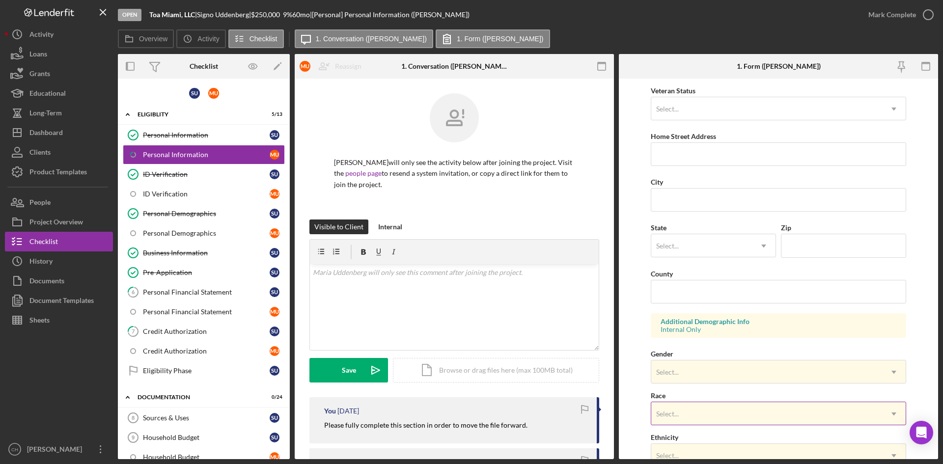
scroll to position [275, 0]
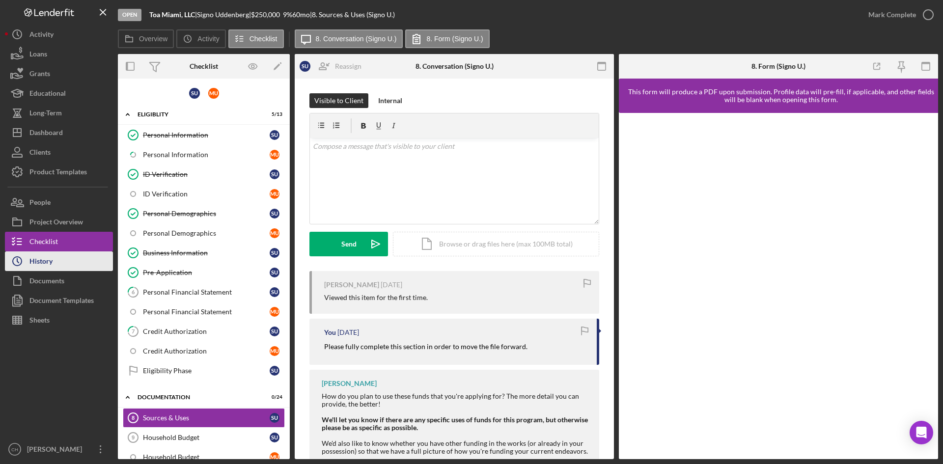
click at [76, 259] on button "Icon/History History" at bounding box center [59, 261] width 108 height 20
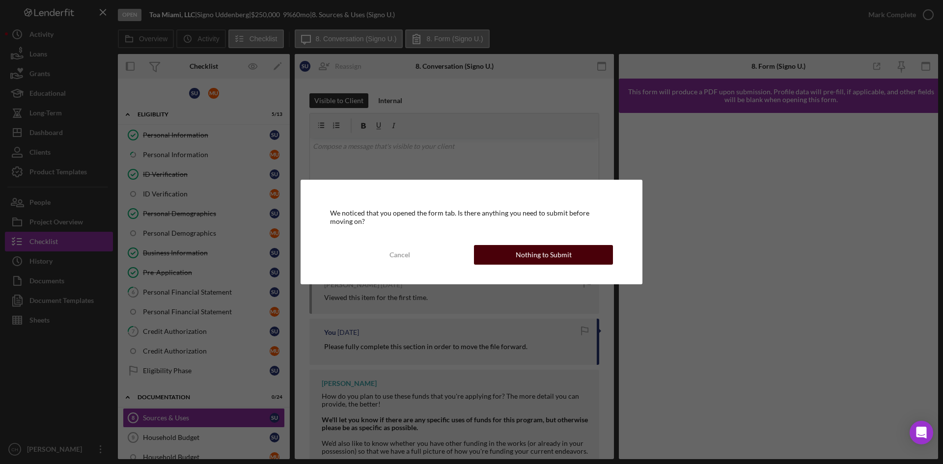
click at [515, 256] on button "Nothing to Submit" at bounding box center [543, 255] width 139 height 20
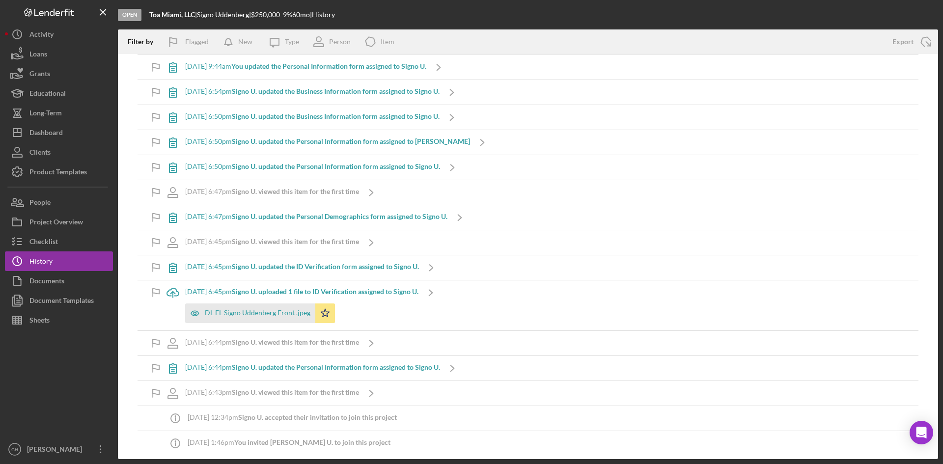
scroll to position [2316, 0]
drag, startPoint x: 196, startPoint y: 16, endPoint x: 156, endPoint y: 20, distance: 41.0
click at [156, 20] on div "Open Toa Miami, LLC | Signo Uddenberg | $250,000 $250,000 9 % 60 mo | History" at bounding box center [528, 14] width 820 height 29
click at [183, 16] on b "Toa Miami, LLC" at bounding box center [172, 14] width 46 height 8
drag, startPoint x: 198, startPoint y: 15, endPoint x: 151, endPoint y: 16, distance: 47.2
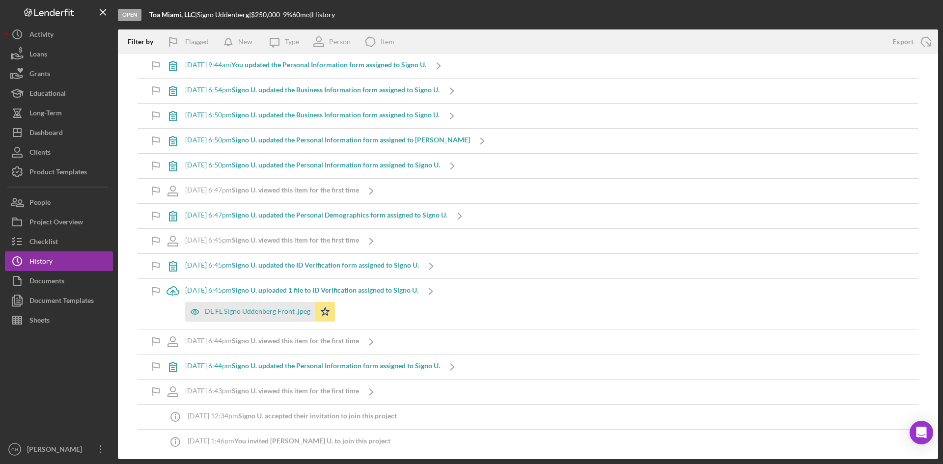
click at [151, 16] on div "Toa Miami, LLC |" at bounding box center [173, 15] width 48 height 8
copy div "Toa Miami, LLC"
click at [68, 246] on button "Checklist" at bounding box center [59, 242] width 108 height 20
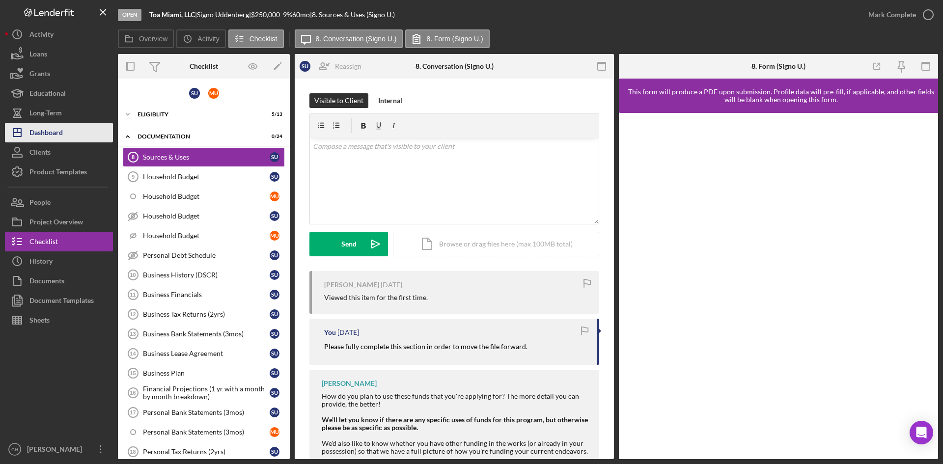
click at [65, 131] on button "Icon/Dashboard Dashboard" at bounding box center [59, 133] width 108 height 20
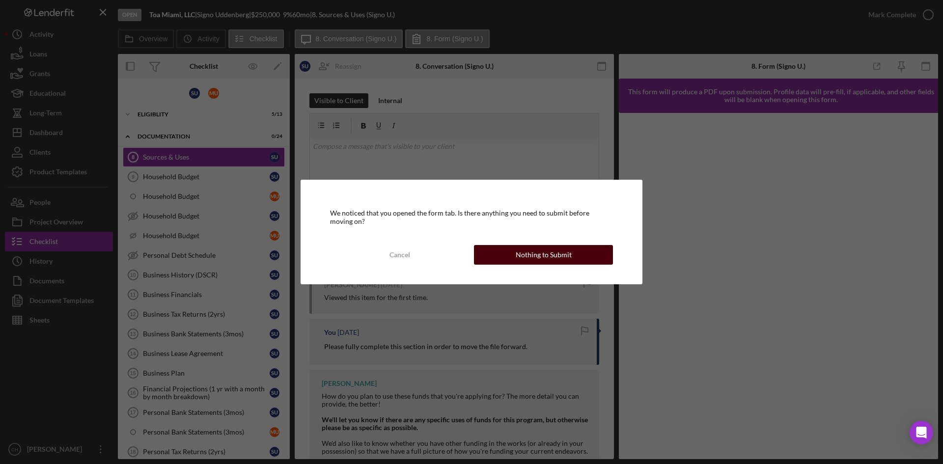
click at [496, 254] on button "Nothing to Submit" at bounding box center [543, 255] width 139 height 20
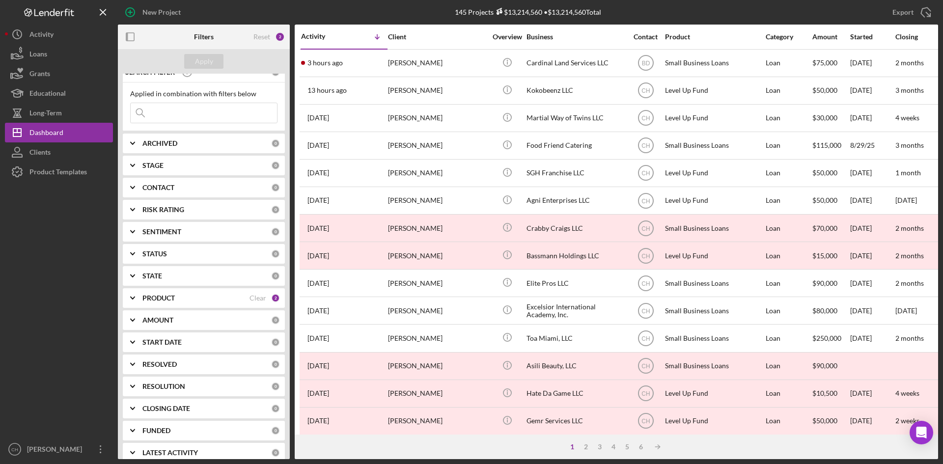
scroll to position [22, 0]
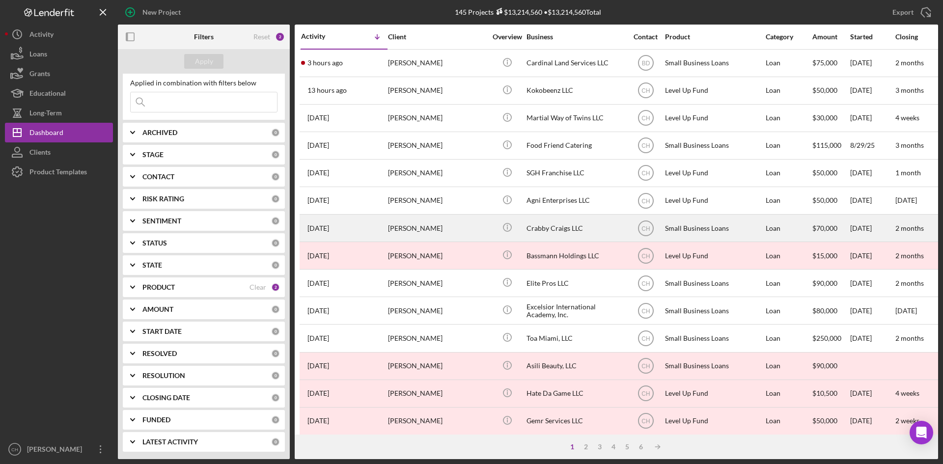
click at [449, 231] on div "[PERSON_NAME]" at bounding box center [437, 228] width 98 height 26
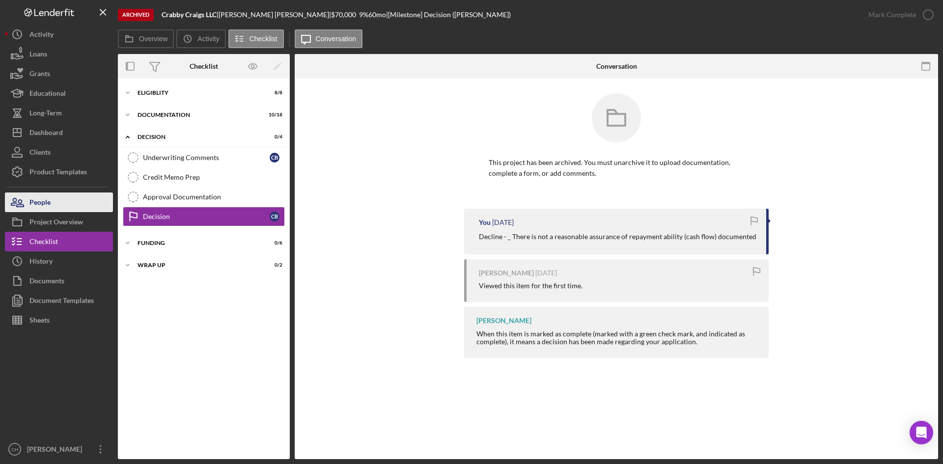
click at [78, 206] on button "People" at bounding box center [59, 203] width 108 height 20
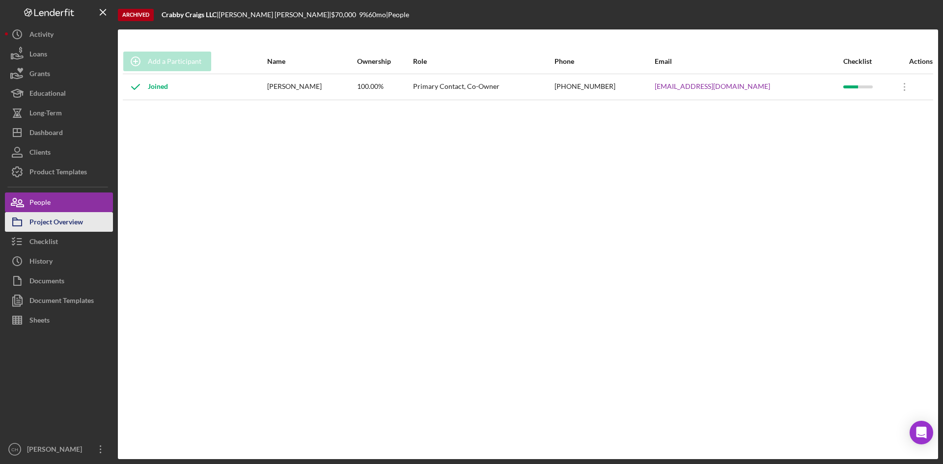
click at [85, 222] on button "Project Overview" at bounding box center [59, 222] width 108 height 20
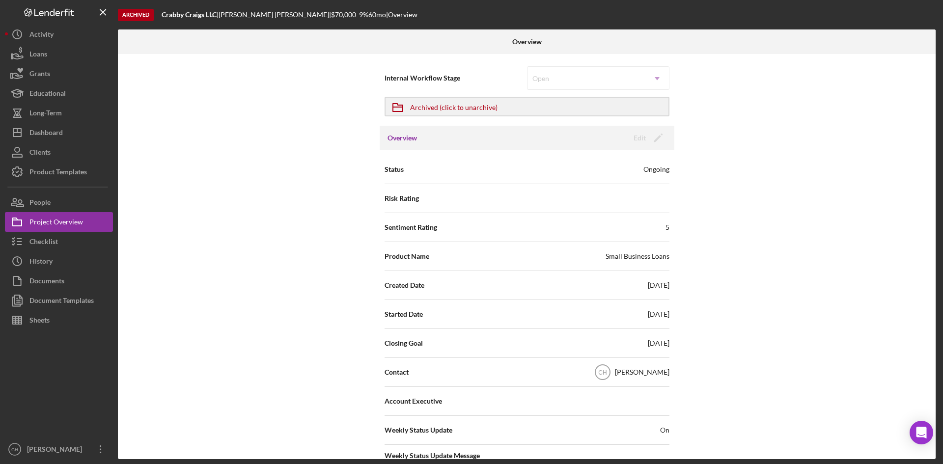
click at [475, 145] on div "Overview Edit Icon/Edit" at bounding box center [527, 138] width 295 height 25
click at [439, 140] on div "Overview Edit Icon/Edit" at bounding box center [527, 138] width 295 height 25
click at [392, 141] on h3 "Overview" at bounding box center [402, 138] width 29 height 10
drag, startPoint x: 521, startPoint y: 134, endPoint x: 515, endPoint y: 130, distance: 6.8
click at [521, 132] on div "Overview Edit Icon/Edit" at bounding box center [527, 138] width 295 height 25
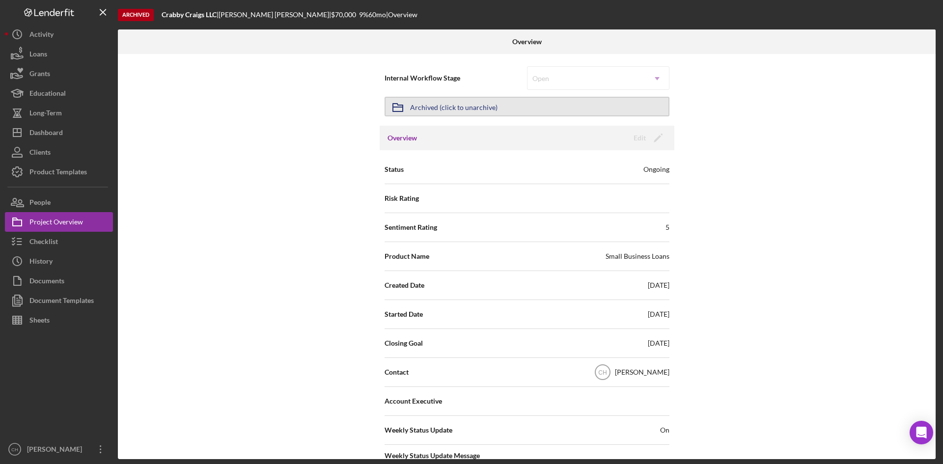
click at [502, 105] on button "Icon/Archived Archived (click to unarchive)" at bounding box center [527, 107] width 285 height 20
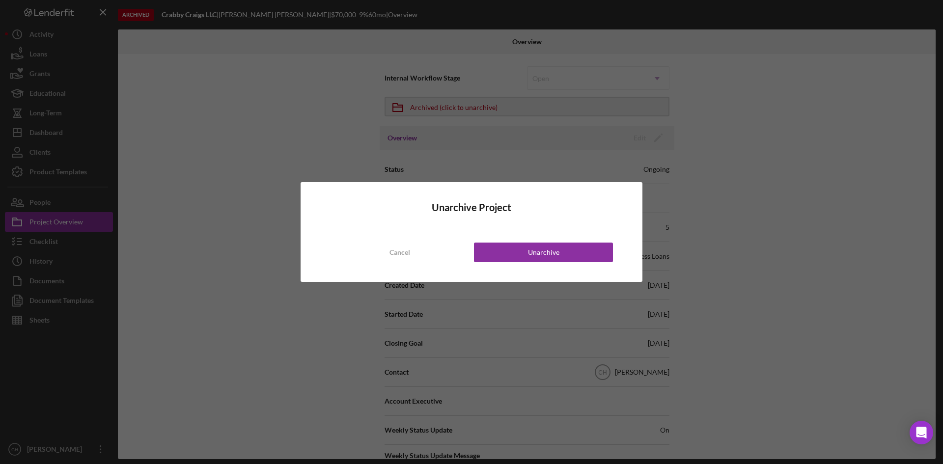
click at [226, 131] on div "Unarchive Project Cancel Unarchive" at bounding box center [471, 232] width 943 height 464
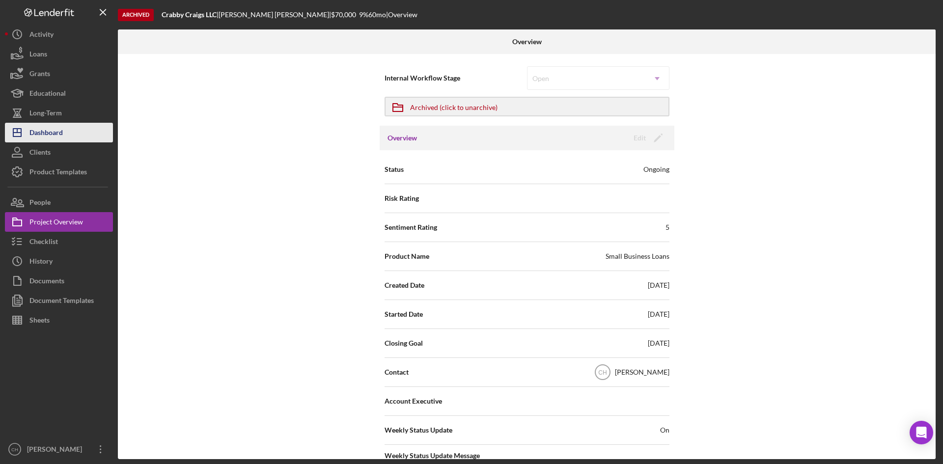
click at [70, 134] on button "Icon/Dashboard Dashboard" at bounding box center [59, 133] width 108 height 20
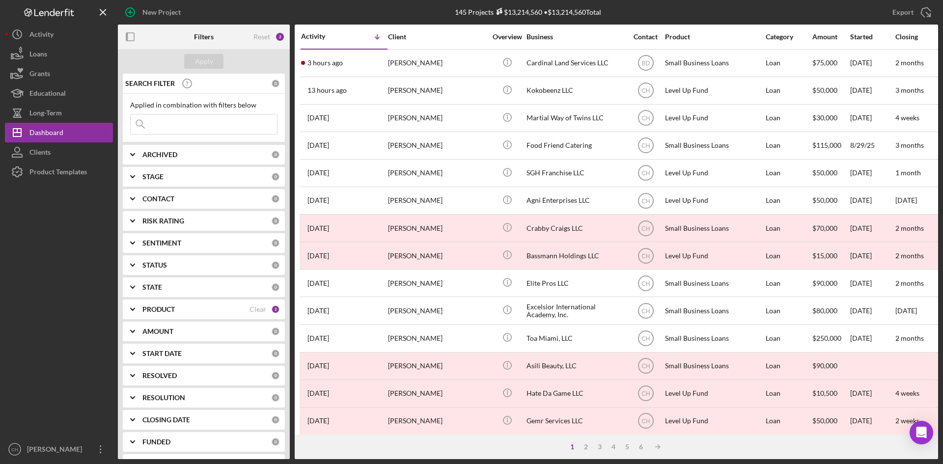
click at [182, 154] on div "ARCHIVED" at bounding box center [206, 155] width 129 height 8
drag, startPoint x: 132, startPoint y: 194, endPoint x: 151, endPoint y: 195, distance: 19.3
click at [133, 194] on input "Active" at bounding box center [136, 195] width 10 height 10
checkbox input "true"
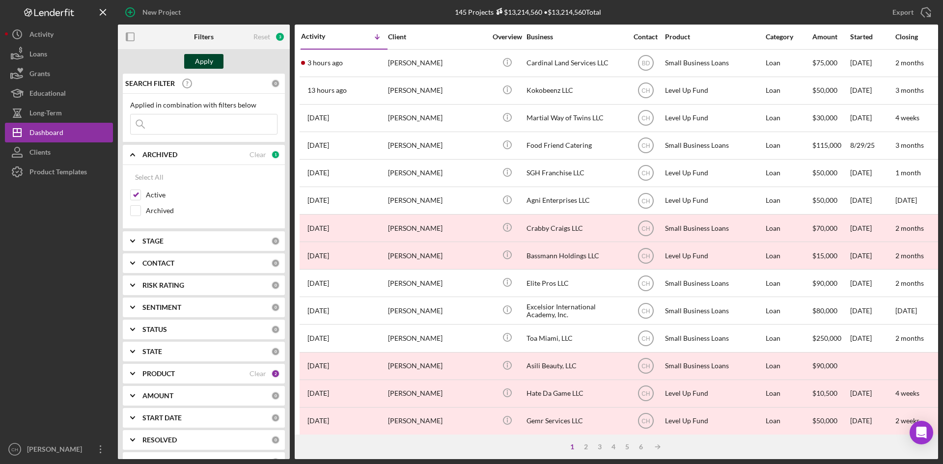
click at [203, 64] on div "Apply" at bounding box center [204, 61] width 18 height 15
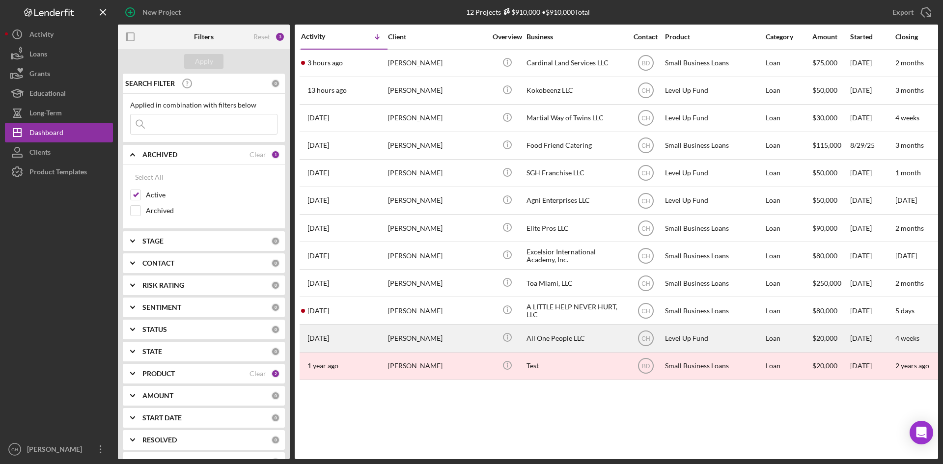
click at [415, 343] on div "[PERSON_NAME]" at bounding box center [437, 338] width 98 height 26
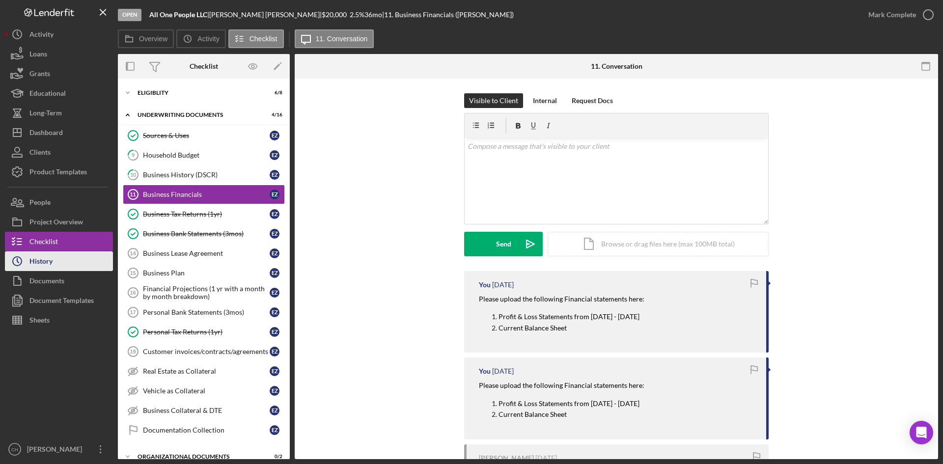
click at [54, 264] on button "Icon/History History" at bounding box center [59, 261] width 108 height 20
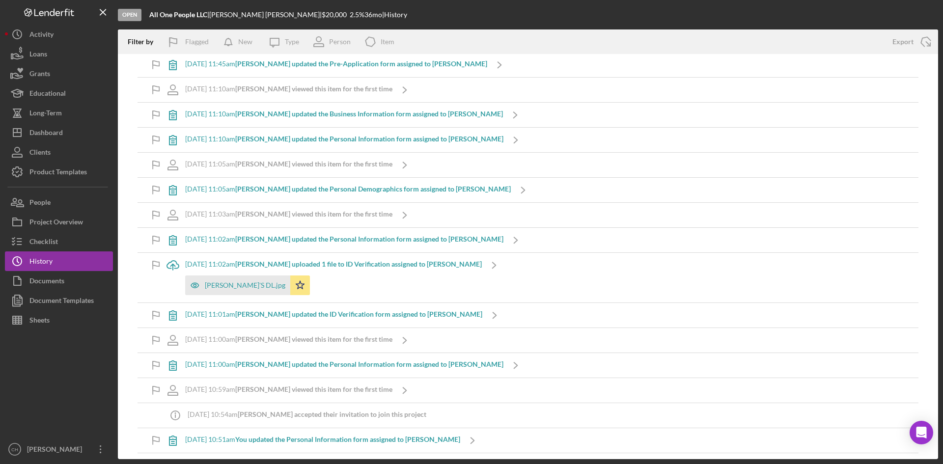
scroll to position [2886, 0]
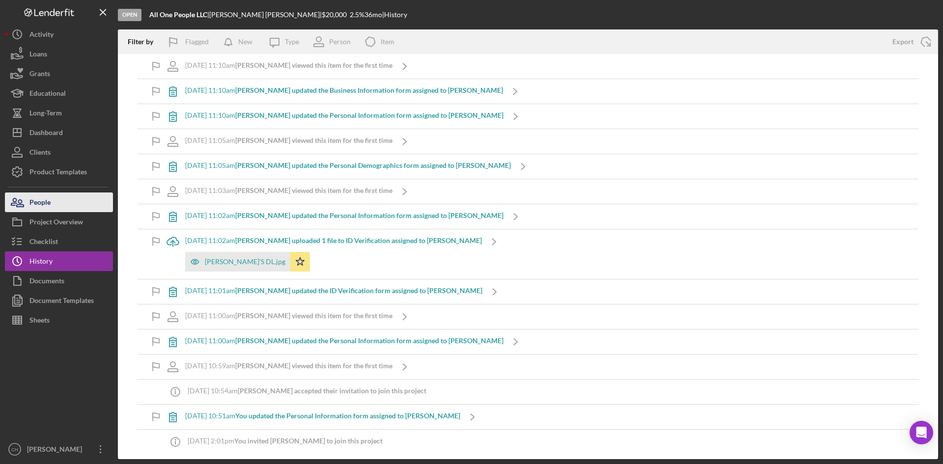
click at [56, 200] on button "People" at bounding box center [59, 203] width 108 height 20
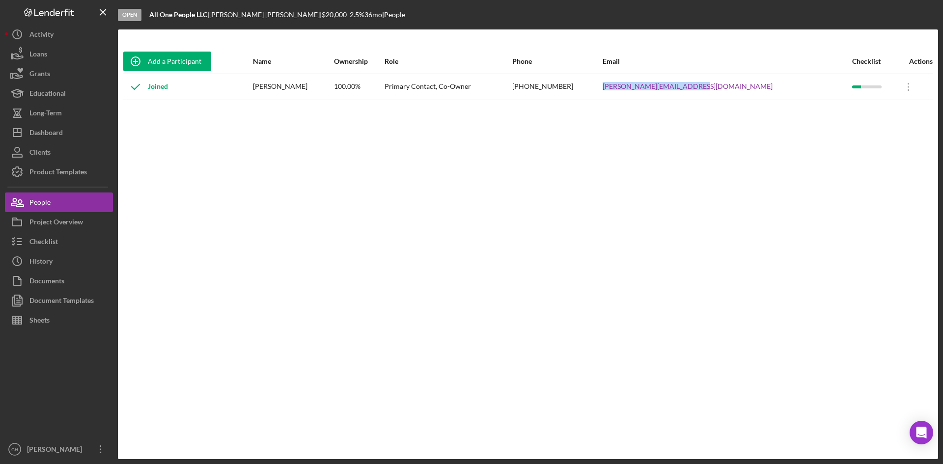
drag, startPoint x: 743, startPoint y: 96, endPoint x: 662, endPoint y: 90, distance: 81.3
click at [662, 90] on tr "Joined [PERSON_NAME] 100.00% Primary Contact, Co-Owner [PHONE_NUMBER] [PERSON_N…" at bounding box center [528, 87] width 810 height 26
copy tr "[PERSON_NAME][EMAIL_ADDRESS][DOMAIN_NAME]"
click at [53, 199] on button "People" at bounding box center [59, 203] width 108 height 20
click at [56, 133] on div "Dashboard" at bounding box center [45, 134] width 33 height 22
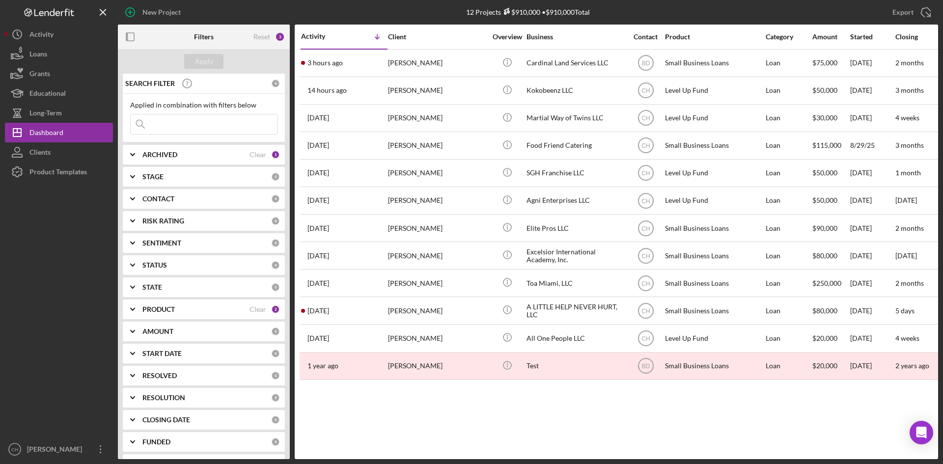
click at [195, 157] on div "ARCHIVED" at bounding box center [195, 155] width 107 height 8
click at [136, 209] on input "Archived" at bounding box center [136, 211] width 10 height 10
checkbox input "true"
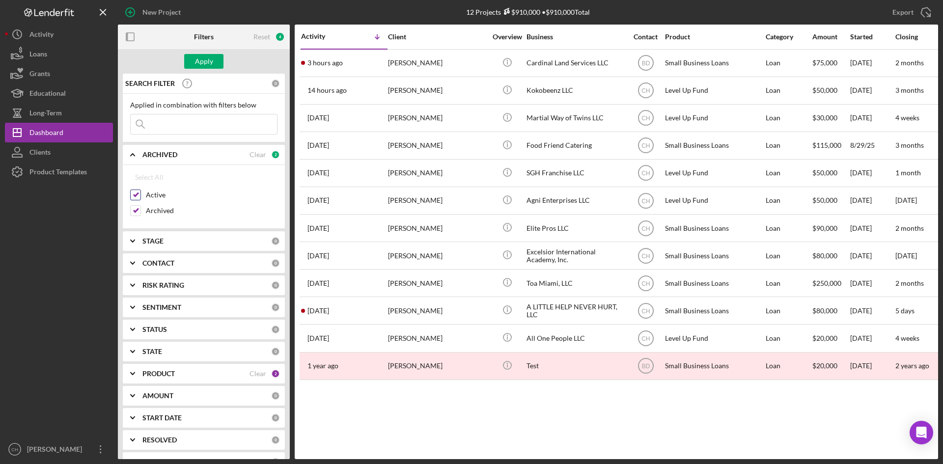
drag, startPoint x: 136, startPoint y: 195, endPoint x: 170, endPoint y: 104, distance: 96.5
click at [136, 194] on input "Active" at bounding box center [136, 195] width 10 height 10
checkbox input "false"
click at [162, 133] on input at bounding box center [204, 124] width 146 height 20
click at [204, 62] on div "Apply" at bounding box center [204, 61] width 18 height 15
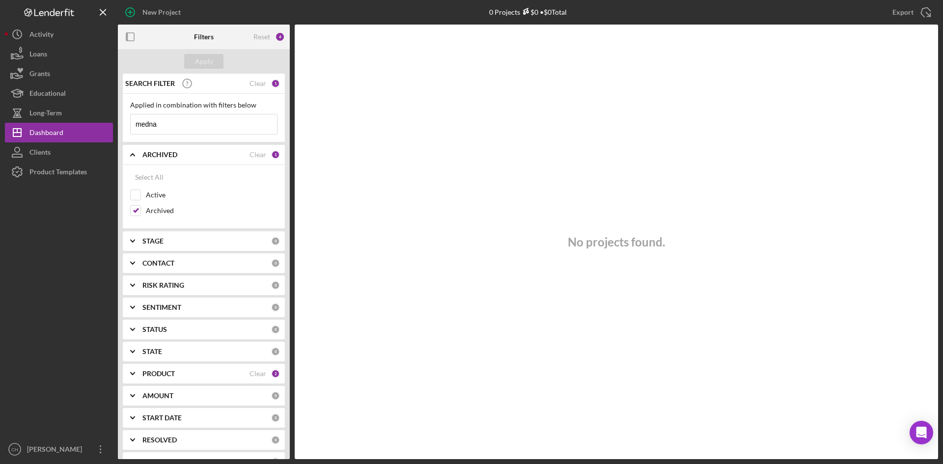
click at [177, 126] on input "medna" at bounding box center [204, 124] width 146 height 20
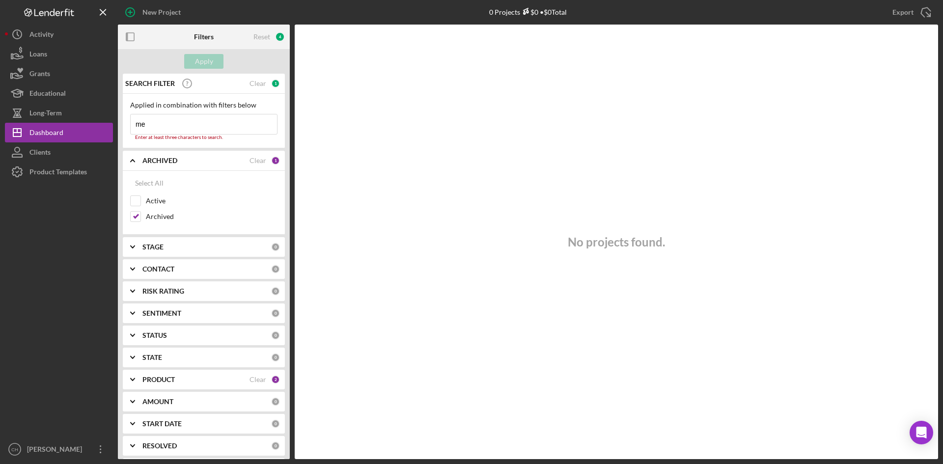
type input "m"
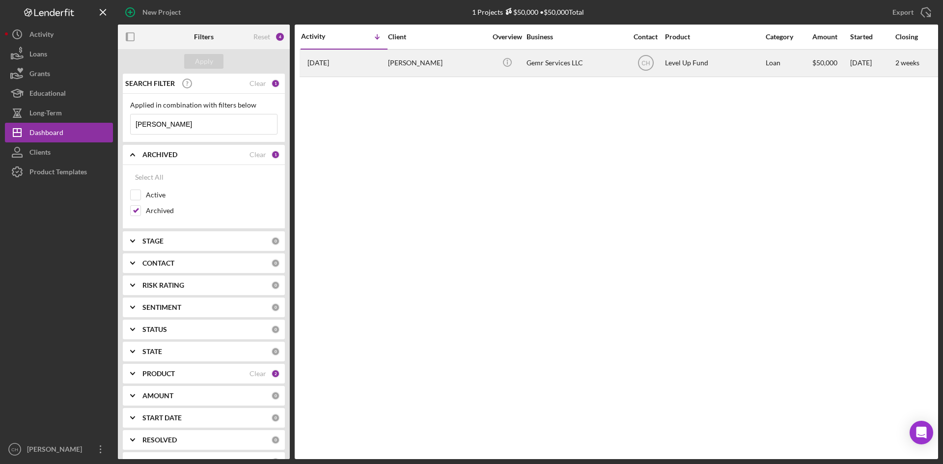
type input "[PERSON_NAME]"
click at [459, 56] on div "[PERSON_NAME]" at bounding box center [437, 63] width 98 height 26
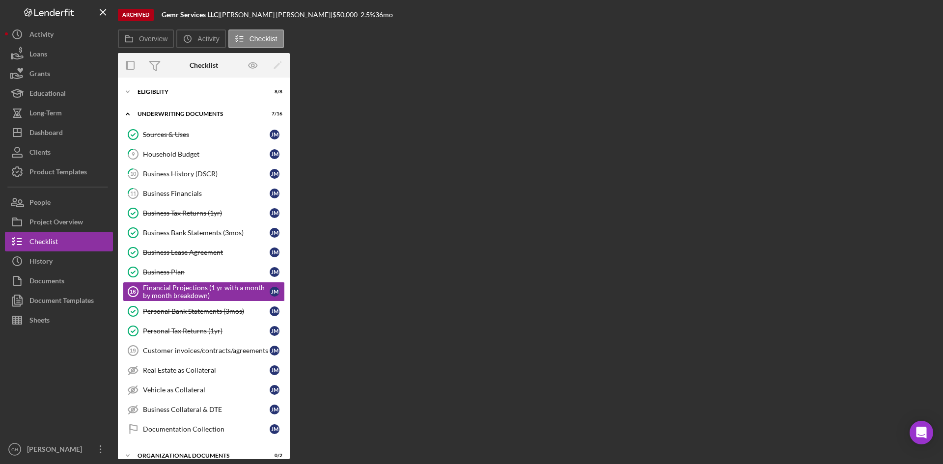
scroll to position [24, 0]
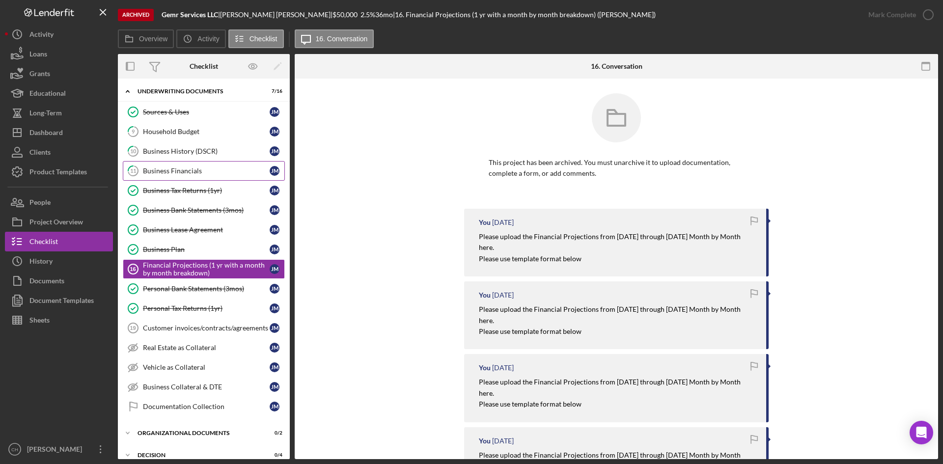
click at [183, 174] on div "Business Financials" at bounding box center [206, 171] width 127 height 8
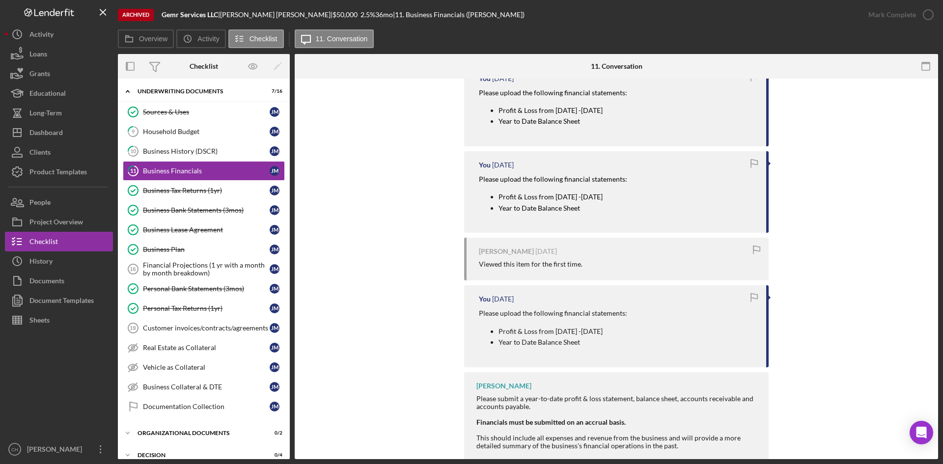
scroll to position [440, 0]
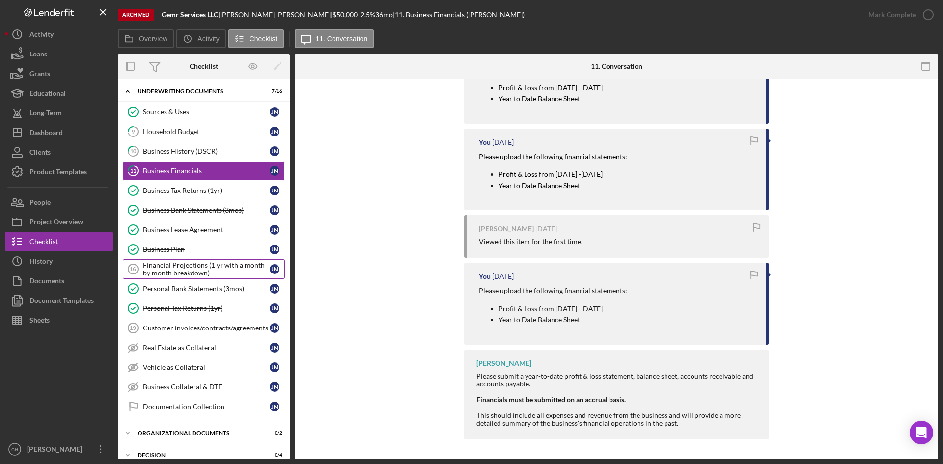
click at [192, 266] on div "Financial Projections (1 yr with a month by month breakdown)" at bounding box center [206, 269] width 127 height 16
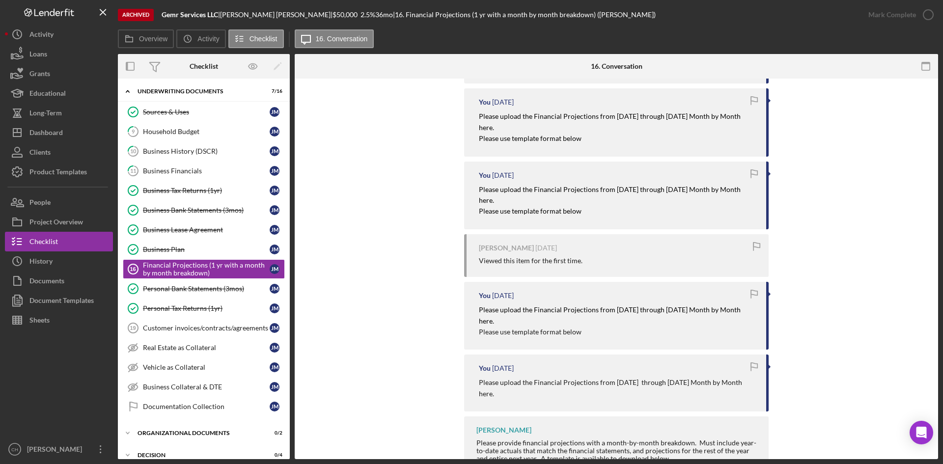
scroll to position [350, 0]
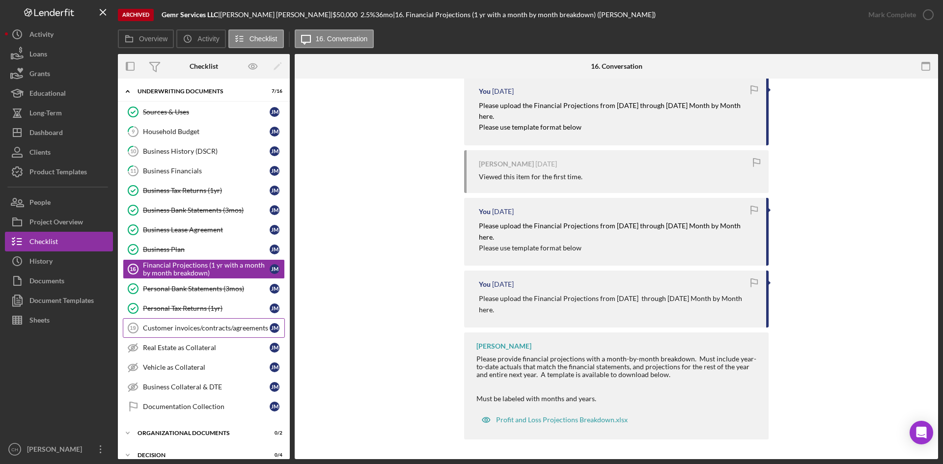
click at [195, 322] on link "Customer invoices/contracts/agreements 19 Customer invoices/contracts/agreement…" at bounding box center [204, 328] width 162 height 20
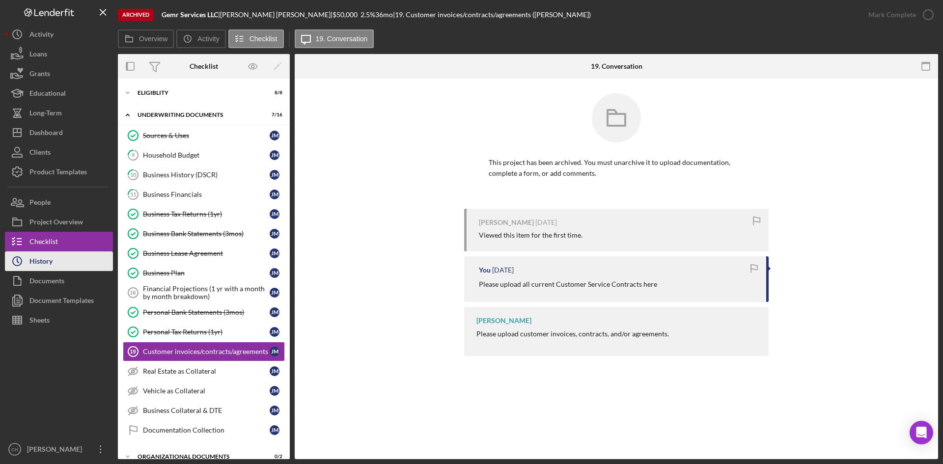
click at [72, 260] on button "Icon/History History" at bounding box center [59, 261] width 108 height 20
